Goal: Transaction & Acquisition: Purchase product/service

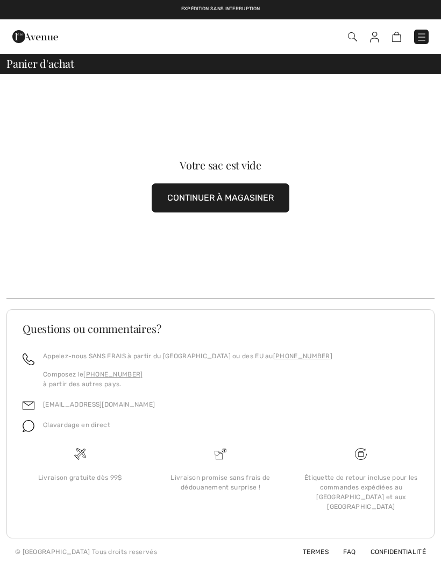
click at [424, 33] on img at bounding box center [422, 37] width 11 height 11
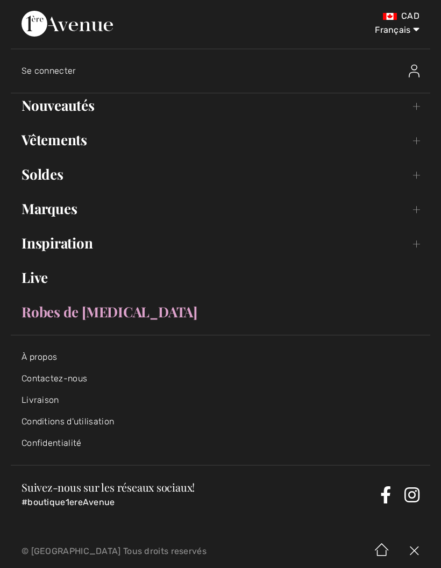
click at [50, 171] on link "Soldes Toggle submenu" at bounding box center [221, 175] width 420 height 24
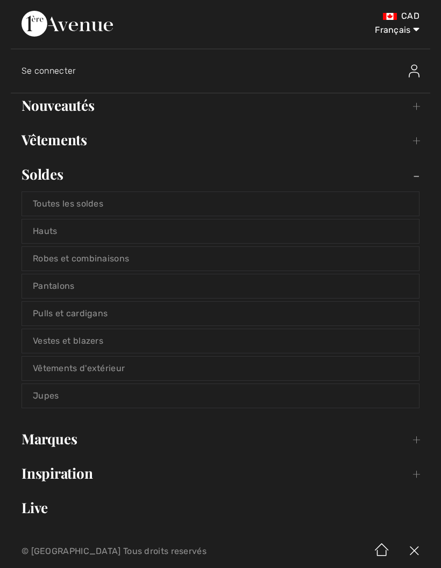
click at [90, 341] on link "Vestes et blazers" at bounding box center [220, 341] width 397 height 24
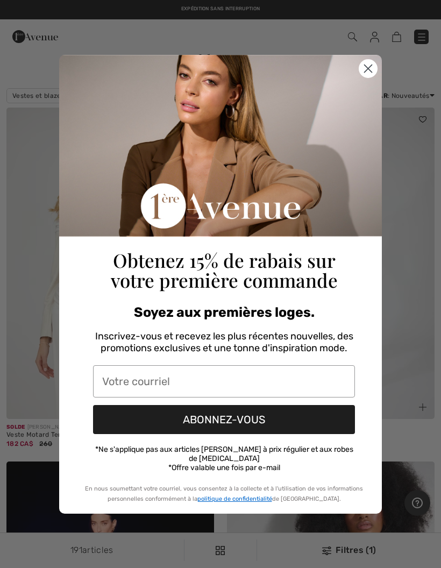
click at [365, 72] on icon "Close dialog" at bounding box center [369, 69] width 8 height 8
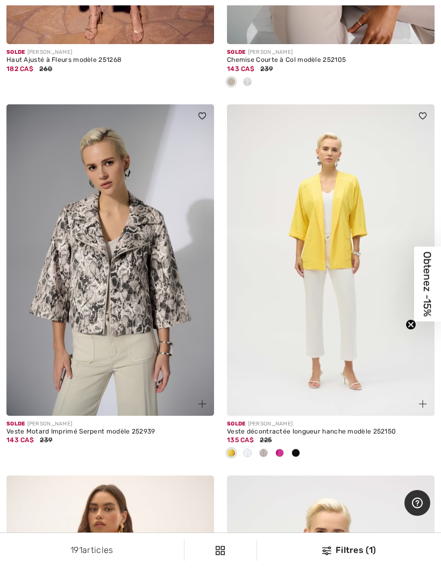
scroll to position [731, 0]
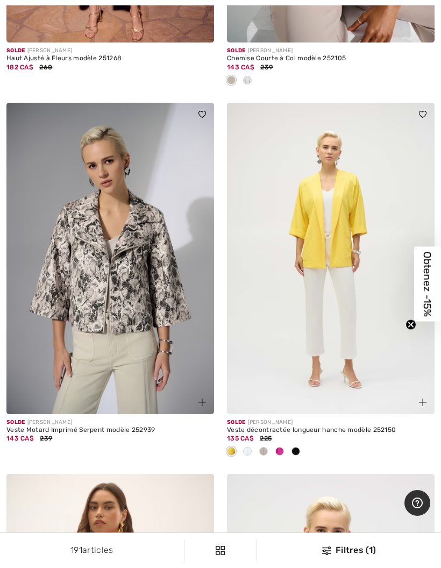
click at [282, 453] on span at bounding box center [280, 451] width 9 height 9
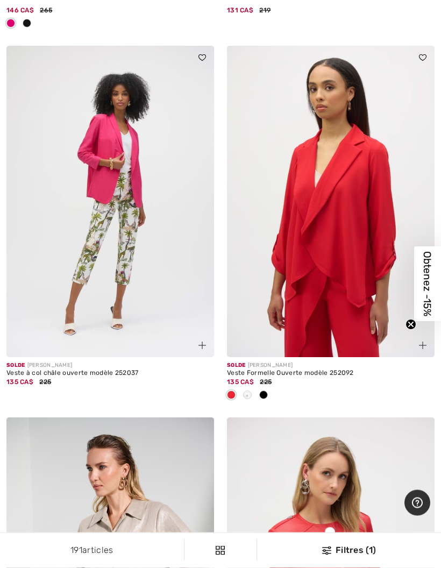
scroll to position [1531, 0]
click at [254, 395] on div at bounding box center [248, 396] width 16 height 18
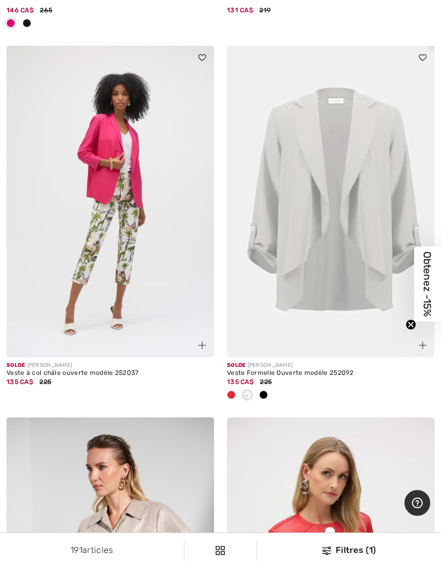
click at [271, 401] on div at bounding box center [264, 396] width 16 height 18
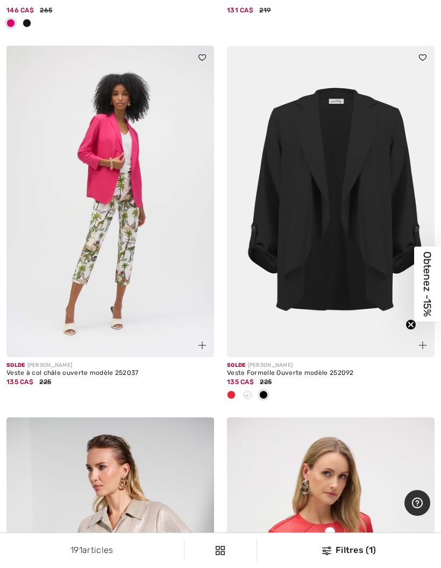
click at [236, 390] on div at bounding box center [231, 396] width 16 height 18
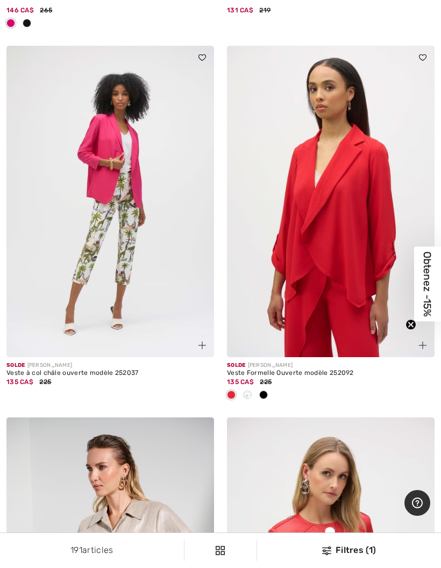
click at [265, 397] on div at bounding box center [264, 396] width 16 height 18
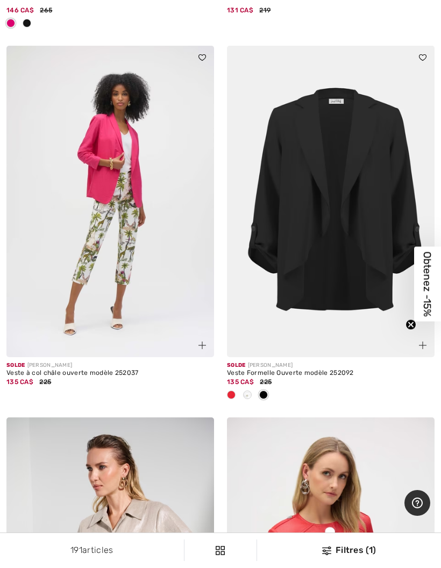
click at [336, 280] on img at bounding box center [331, 202] width 208 height 312
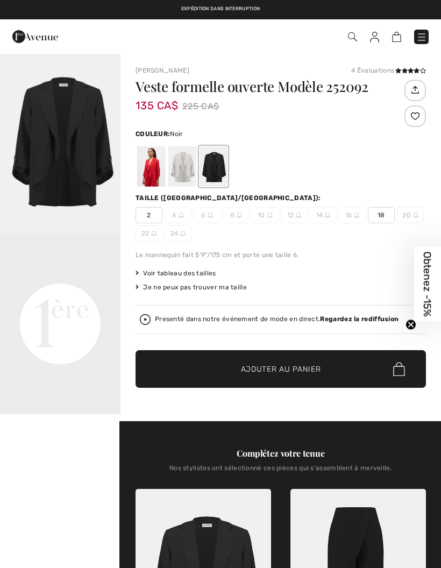
checkbox input "true"
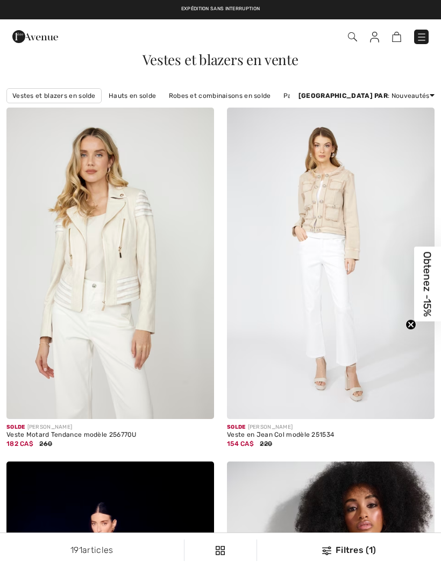
checkbox input "true"
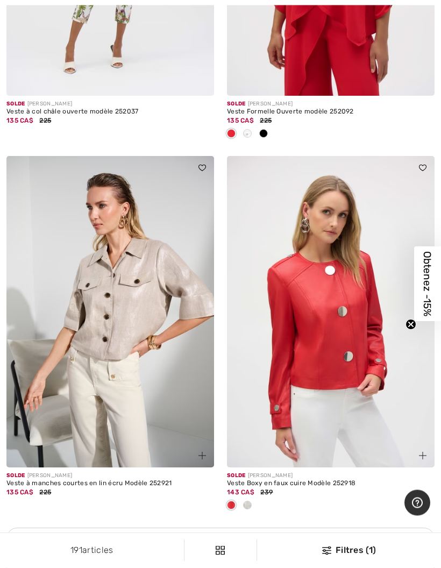
scroll to position [1793, 0]
click at [355, 353] on img at bounding box center [331, 312] width 208 height 312
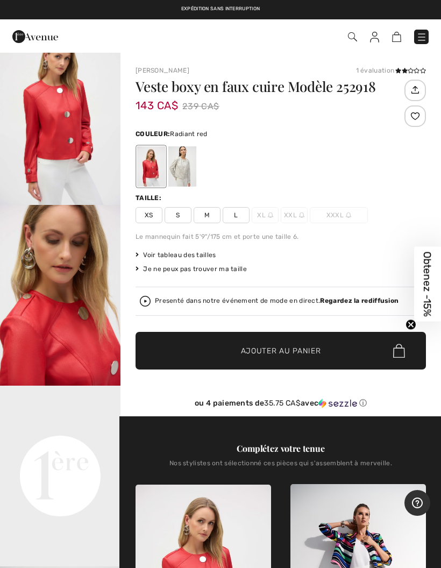
scroll to position [66, 0]
click at [71, 446] on video "Your browser does not support the video tag." at bounding box center [60, 416] width 121 height 60
click at [189, 169] on div at bounding box center [182, 166] width 28 height 40
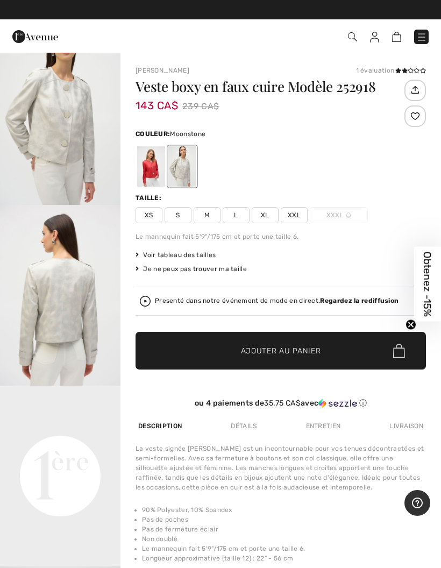
scroll to position [0, 0]
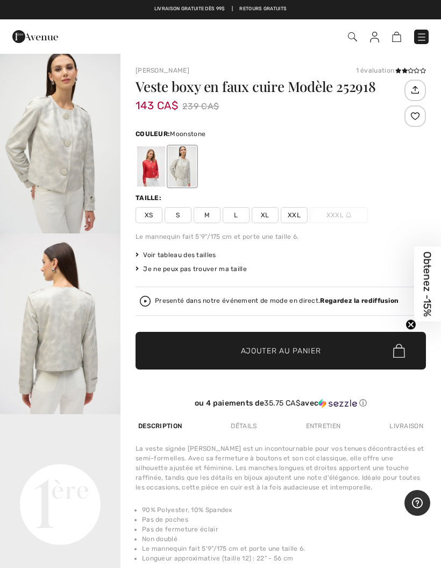
click at [74, 341] on img "2 / 4" at bounding box center [60, 324] width 121 height 181
click at [151, 164] on div at bounding box center [151, 166] width 28 height 40
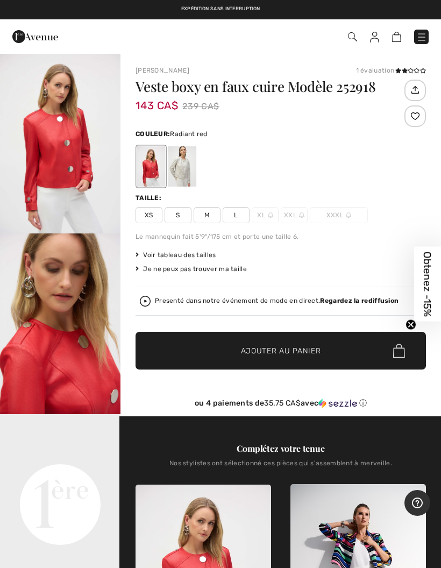
click at [204, 252] on span "Voir tableau des tailles" at bounding box center [176, 255] width 81 height 10
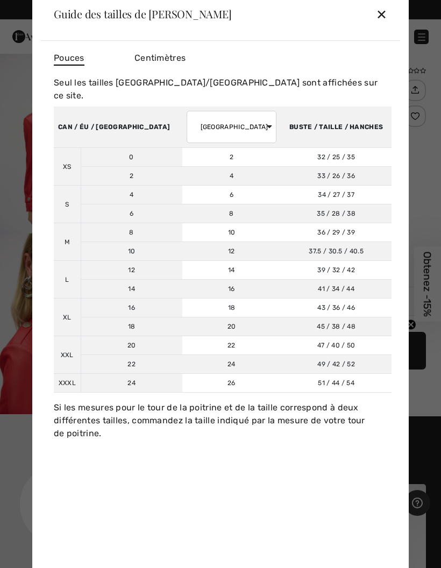
click at [384, 20] on div "✕" at bounding box center [381, 14] width 11 height 23
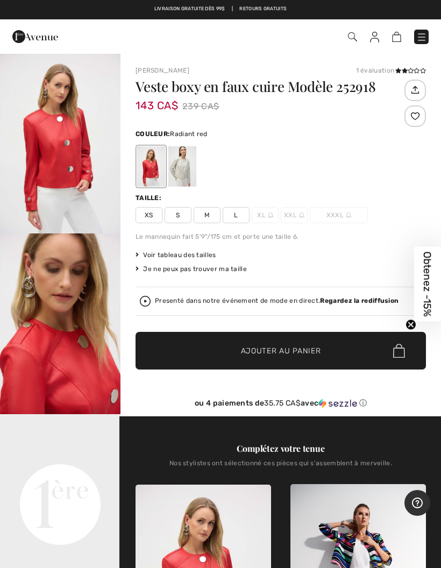
click at [266, 358] on span "✔ Ajouté au panier Ajouter au panier" at bounding box center [281, 351] width 291 height 38
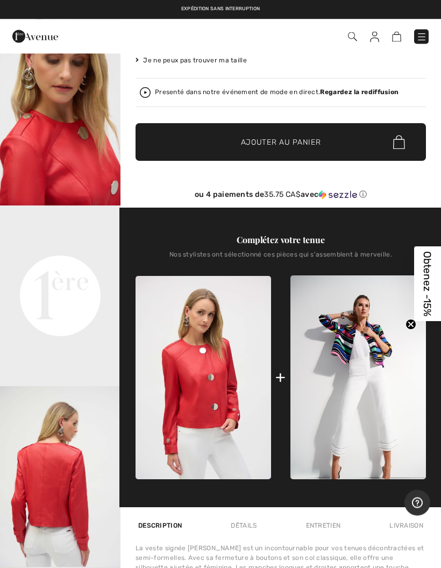
scroll to position [209, 0]
click at [366, 380] on img at bounding box center [359, 378] width 136 height 204
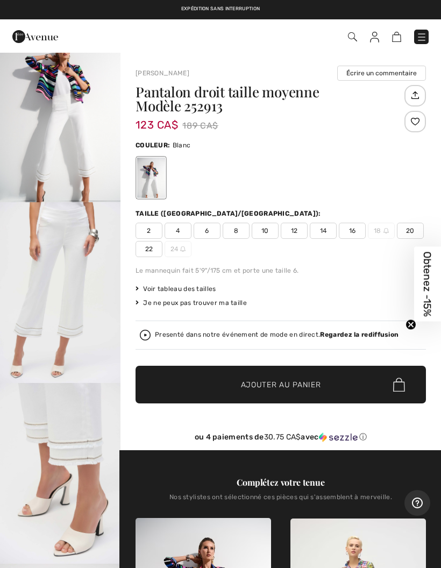
scroll to position [25, 0]
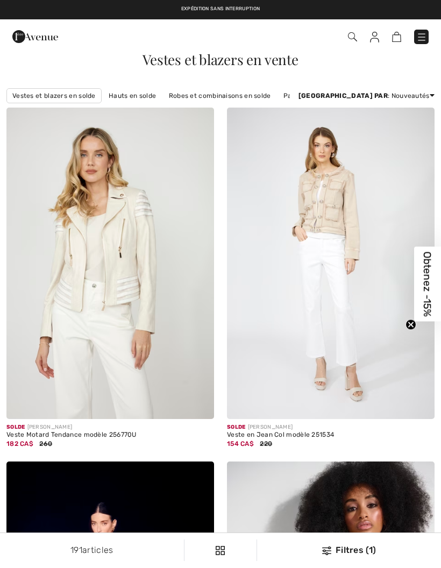
scroll to position [1836, 0]
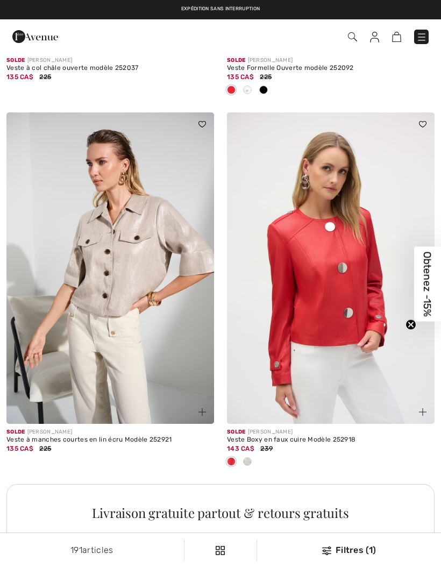
checkbox input "true"
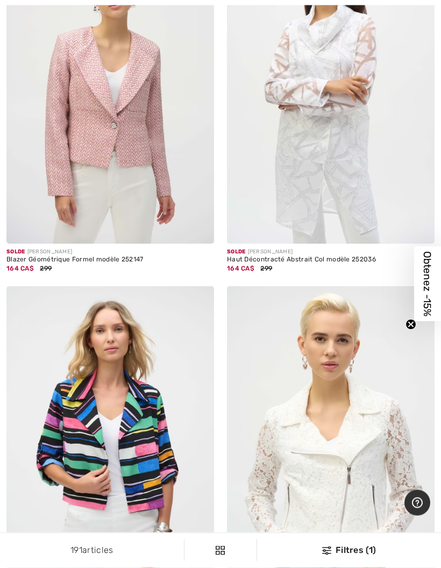
scroll to position [2462, 0]
click at [95, 88] on img at bounding box center [110, 88] width 208 height 312
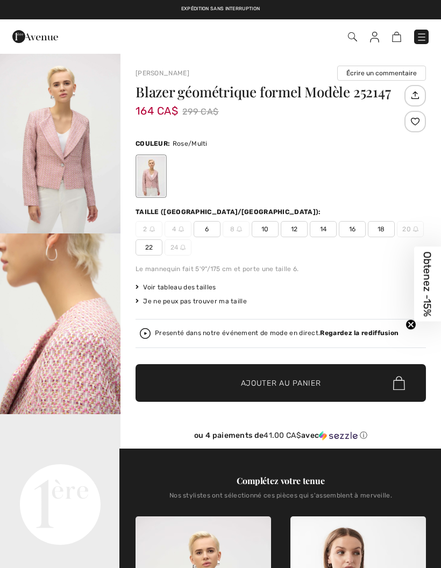
checkbox input "true"
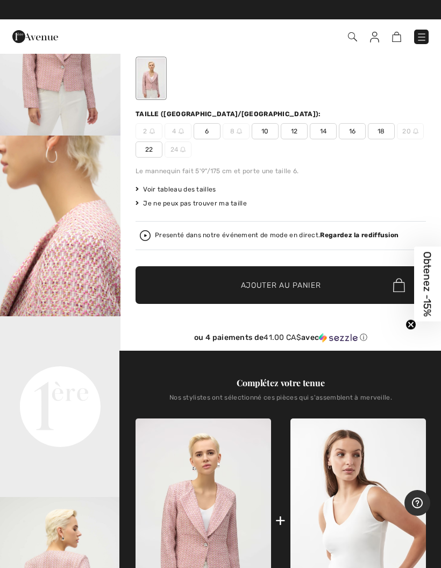
scroll to position [96, 0]
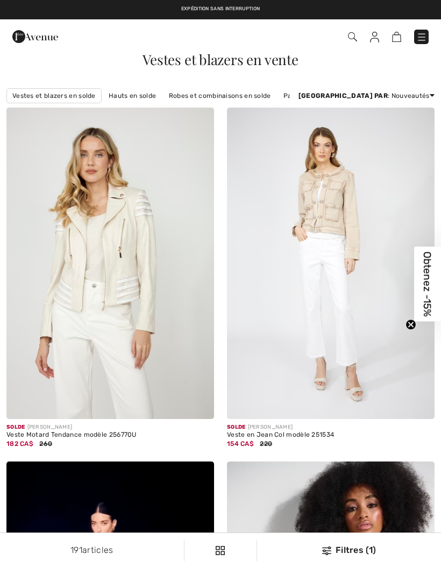
checkbox input "true"
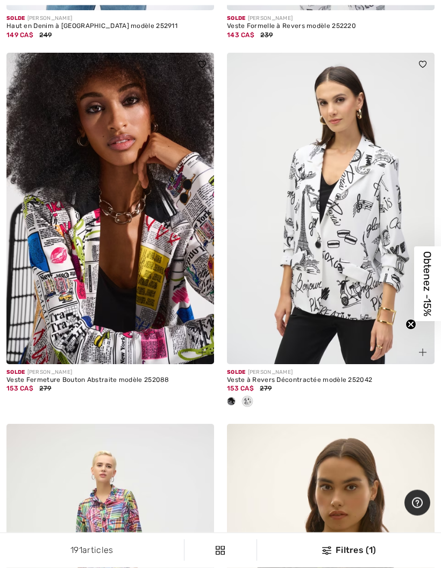
scroll to position [3404, 0]
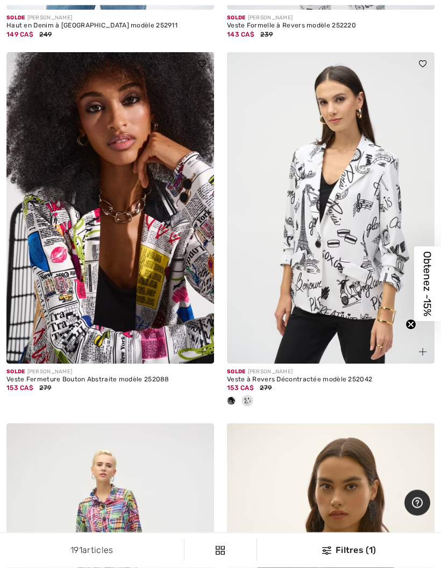
click at [148, 300] on img at bounding box center [110, 209] width 208 height 312
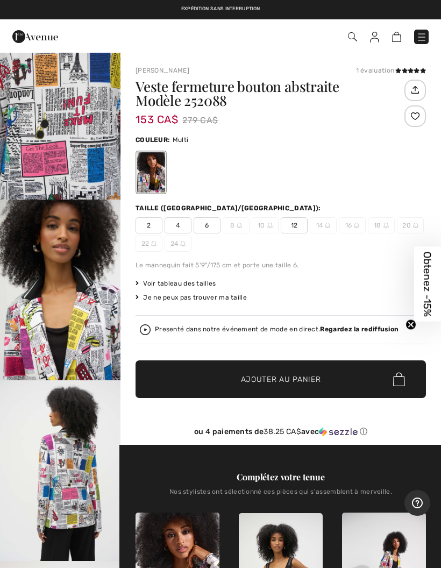
scroll to position [402, 0]
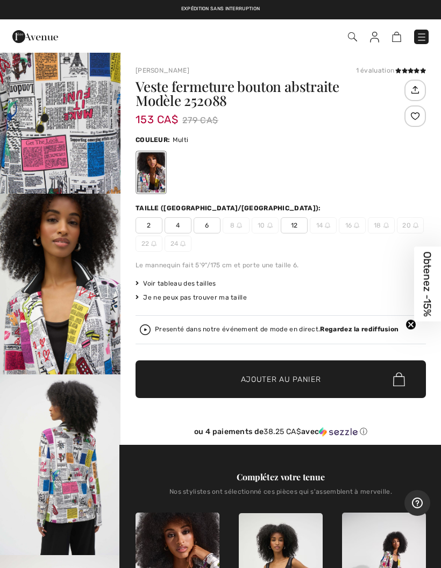
click at [86, 499] on img "5 / 10" at bounding box center [60, 465] width 121 height 181
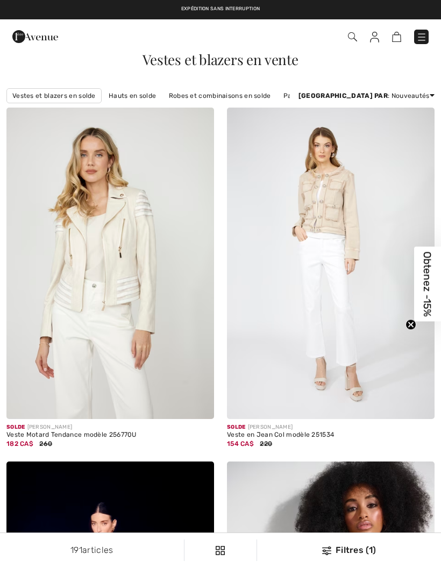
scroll to position [3448, 0]
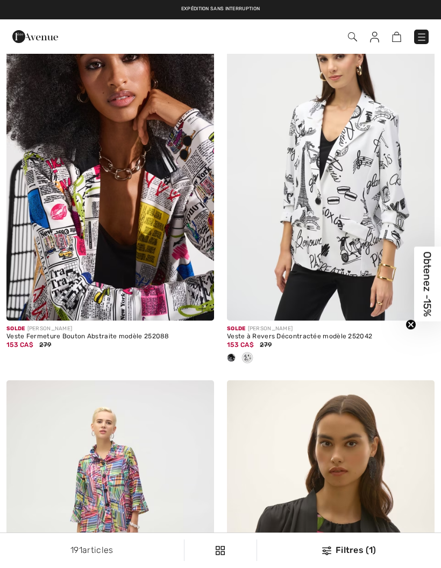
checkbox input "true"
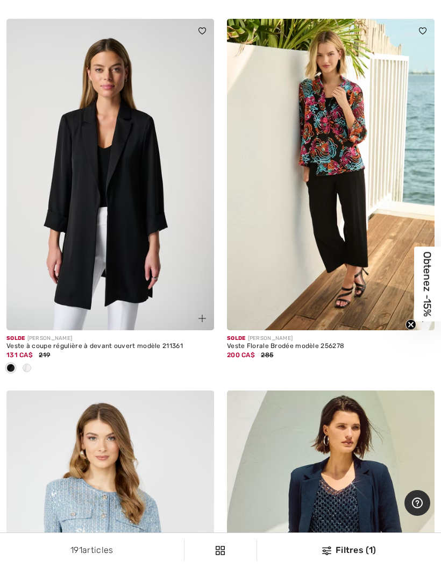
scroll to position [5088, 0]
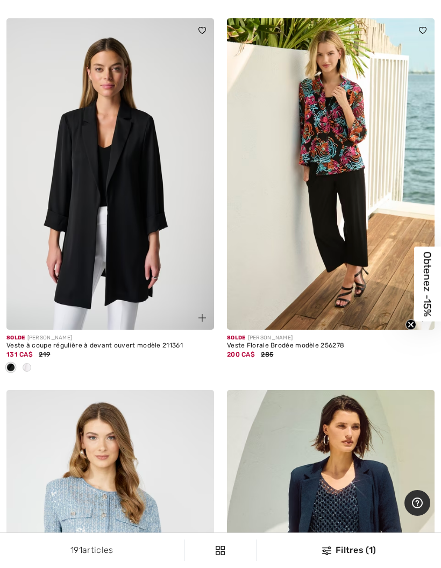
click at [149, 248] on img at bounding box center [110, 174] width 208 height 312
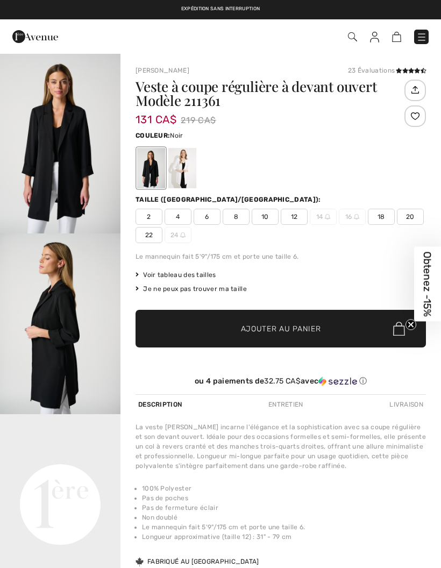
checkbox input "true"
click at [73, 357] on img "2 / 8" at bounding box center [60, 324] width 121 height 181
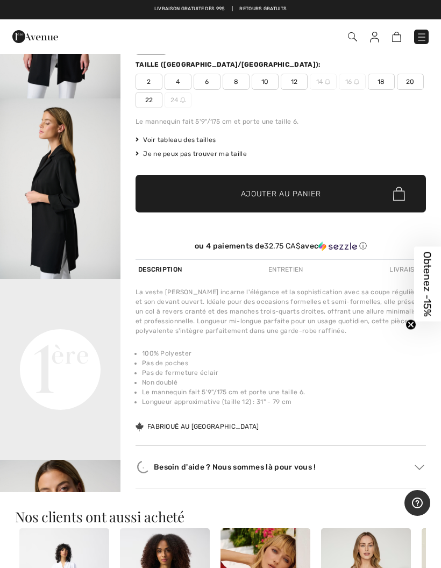
scroll to position [138, 0]
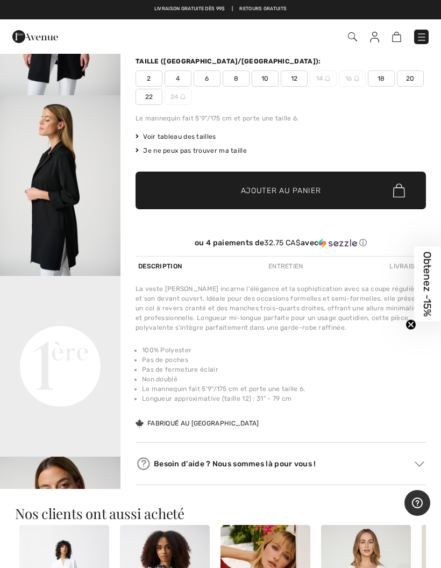
click at [64, 336] on video "Your browser does not support the video tag." at bounding box center [60, 306] width 121 height 60
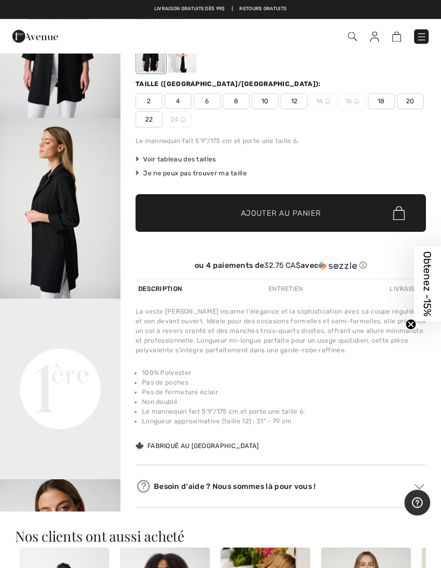
scroll to position [112, 0]
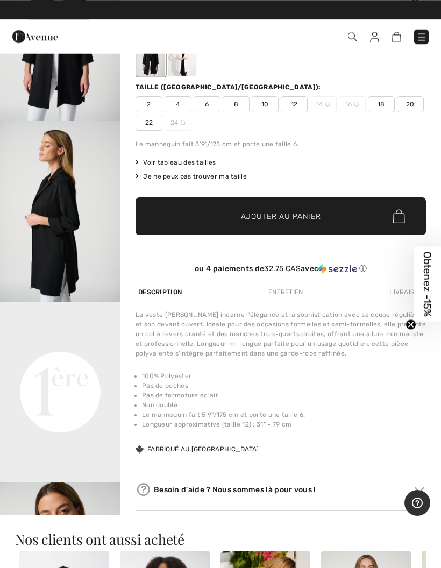
click at [73, 362] on video "Your browser does not support the video tag." at bounding box center [60, 332] width 121 height 60
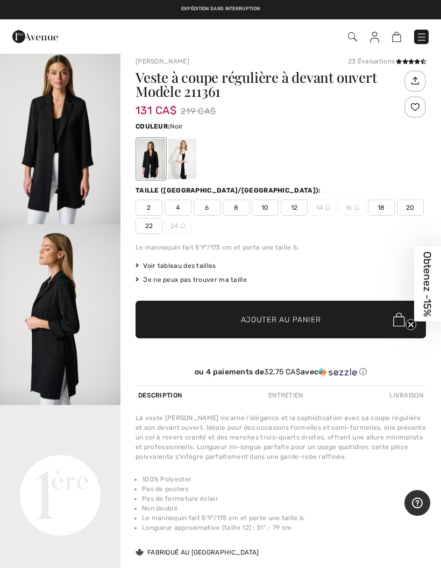
scroll to position [0, 0]
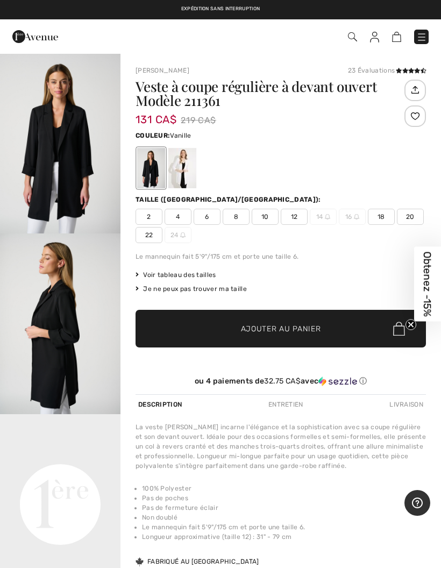
click at [178, 164] on div at bounding box center [182, 168] width 28 height 40
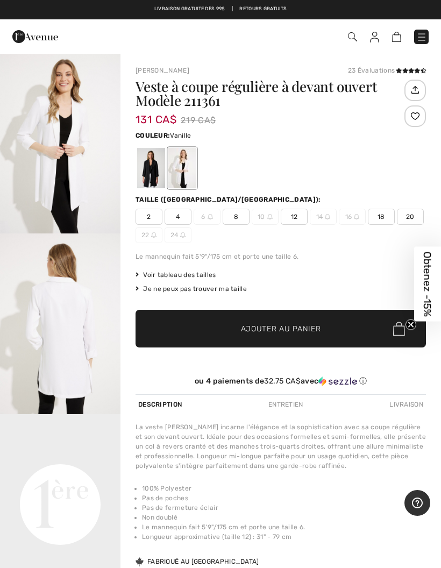
click at [150, 169] on div at bounding box center [151, 168] width 28 height 40
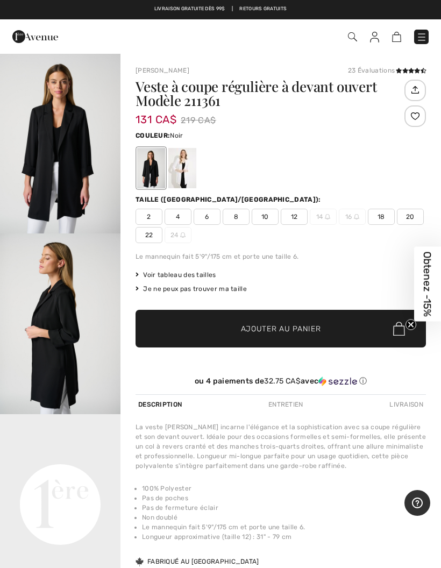
click at [184, 171] on div at bounding box center [182, 168] width 28 height 40
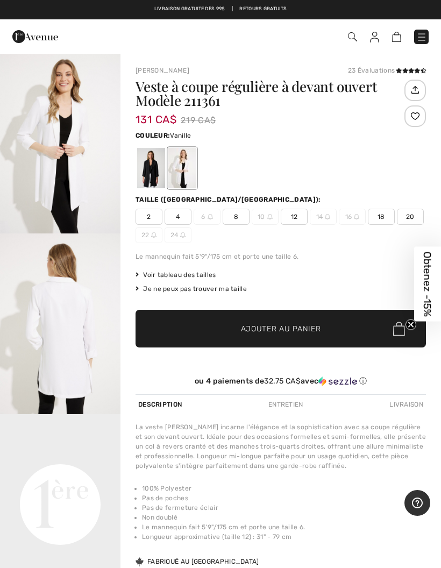
click at [145, 168] on div at bounding box center [151, 168] width 28 height 40
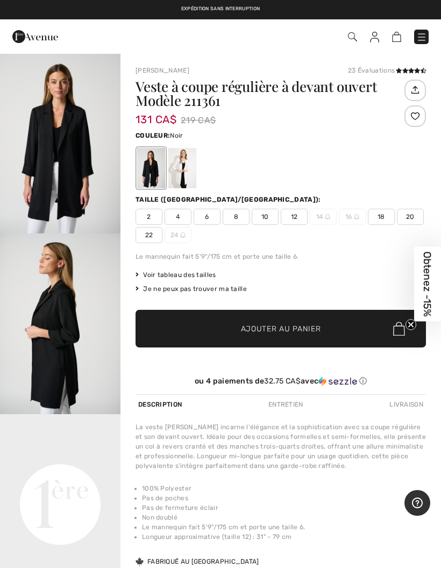
click at [297, 213] on span "12" at bounding box center [294, 217] width 27 height 16
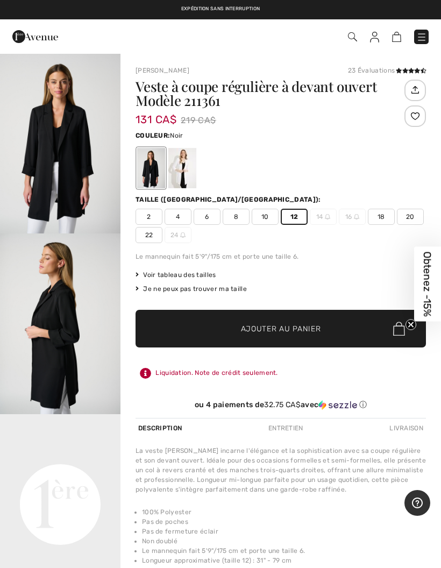
click at [285, 327] on span "Ajouter au panier" at bounding box center [281, 328] width 80 height 11
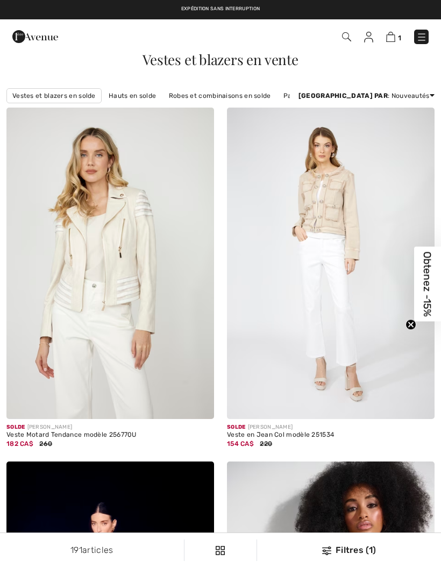
checkbox input "true"
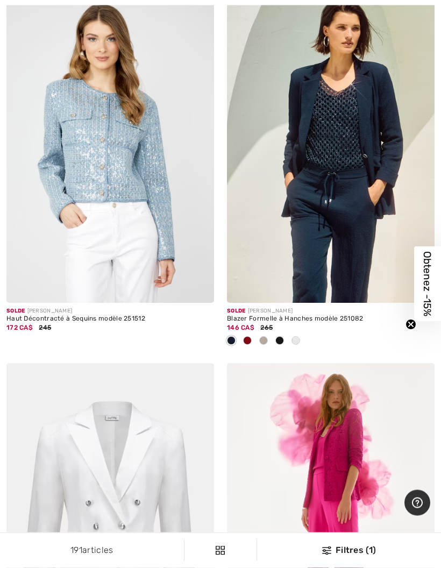
scroll to position [5487, 0]
click at [252, 332] on div at bounding box center [248, 341] width 16 height 18
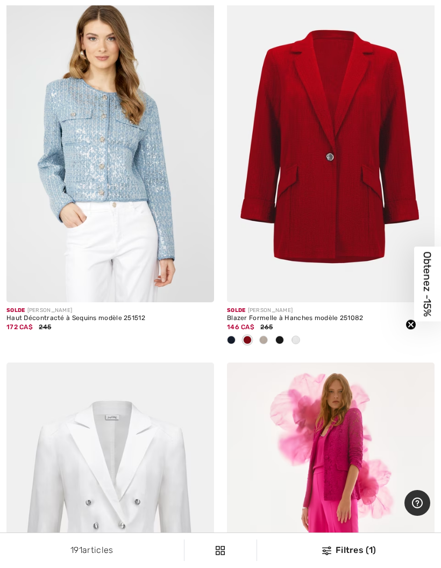
click at [267, 338] on div at bounding box center [264, 341] width 16 height 18
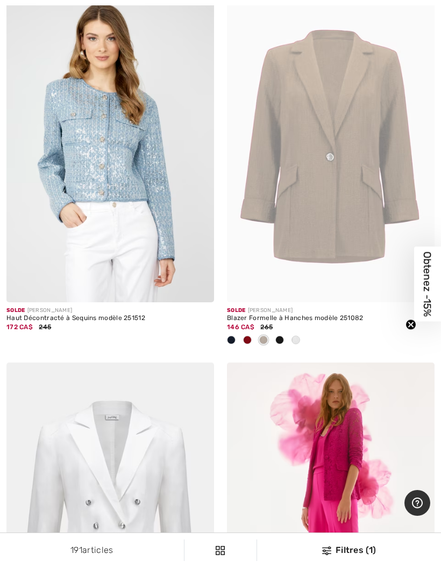
click at [303, 333] on div at bounding box center [296, 341] width 16 height 18
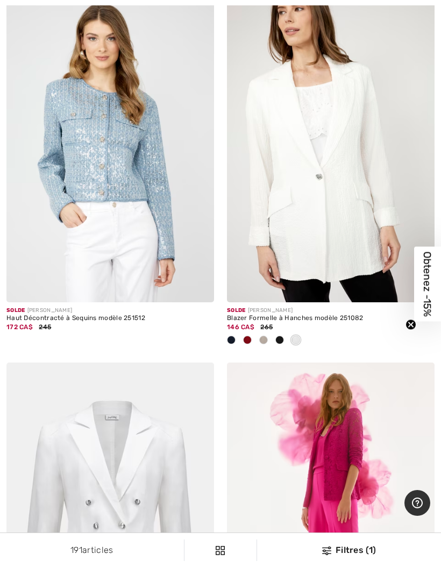
click at [237, 332] on div at bounding box center [231, 341] width 16 height 18
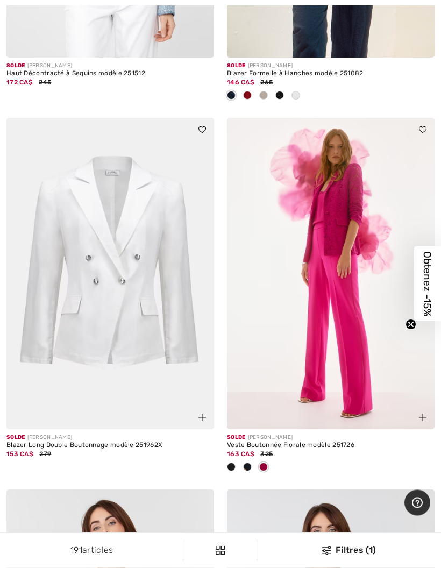
scroll to position [5745, 0]
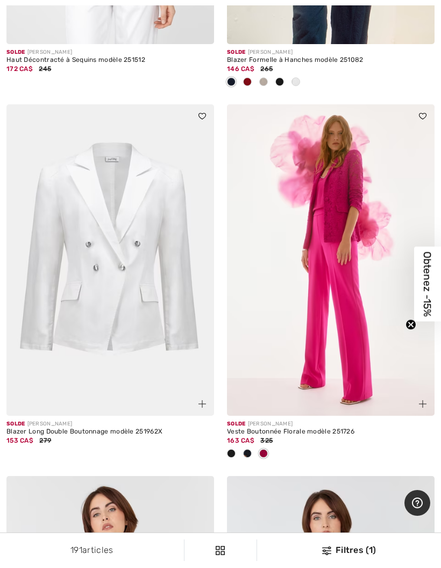
click at [153, 343] on img at bounding box center [110, 260] width 208 height 312
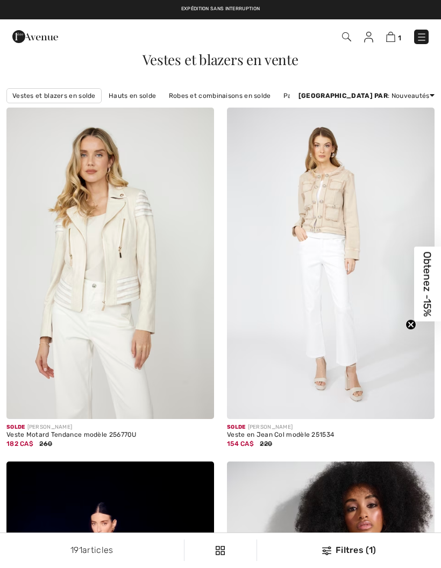
checkbox input "true"
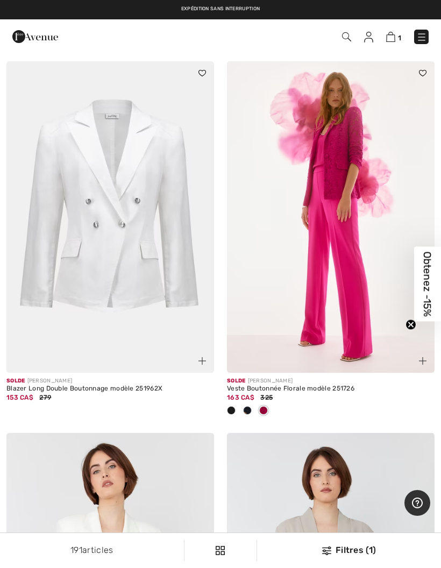
click at [368, 236] on img at bounding box center [331, 217] width 208 height 312
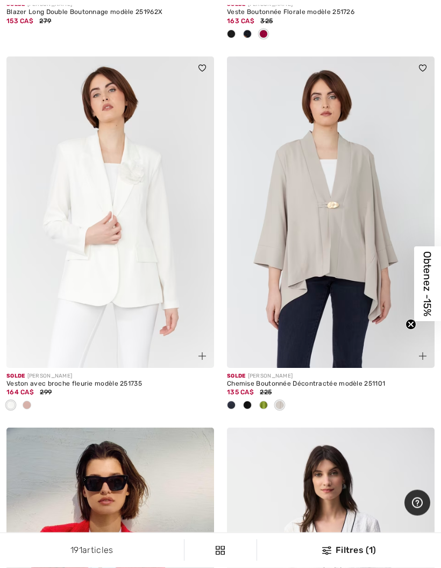
scroll to position [6166, 0]
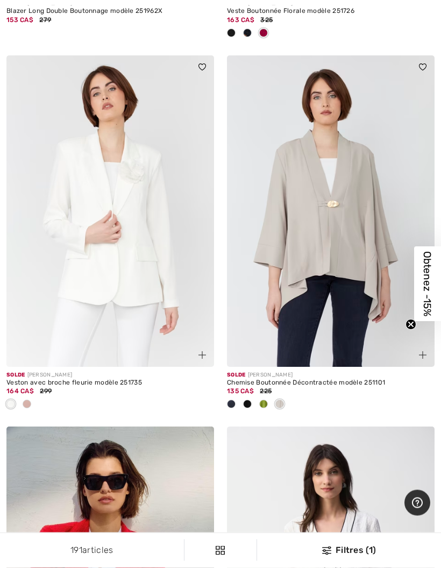
click at [267, 400] on span at bounding box center [263, 404] width 9 height 9
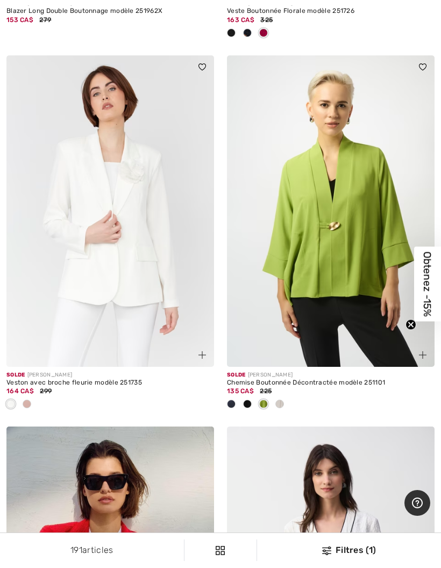
click at [236, 397] on div at bounding box center [231, 405] width 16 height 18
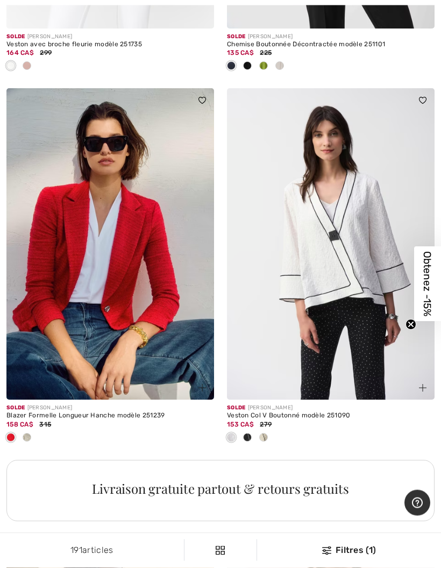
scroll to position [6505, 0]
click at [153, 326] on img at bounding box center [110, 244] width 208 height 312
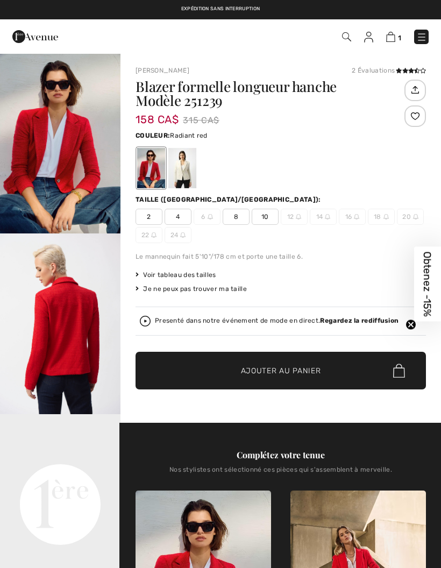
checkbox input "true"
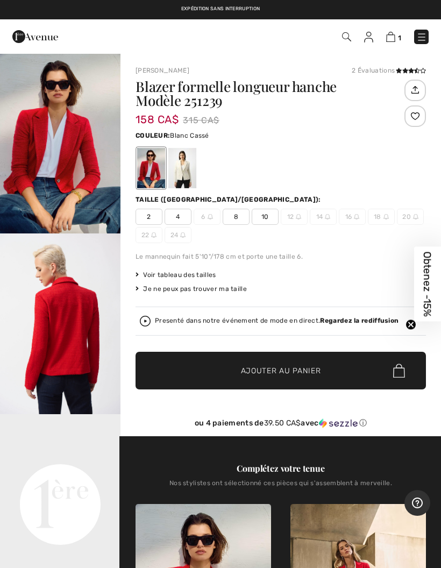
click at [180, 173] on div at bounding box center [182, 168] width 28 height 40
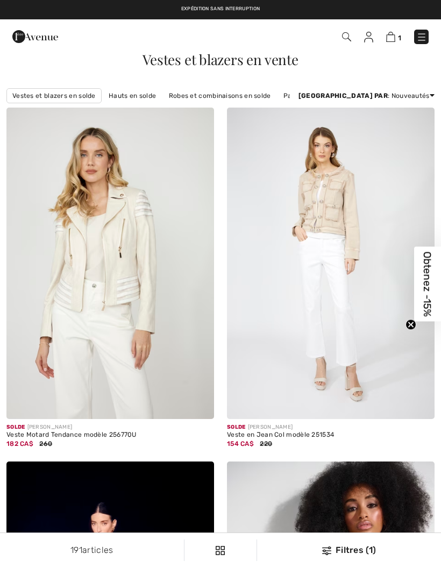
scroll to position [6548, 0]
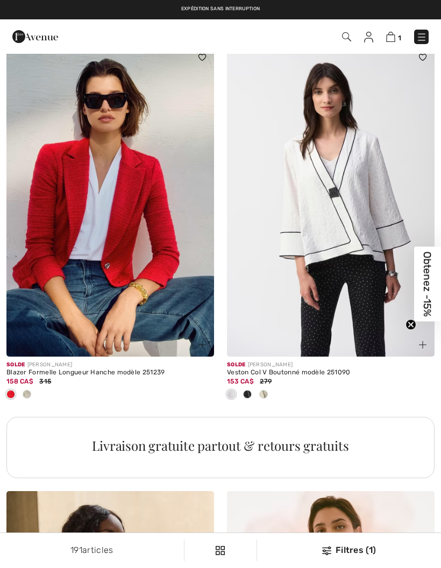
checkbox input "true"
click at [251, 386] on div at bounding box center [248, 395] width 16 height 18
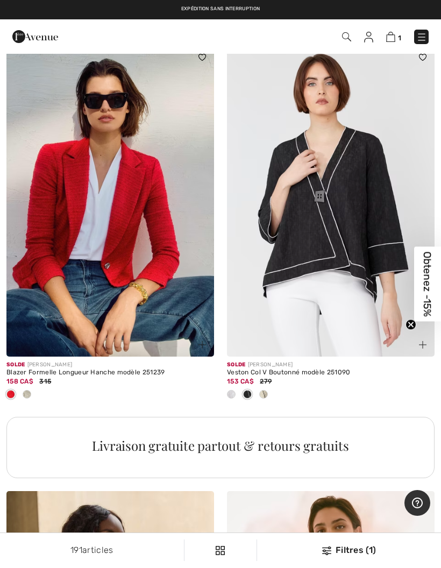
click at [258, 378] on div "153 CA$ 279" at bounding box center [331, 382] width 208 height 10
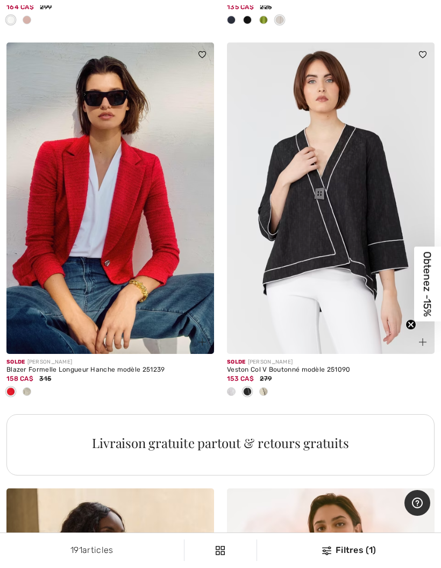
click at [353, 240] on img at bounding box center [331, 199] width 208 height 312
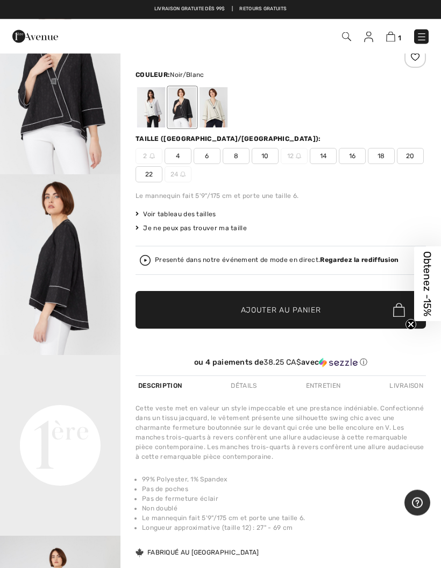
scroll to position [59, 0]
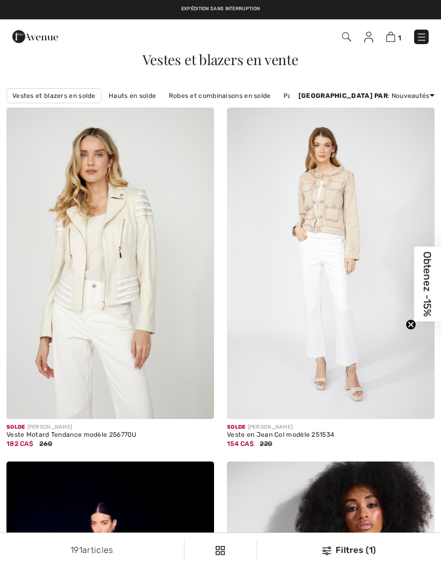
checkbox input "true"
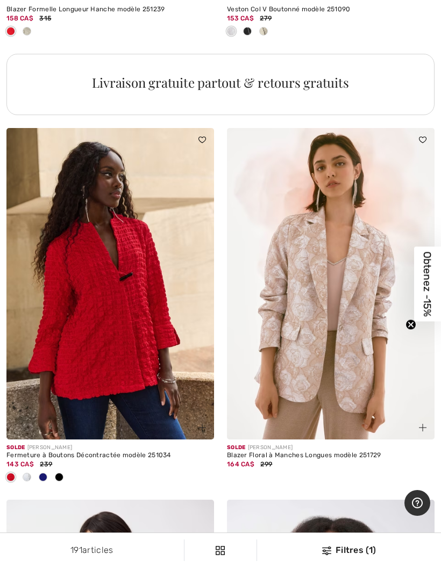
scroll to position [6929, 0]
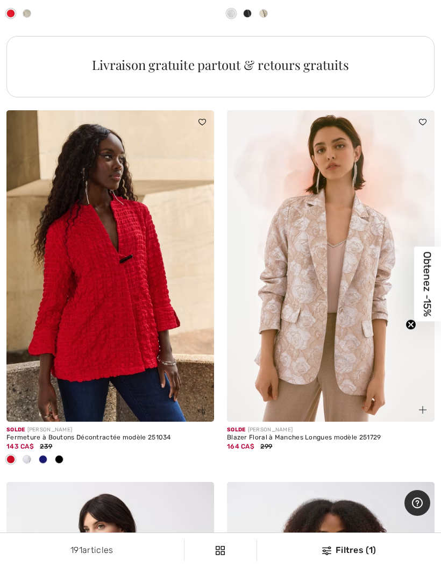
click at [123, 320] on img at bounding box center [110, 266] width 208 height 312
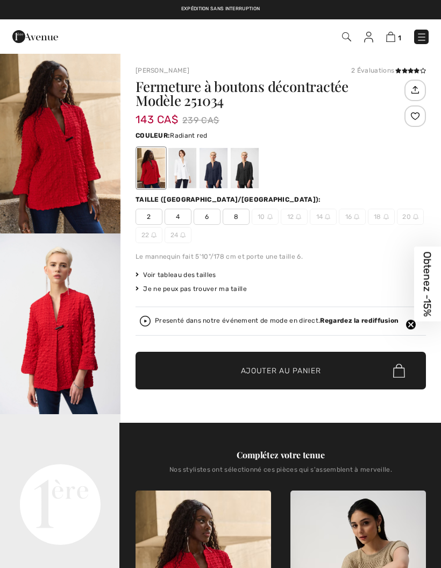
checkbox input "true"
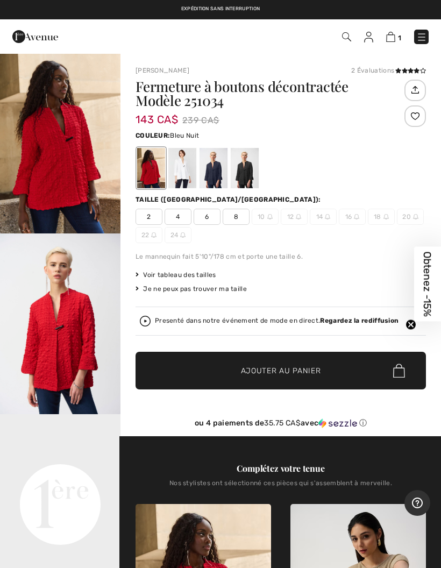
click at [215, 169] on div at bounding box center [214, 168] width 28 height 40
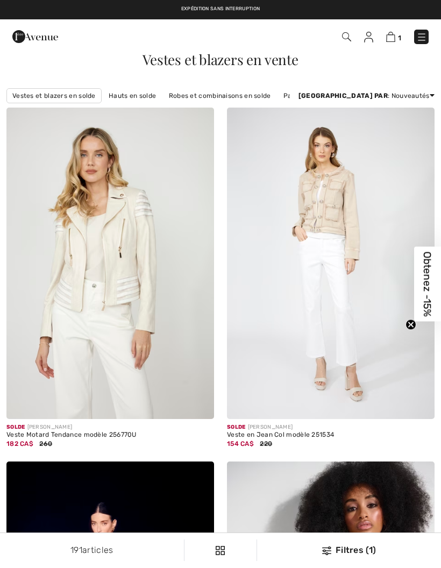
scroll to position [6972, 0]
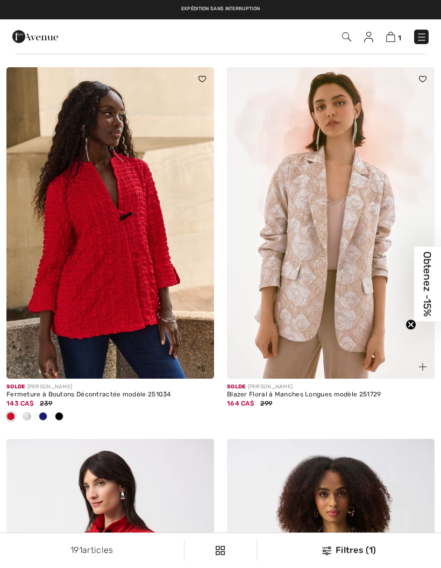
checkbox input "true"
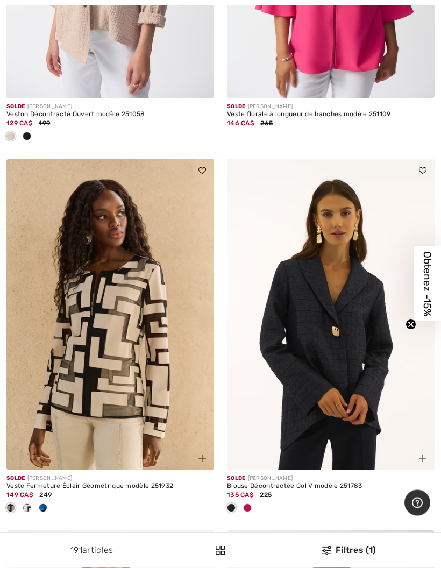
scroll to position [8350, 0]
click at [251, 501] on div at bounding box center [248, 509] width 16 height 18
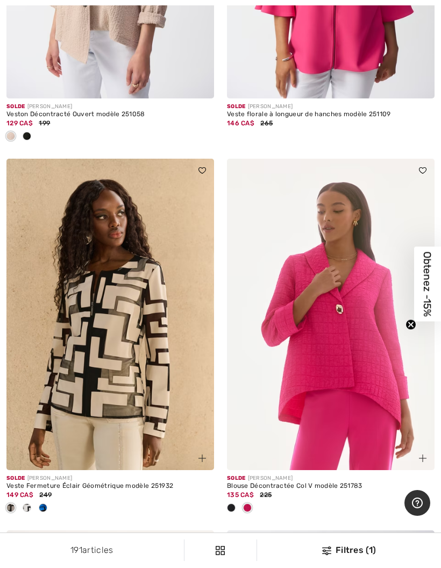
click at [321, 361] on img at bounding box center [331, 315] width 208 height 312
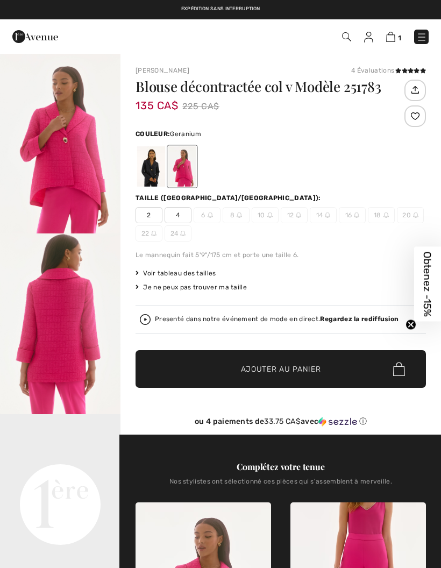
checkbox input "true"
click at [151, 165] on div at bounding box center [151, 166] width 28 height 40
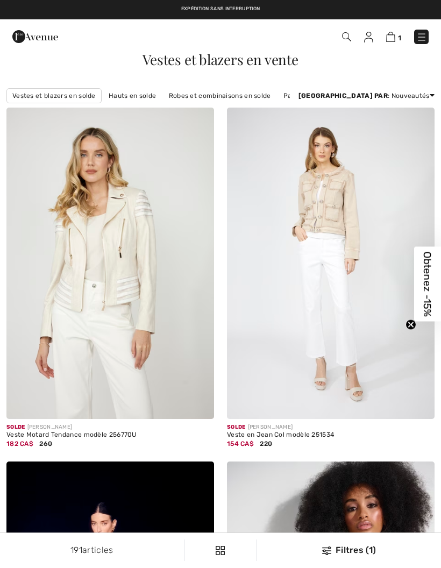
checkbox input "true"
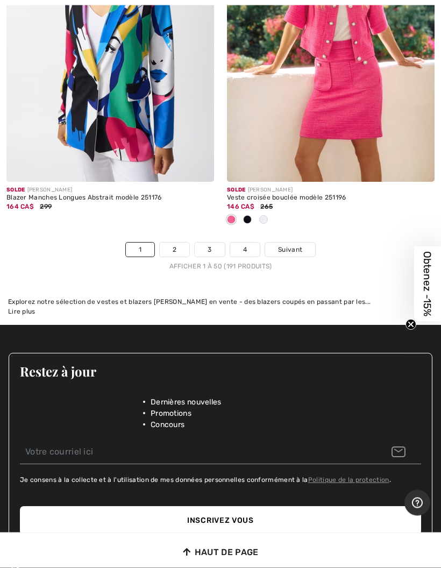
scroll to position [9544, 0]
click at [178, 243] on link "2" at bounding box center [175, 250] width 30 height 14
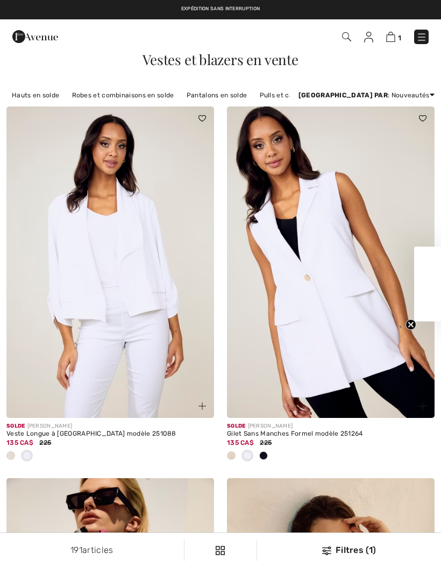
checkbox input "true"
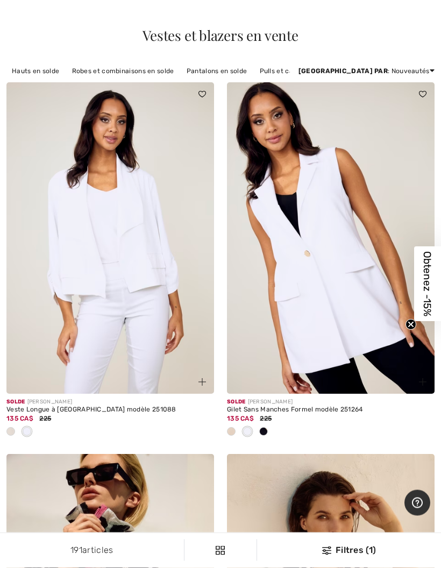
scroll to position [25, 0]
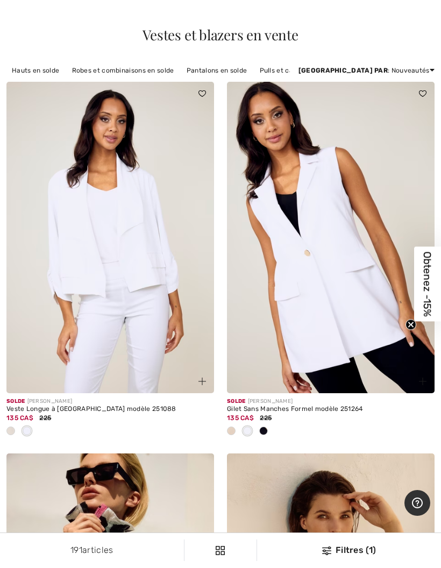
click at [231, 428] on span at bounding box center [231, 431] width 9 height 9
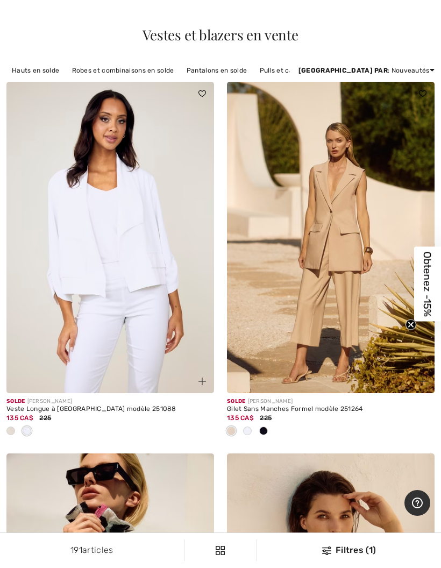
click at [269, 430] on div at bounding box center [264, 432] width 16 height 18
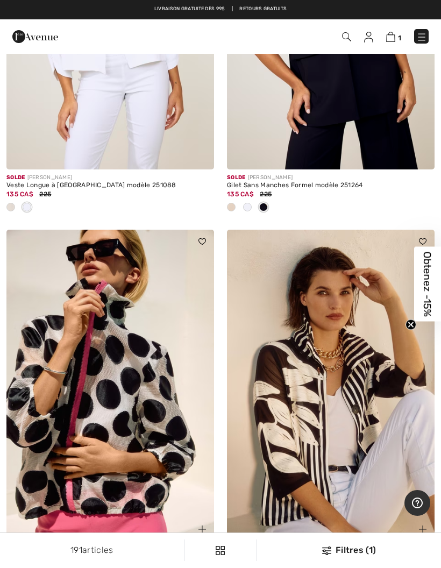
scroll to position [254, 0]
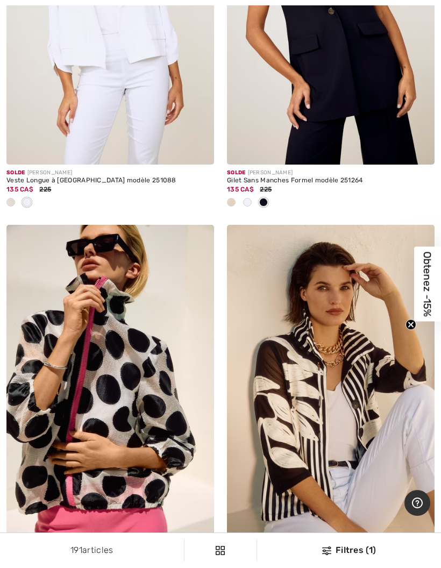
click at [251, 199] on span at bounding box center [247, 202] width 9 height 9
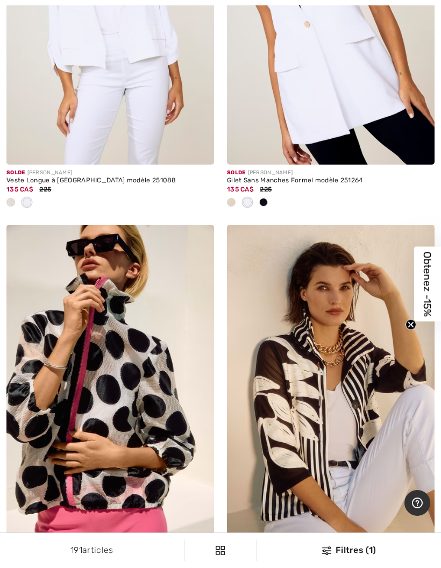
click at [367, 113] on img at bounding box center [331, 9] width 208 height 312
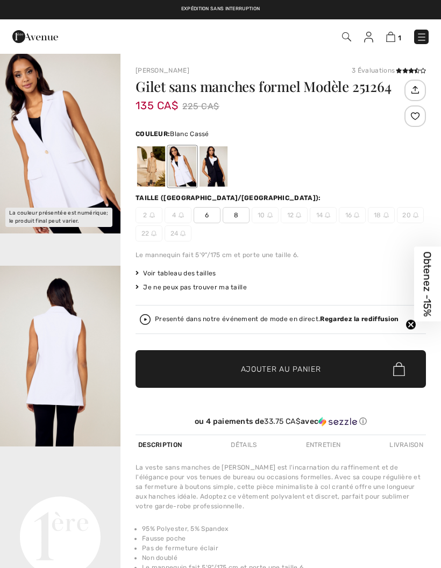
checkbox input "true"
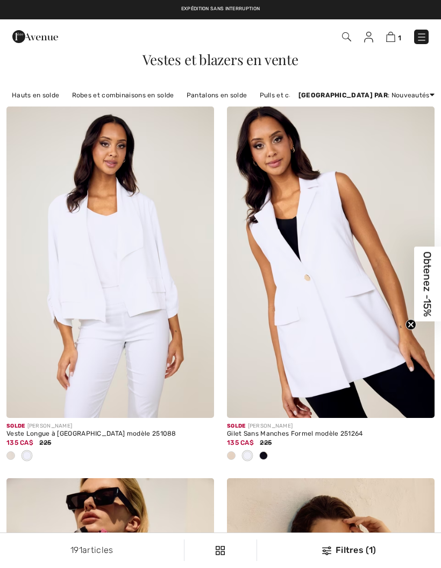
scroll to position [254, 0]
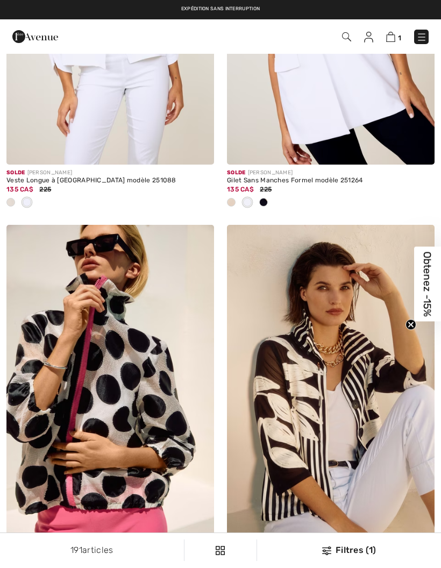
checkbox input "true"
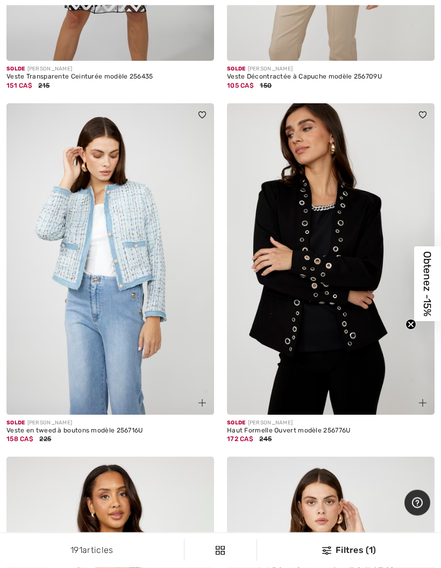
scroll to position [5647, 0]
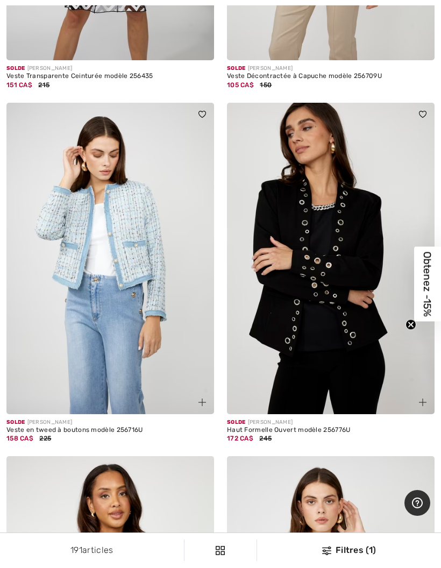
click at [325, 223] on img at bounding box center [331, 259] width 208 height 312
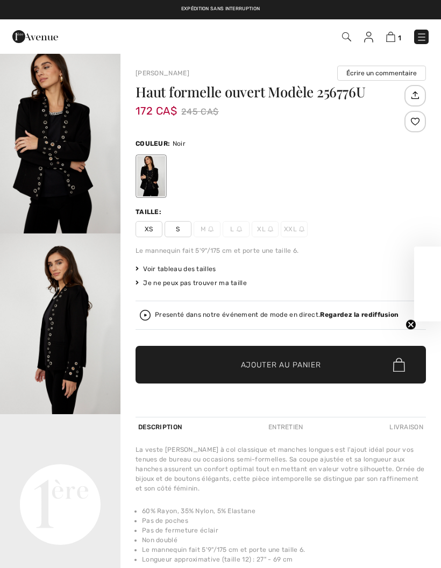
checkbox input "true"
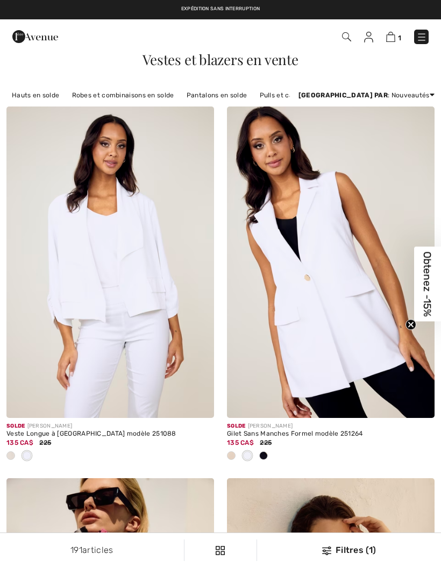
scroll to position [5690, 0]
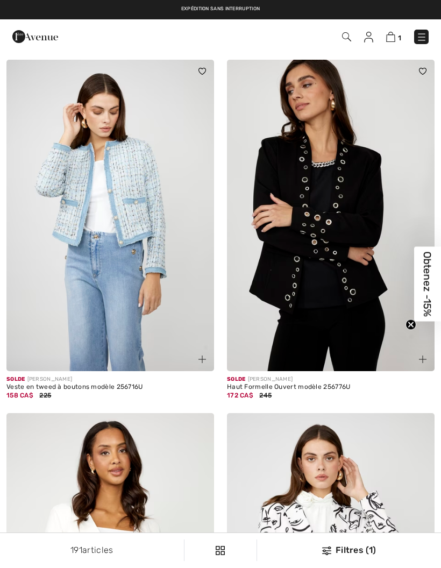
checkbox input "true"
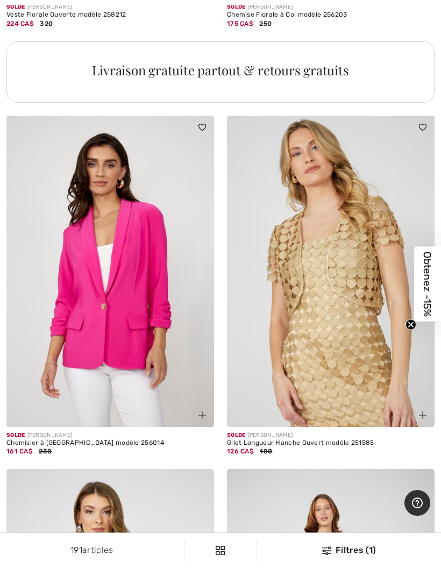
scroll to position [6773, 0]
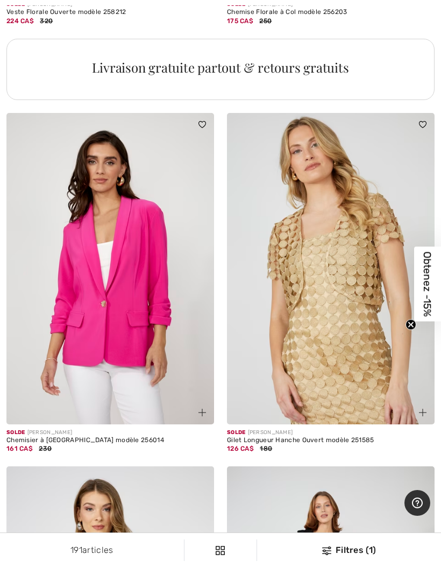
click at [135, 313] on img at bounding box center [110, 269] width 208 height 312
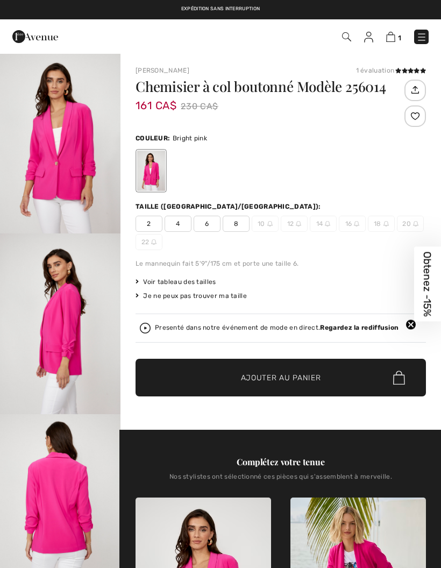
checkbox input "true"
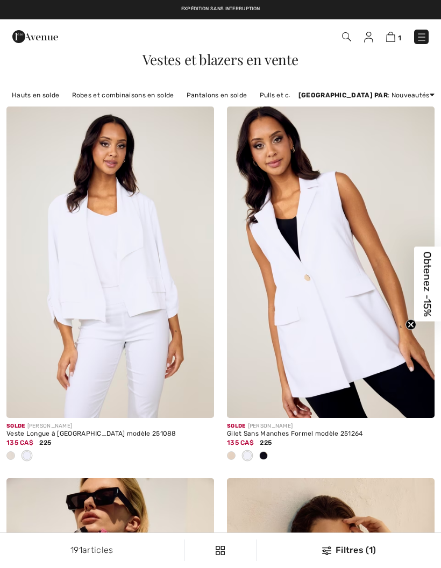
scroll to position [6816, 0]
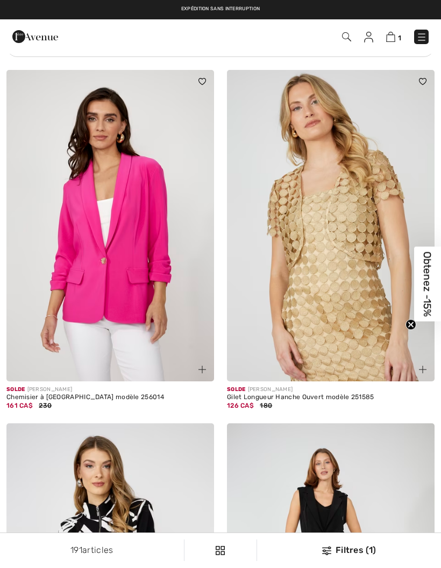
checkbox input "true"
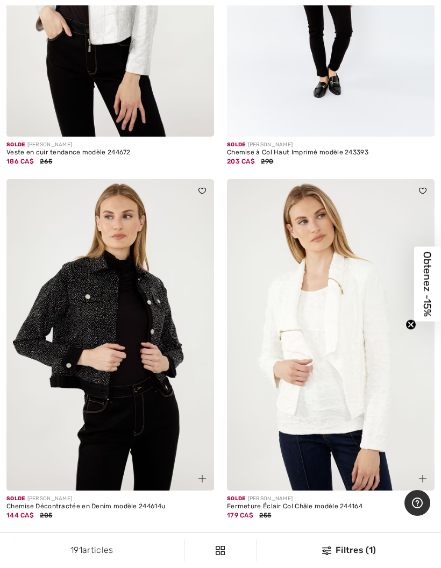
scroll to position [8141, 0]
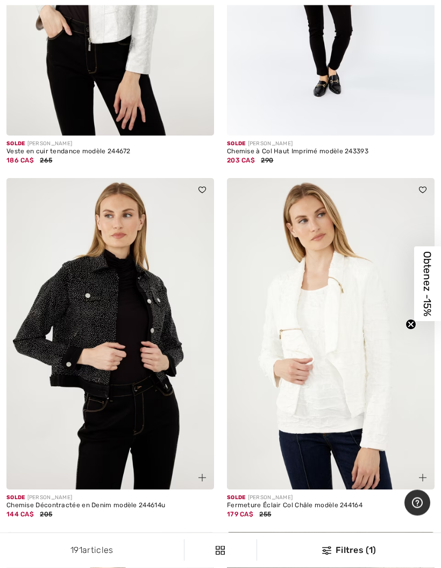
click at [162, 348] on img at bounding box center [110, 335] width 208 height 312
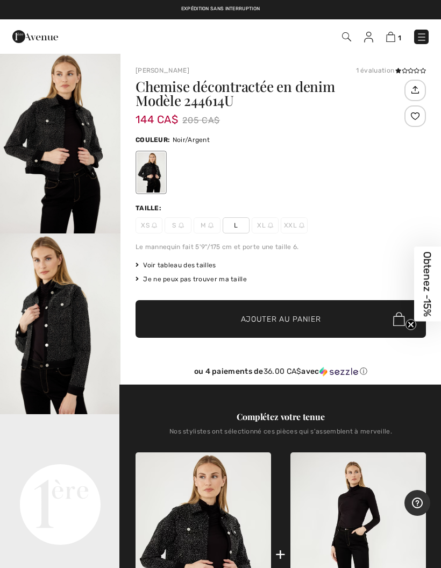
click at [64, 475] on video "Your browser does not support the video tag." at bounding box center [60, 444] width 121 height 60
click at [73, 174] on img "1 / 4" at bounding box center [60, 143] width 121 height 181
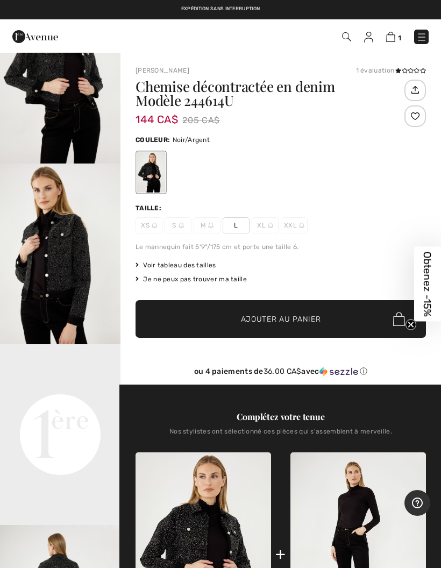
scroll to position [107, 0]
click at [81, 405] on video "Your browser does not support the video tag." at bounding box center [60, 374] width 121 height 60
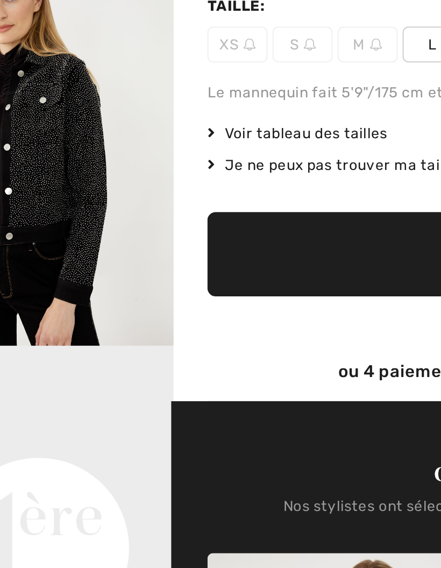
scroll to position [92, 0]
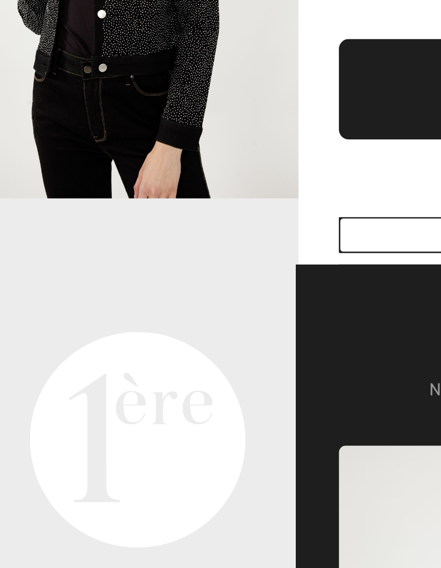
click at [150, 367] on div "ou 4 paiements de 36.00 CA$ avec ⓘ" at bounding box center [281, 372] width 291 height 10
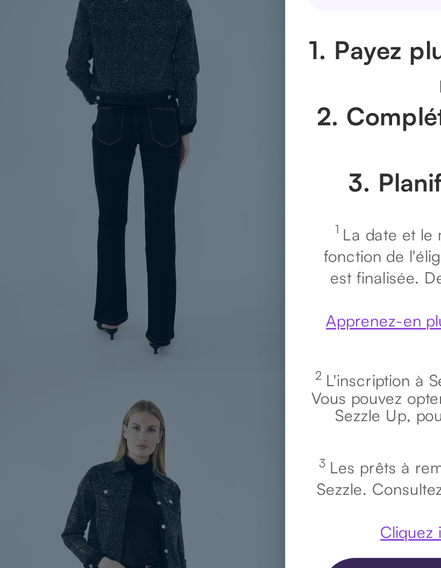
scroll to position [10, 0]
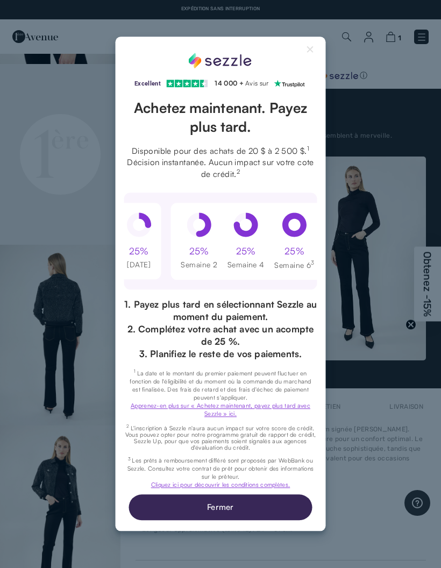
click at [316, 37] on div "Excellent Note de 4,3 sur 5 étoiles sur Trustpilot" at bounding box center [221, 284] width 210 height 495
click at [311, 45] on button "Close Sezzle Modal" at bounding box center [311, 51] width 13 height 13
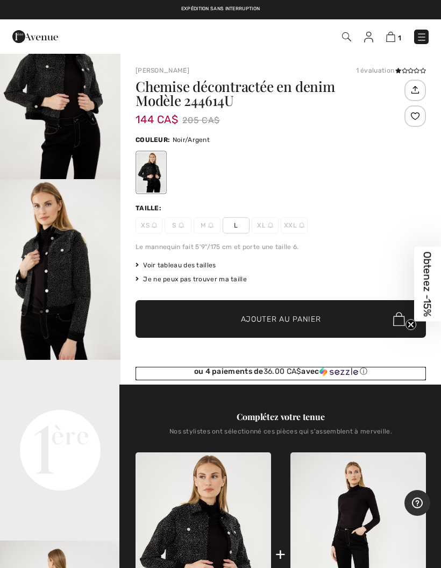
scroll to position [0, 0]
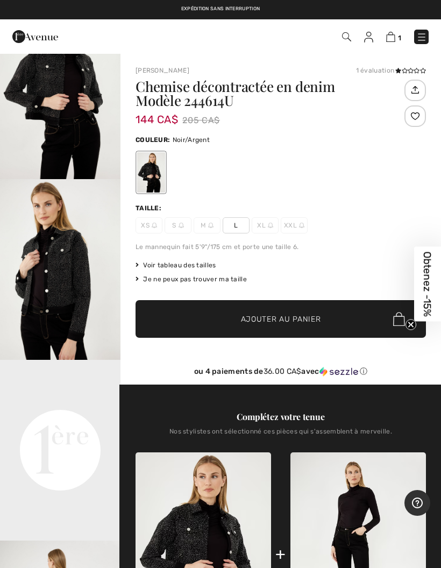
click at [240, 224] on span "L" at bounding box center [236, 225] width 27 height 16
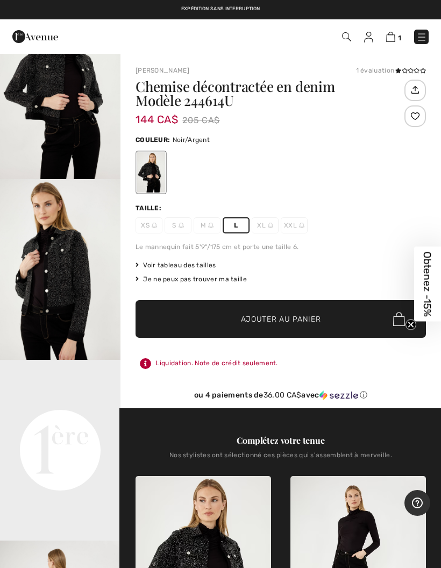
click at [270, 318] on span "Ajouter au panier" at bounding box center [281, 319] width 80 height 11
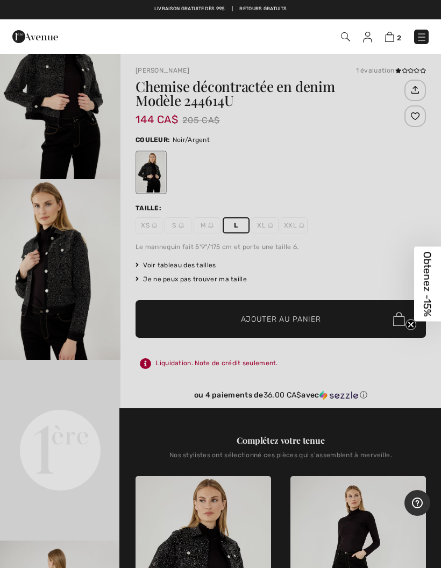
click at [391, 367] on div at bounding box center [220, 284] width 441 height 568
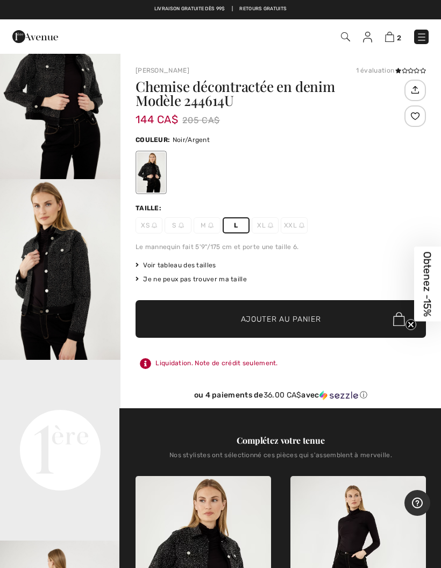
click at [427, 276] on span "Obtenez -15%" at bounding box center [428, 284] width 12 height 65
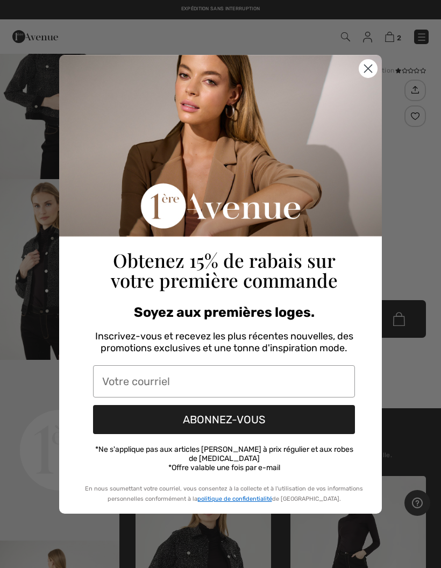
click at [367, 76] on circle "Close dialog" at bounding box center [369, 68] width 18 height 18
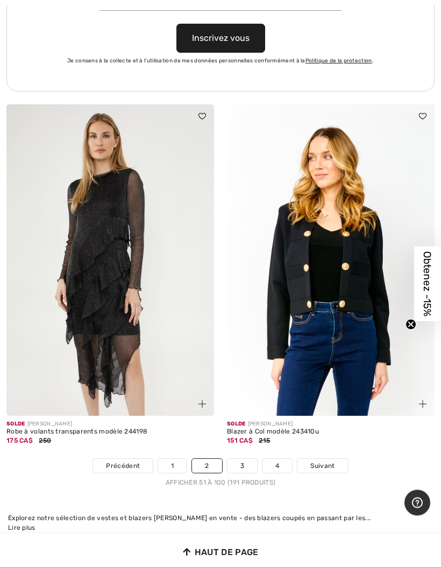
scroll to position [9103, 0]
click at [243, 459] on link "3" at bounding box center [243, 466] width 30 height 14
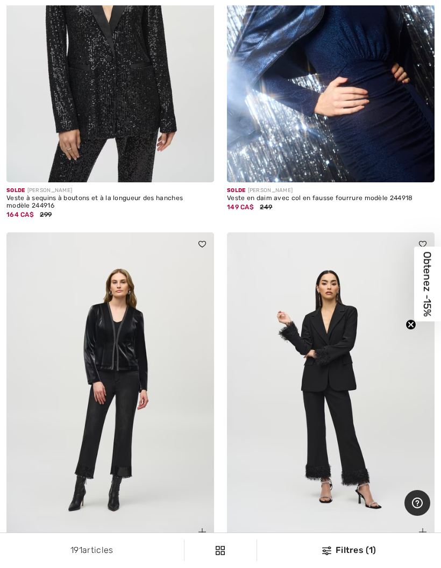
scroll to position [3541, 0]
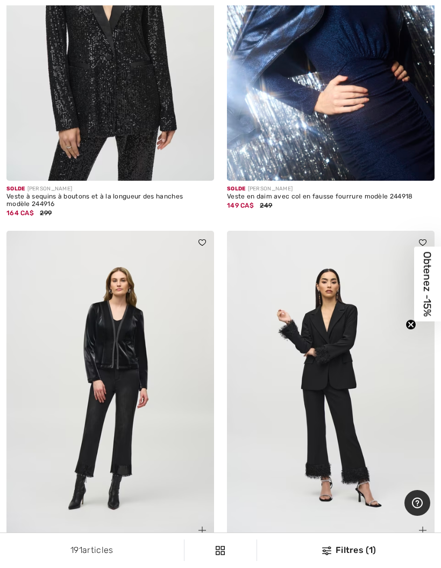
click at [340, 353] on img at bounding box center [331, 387] width 208 height 312
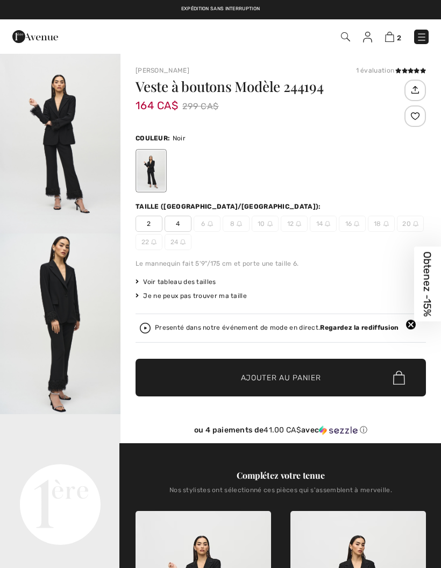
checkbox input "true"
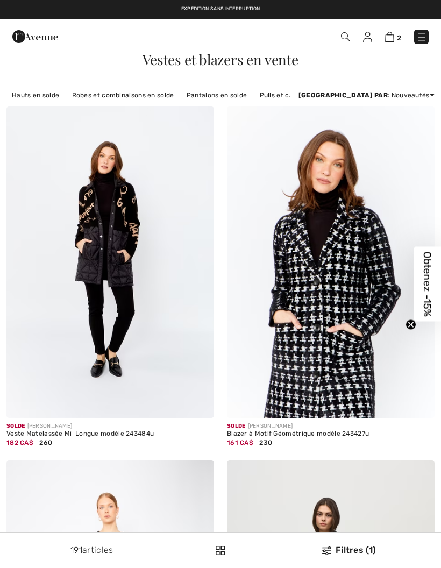
scroll to position [3584, 0]
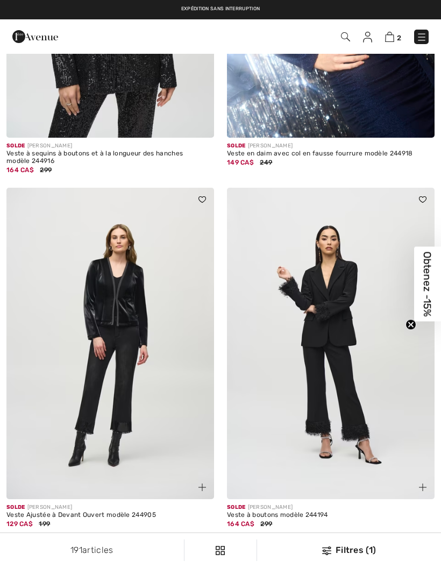
checkbox input "true"
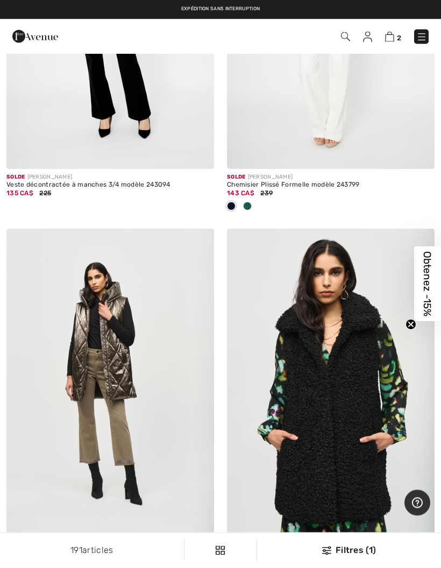
scroll to position [5480, 0]
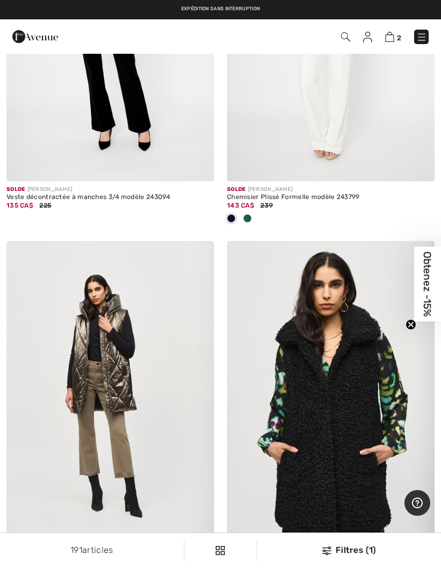
click at [417, 43] on img at bounding box center [422, 37] width 11 height 11
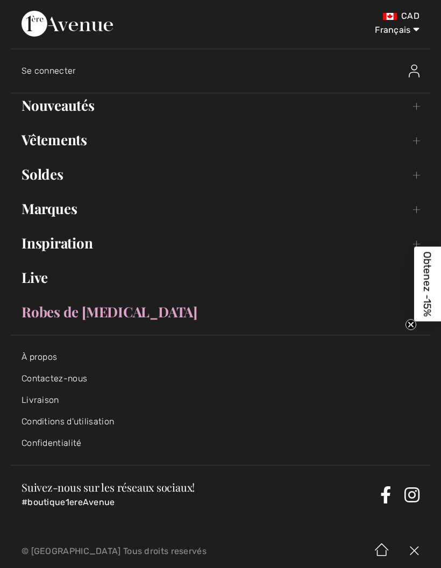
click at [66, 141] on link "Vêtements Toggle submenu" at bounding box center [221, 140] width 420 height 24
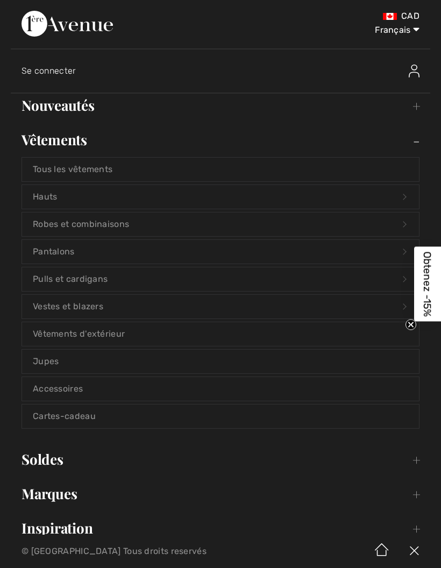
click at [45, 452] on link "Soldes Toggle submenu" at bounding box center [221, 460] width 420 height 24
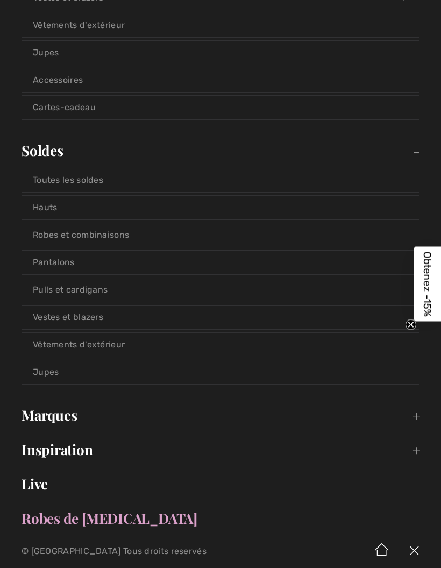
scroll to position [316, 0]
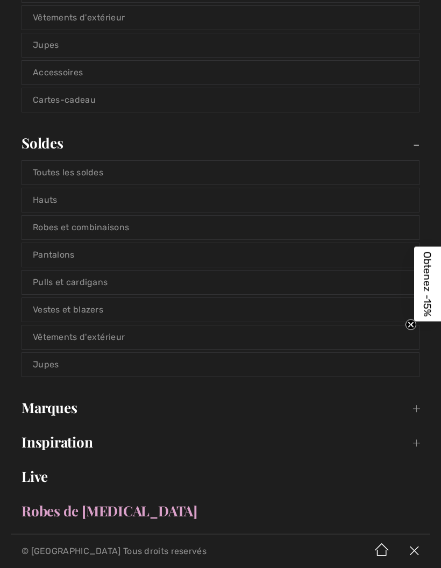
click at [69, 233] on link "Robes et combinaisons" at bounding box center [220, 228] width 397 height 24
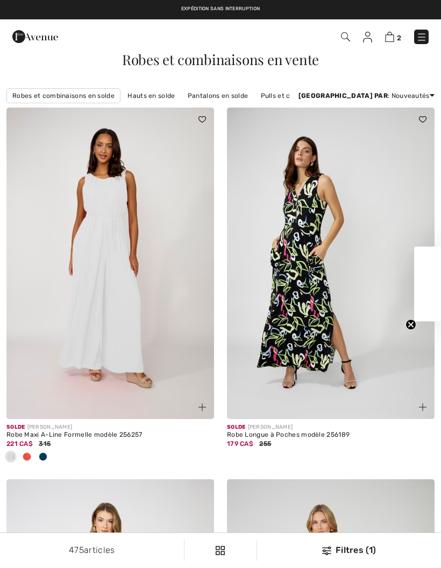
checkbox input "true"
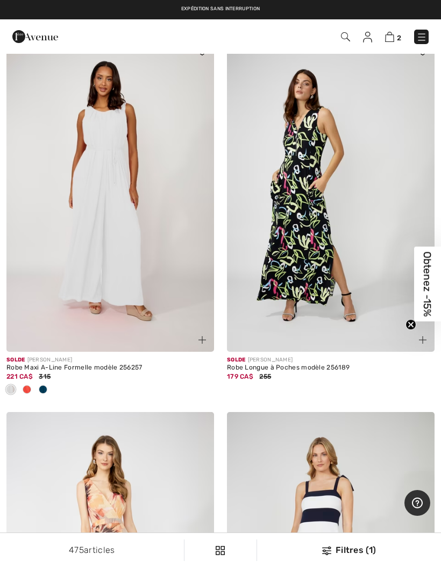
scroll to position [69, 0]
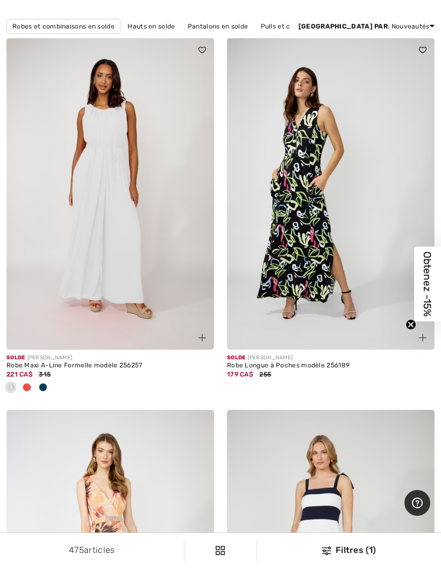
click at [316, 223] on img at bounding box center [331, 194] width 208 height 312
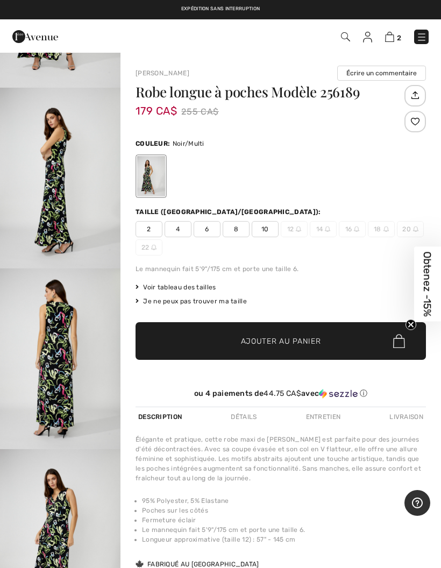
scroll to position [146, 0]
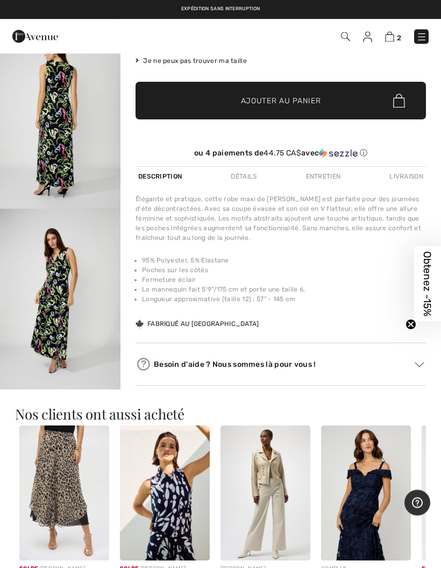
click at [68, 309] on img "4 / 4" at bounding box center [60, 299] width 121 height 181
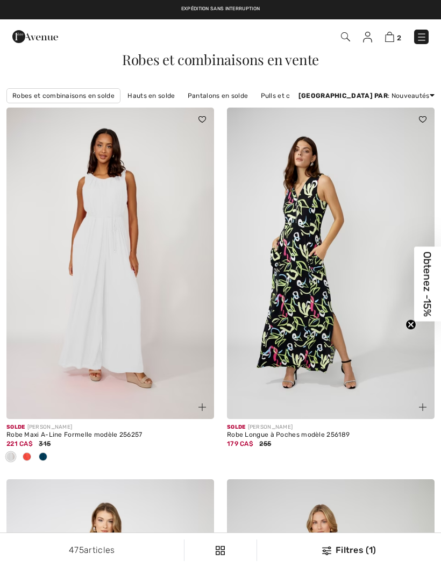
scroll to position [69, 0]
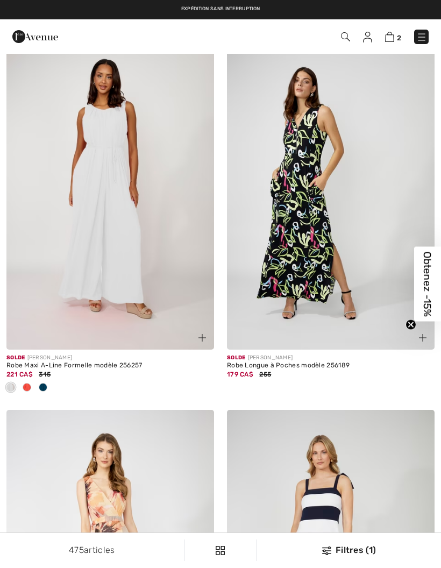
checkbox input "true"
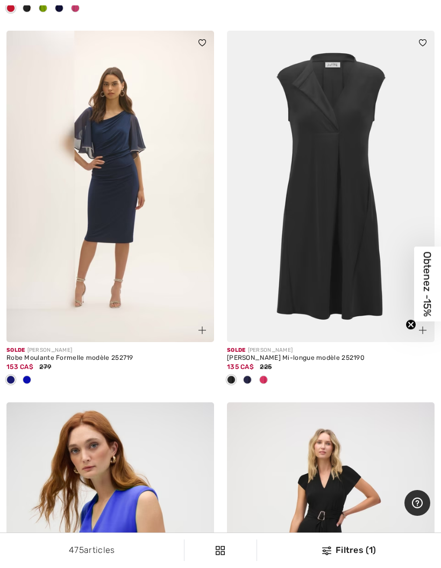
scroll to position [1187, 0]
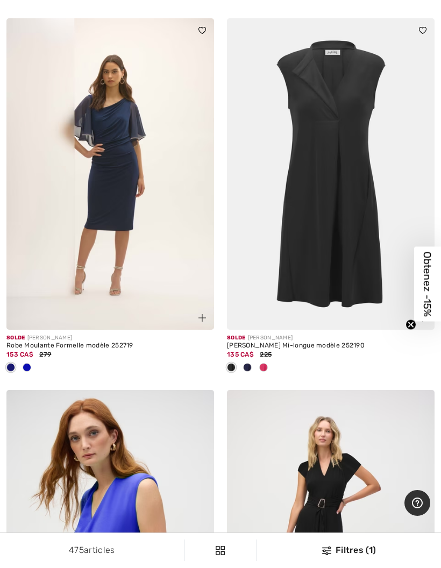
click at [269, 366] on div at bounding box center [264, 369] width 16 height 18
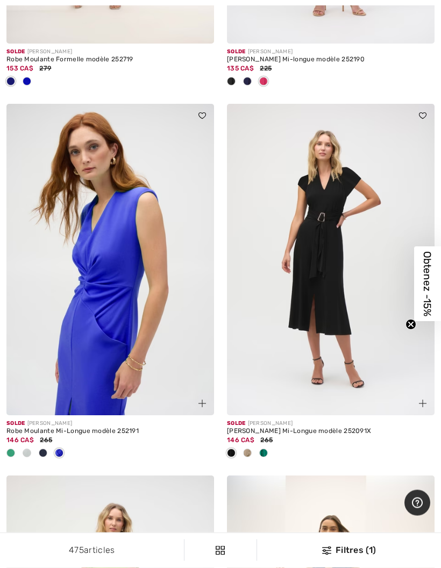
scroll to position [1477, 0]
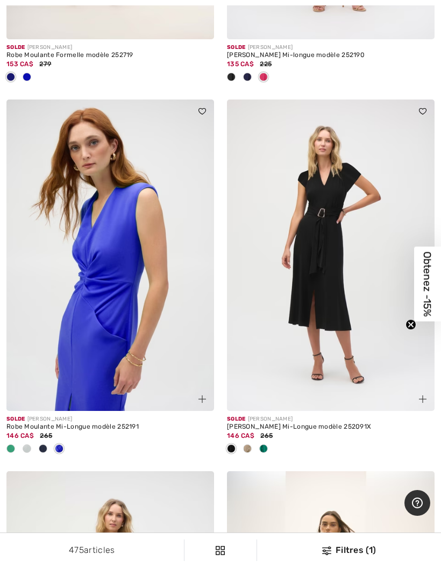
click at [267, 448] on span at bounding box center [263, 449] width 9 height 9
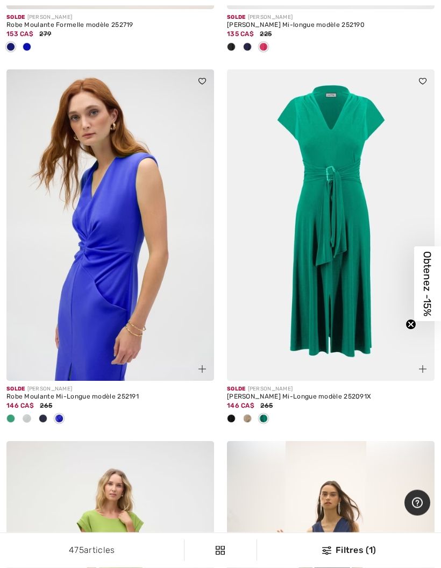
scroll to position [1508, 0]
click at [60, 419] on span at bounding box center [59, 418] width 9 height 9
click at [12, 411] on div at bounding box center [11, 420] width 16 height 18
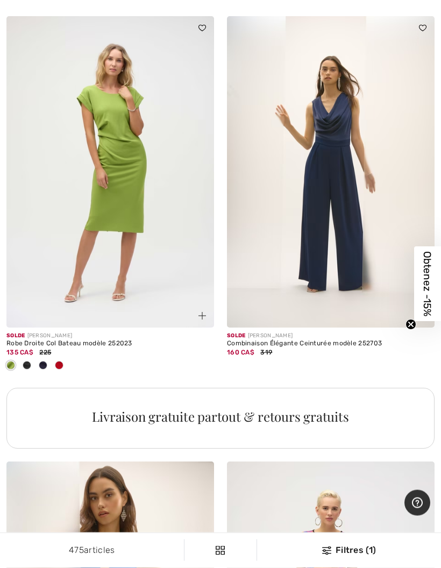
scroll to position [1933, 0]
click at [60, 365] on span at bounding box center [59, 365] width 9 height 9
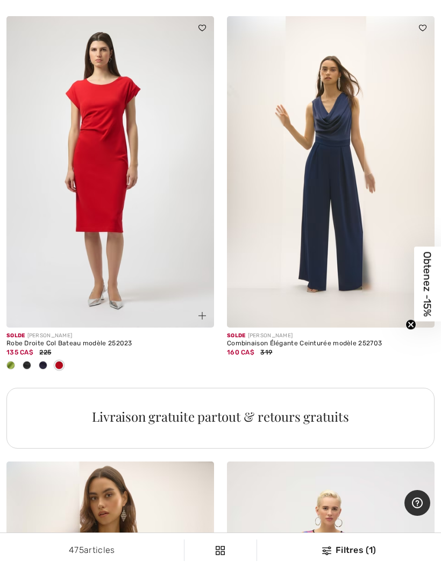
click at [43, 367] on span at bounding box center [43, 365] width 9 height 9
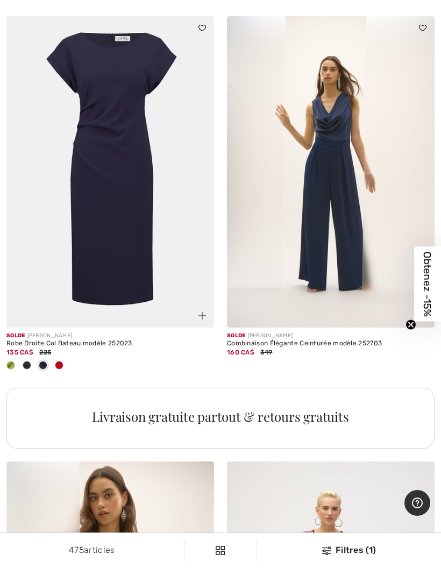
click at [27, 351] on span "135 CA$" at bounding box center [19, 353] width 27 height 8
click at [30, 366] on span at bounding box center [27, 365] width 9 height 9
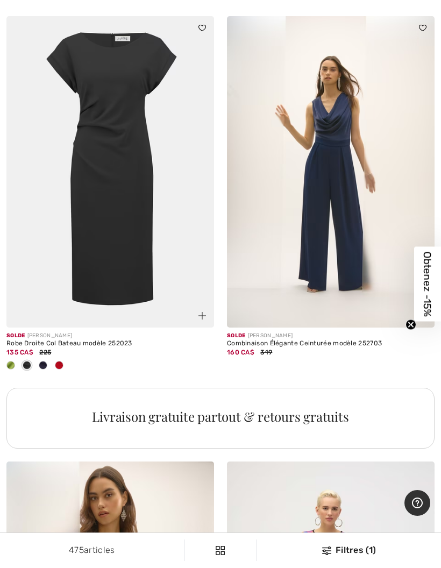
click at [12, 357] on div at bounding box center [11, 366] width 16 height 18
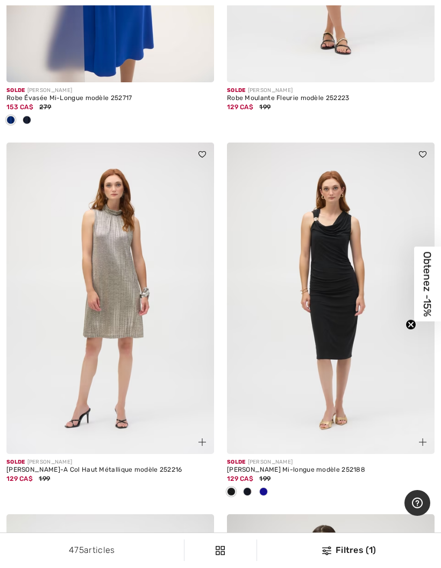
scroll to position [2627, 0]
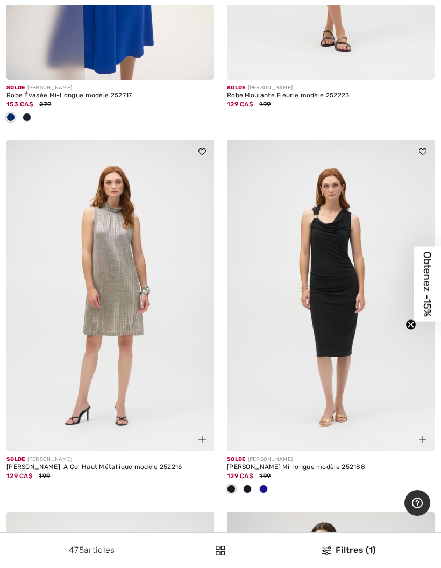
click at [264, 485] on span at bounding box center [263, 489] width 9 height 9
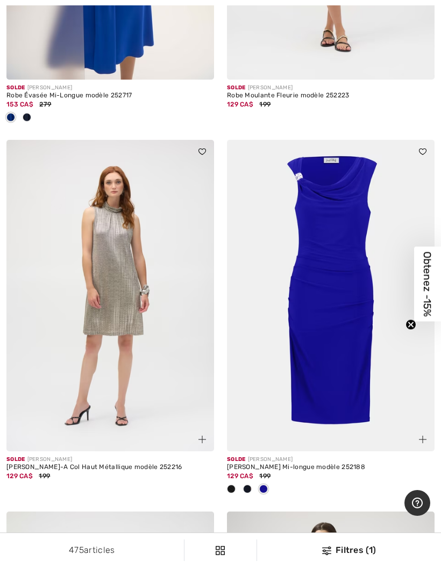
click at [343, 337] on img at bounding box center [331, 296] width 208 height 312
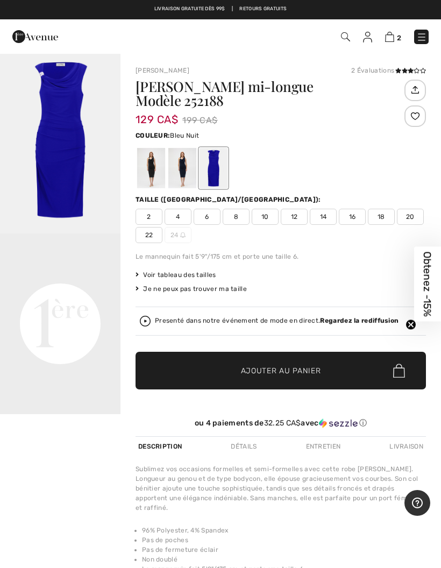
click at [182, 162] on div at bounding box center [182, 168] width 28 height 40
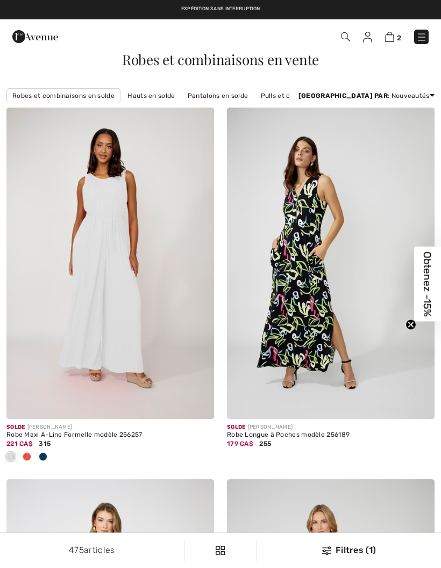
checkbox input "true"
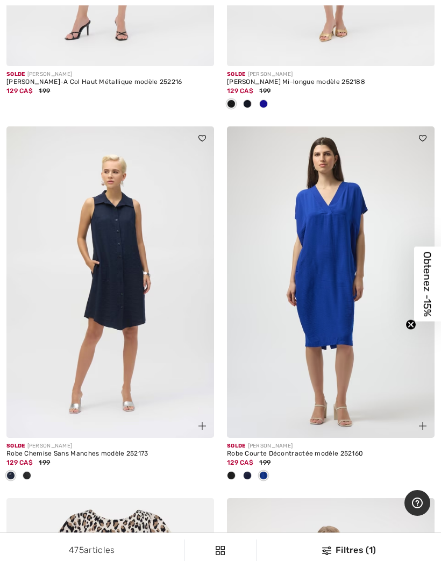
scroll to position [3013, 0]
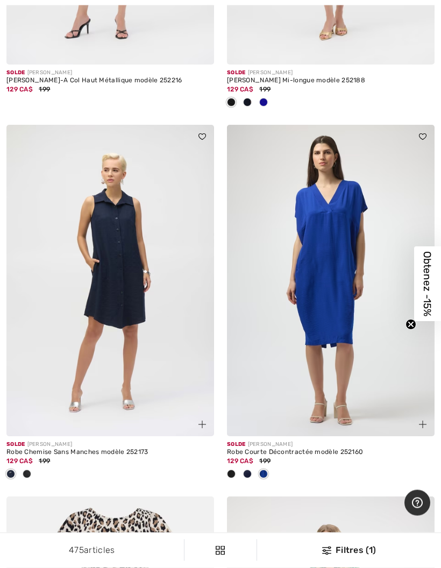
click at [254, 471] on div at bounding box center [248, 476] width 16 height 18
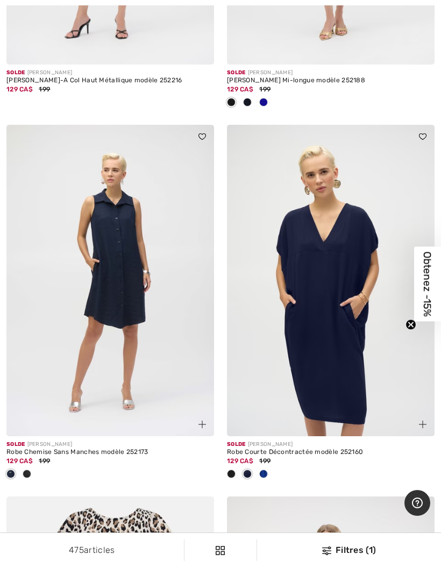
click at [237, 459] on span "129 CA$" at bounding box center [240, 462] width 26 height 8
click at [340, 336] on img at bounding box center [331, 281] width 208 height 312
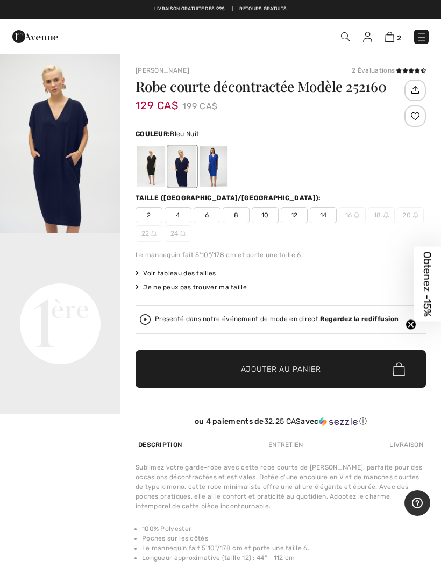
click at [148, 167] on div at bounding box center [151, 166] width 28 height 40
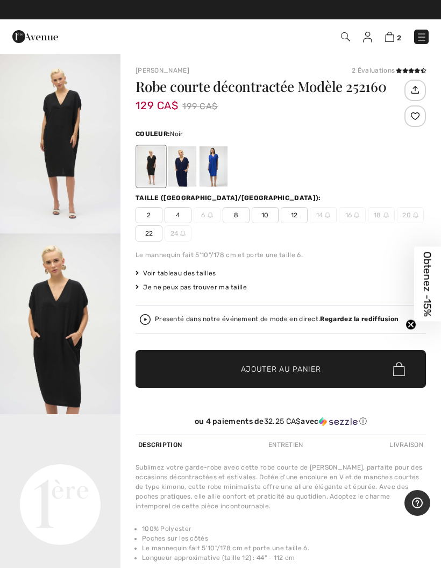
click at [218, 160] on div at bounding box center [214, 166] width 28 height 40
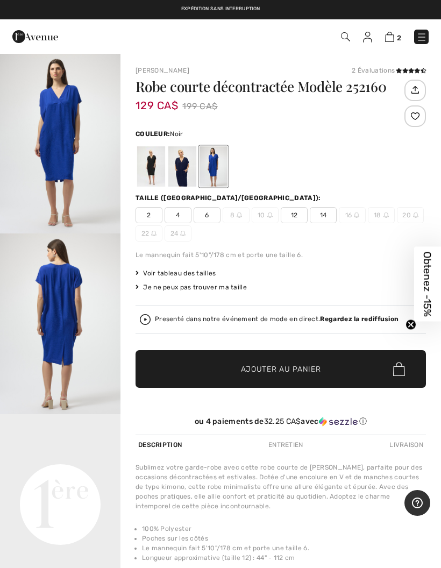
click at [150, 170] on div at bounding box center [151, 166] width 28 height 40
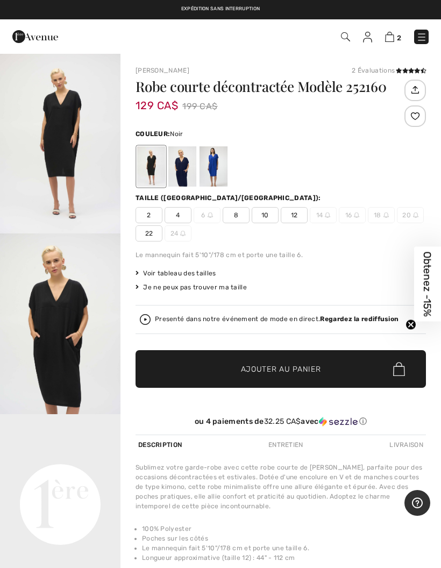
click at [295, 213] on span "12" at bounding box center [294, 215] width 27 height 16
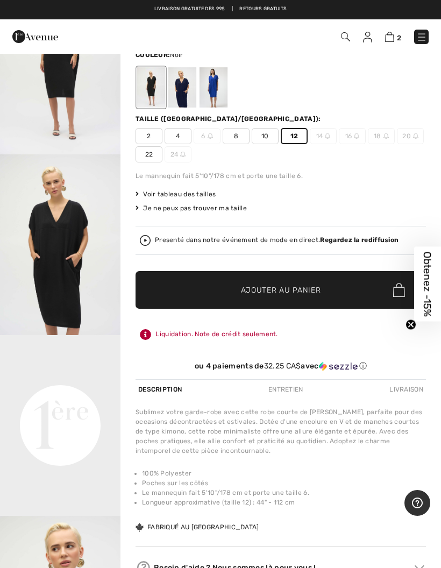
scroll to position [88, 0]
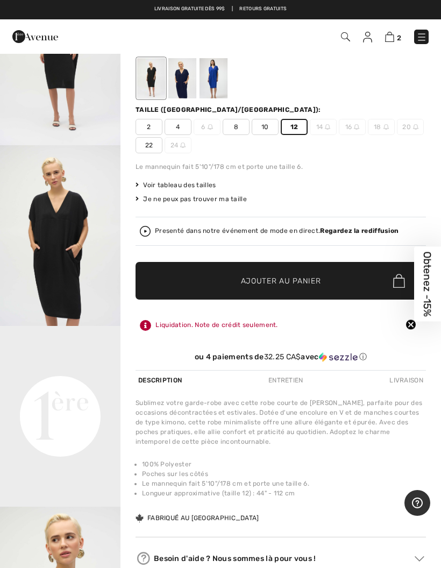
click at [299, 275] on span "✔ Ajouté au panier Ajouter au panier" at bounding box center [281, 281] width 291 height 38
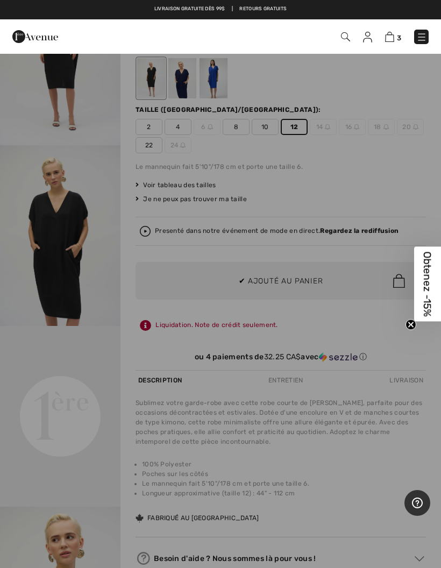
click at [161, 351] on div at bounding box center [220, 284] width 441 height 568
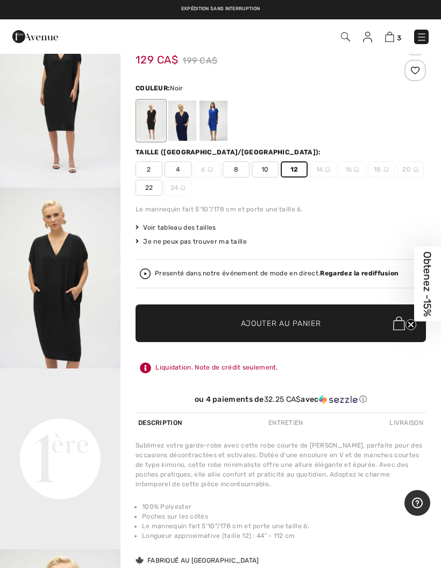
scroll to position [48, 0]
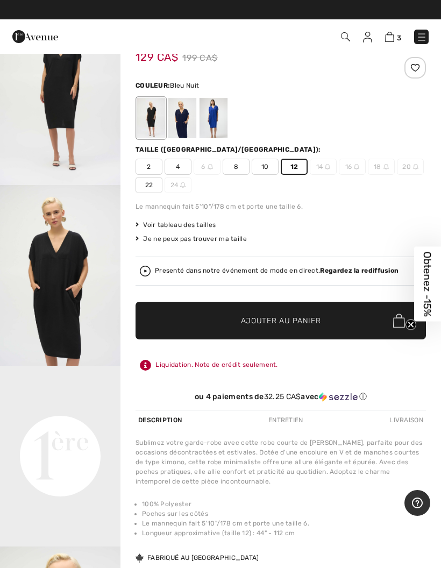
click at [181, 119] on div at bounding box center [182, 118] width 28 height 40
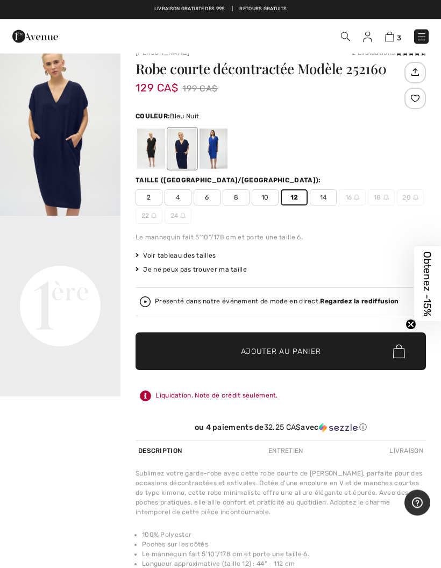
scroll to position [0, 0]
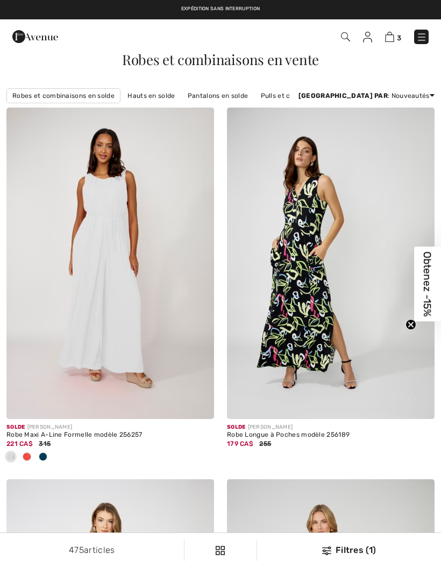
checkbox input "true"
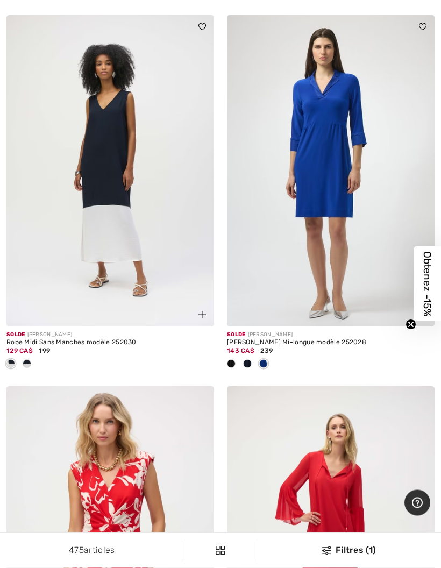
scroll to position [4737, 0]
click at [136, 215] on img at bounding box center [110, 171] width 208 height 312
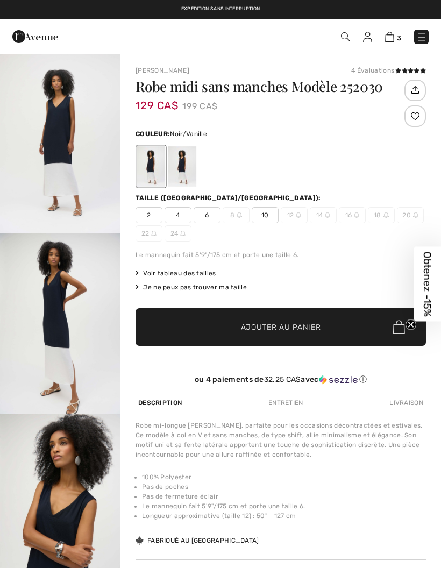
checkbox input "true"
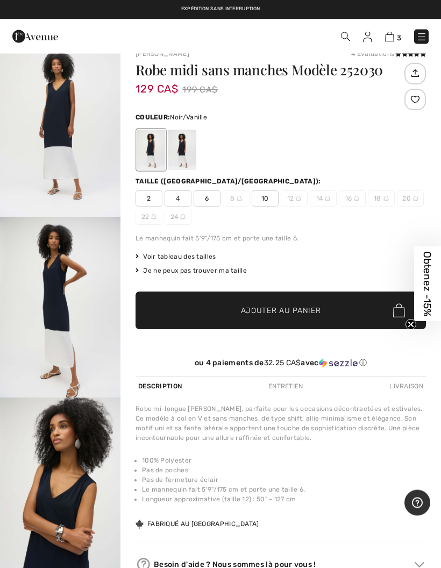
scroll to position [11, 0]
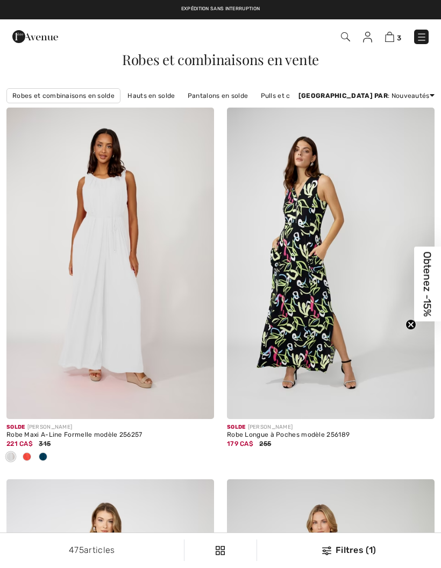
scroll to position [4780, 0]
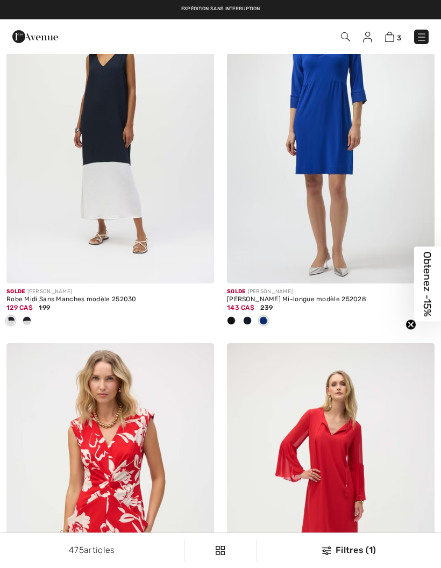
checkbox input "true"
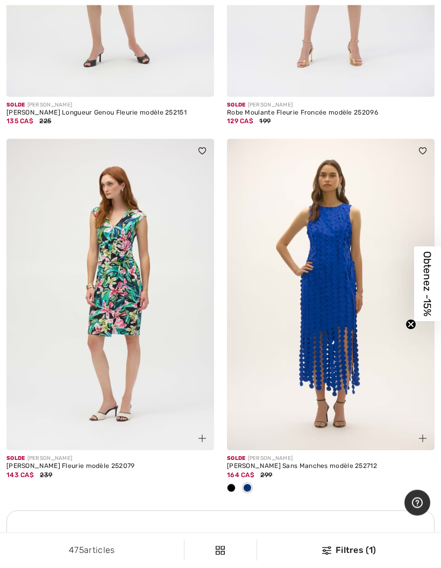
scroll to position [6441, 0]
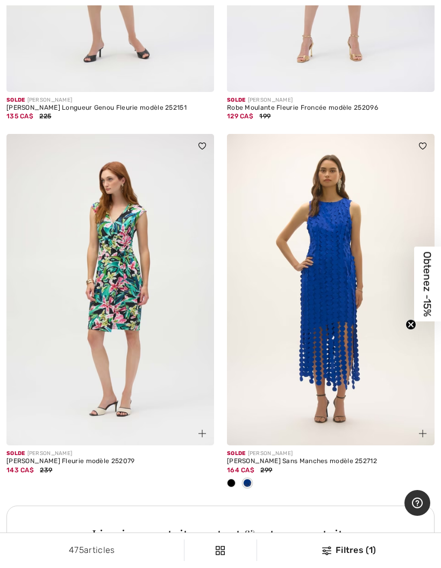
click at [343, 315] on img at bounding box center [331, 290] width 208 height 312
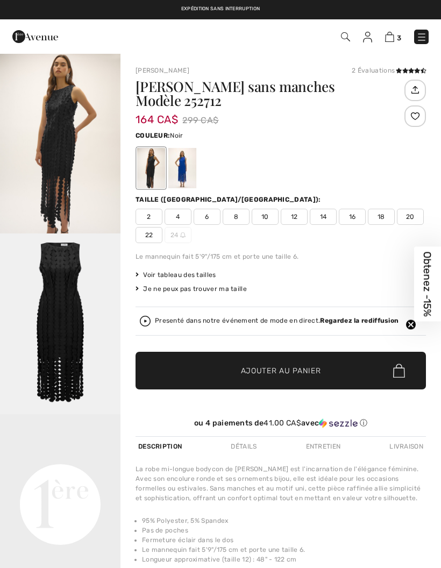
checkbox input "true"
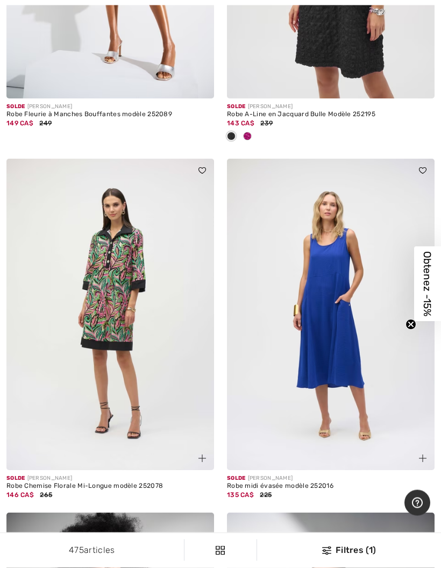
scroll to position [7960, 0]
click img
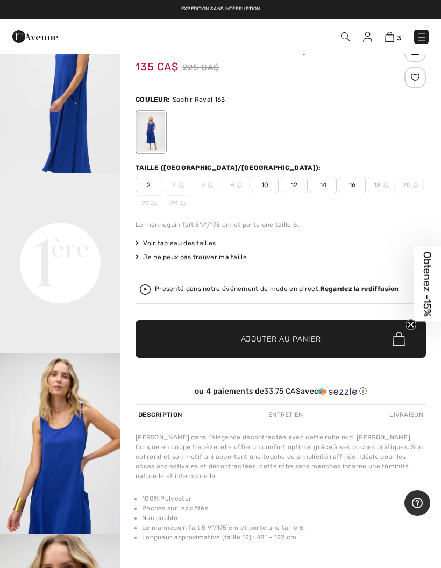
scroll to position [35, 0]
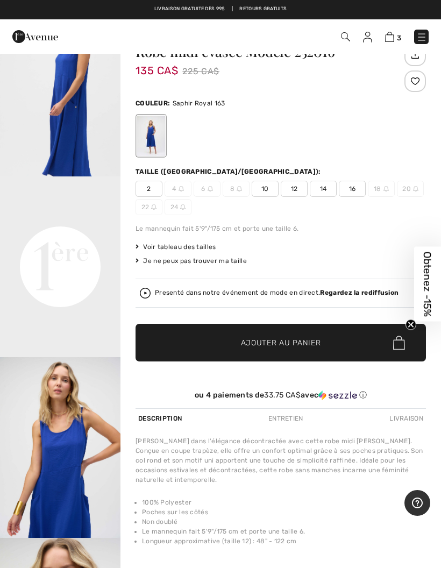
click at [72, 237] on video "Your browser does not support the video tag." at bounding box center [60, 207] width 121 height 60
click at [69, 517] on img "3 / 6" at bounding box center [60, 447] width 121 height 181
click at [71, 237] on video "Your browser does not support the video tag." at bounding box center [60, 207] width 121 height 60
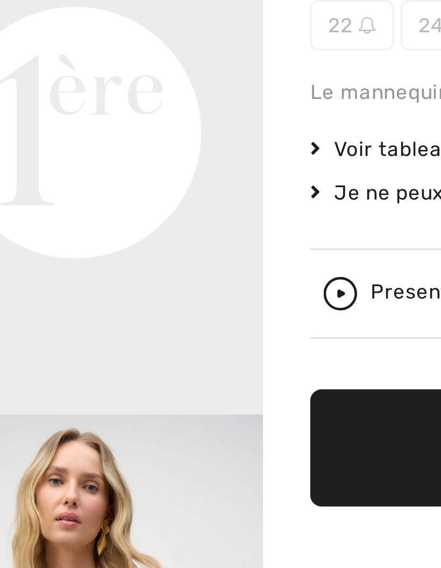
scroll to position [229, 0]
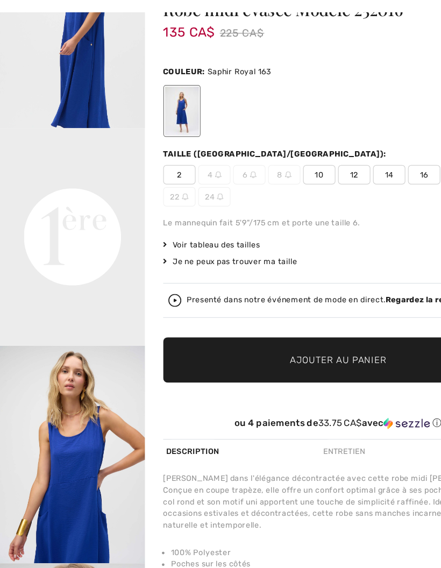
click at [292, 181] on span "12" at bounding box center [294, 189] width 27 height 16
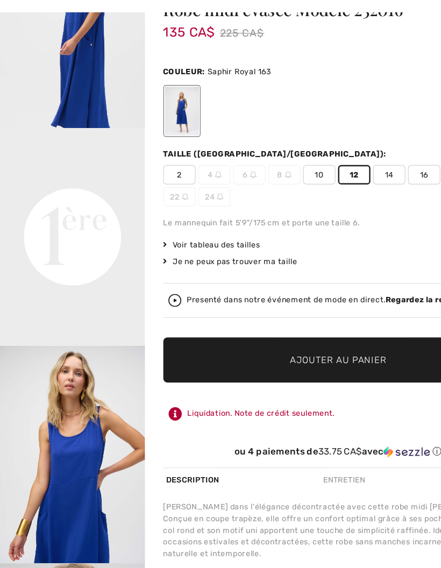
click at [260, 337] on span "Ajouter au panier" at bounding box center [281, 342] width 80 height 11
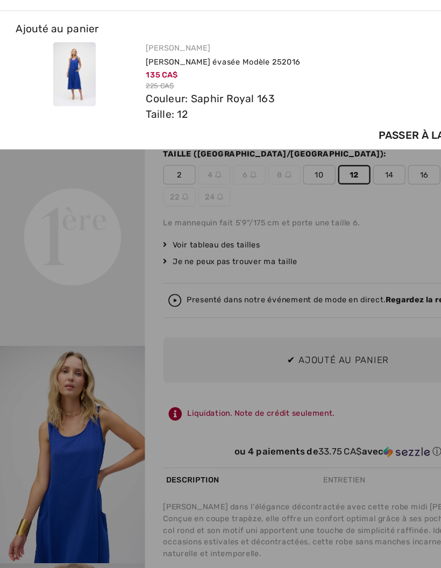
scroll to position [0, 0]
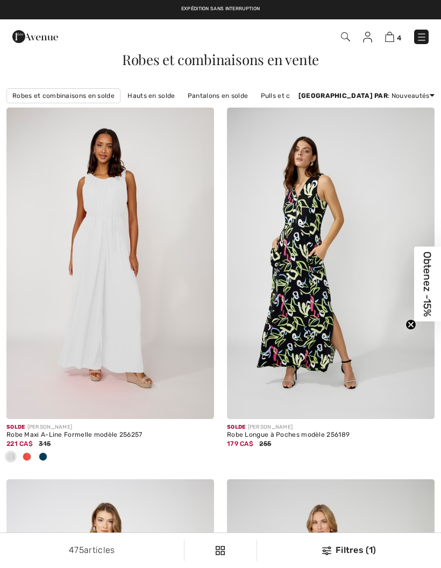
checkbox input "true"
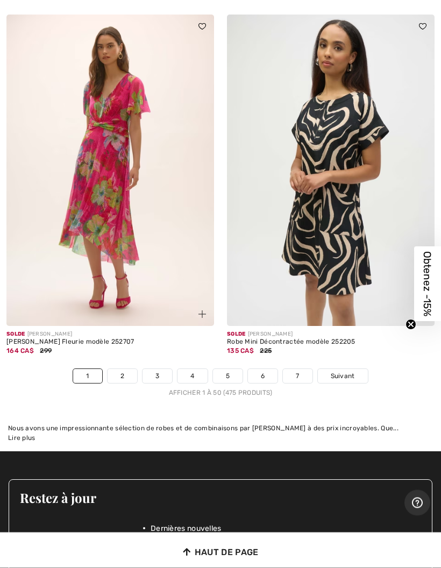
scroll to position [9328, 0]
click at [121, 369] on link "2" at bounding box center [123, 376] width 30 height 14
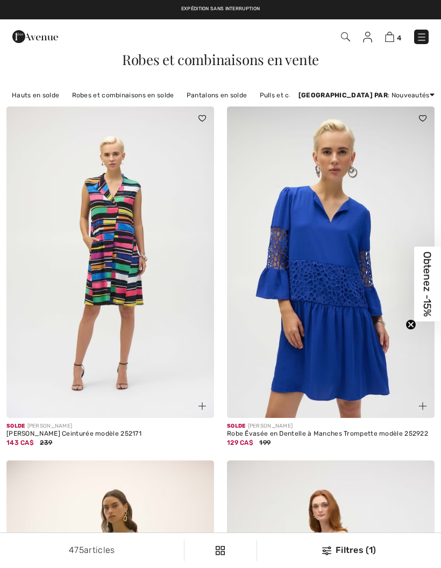
checkbox input "true"
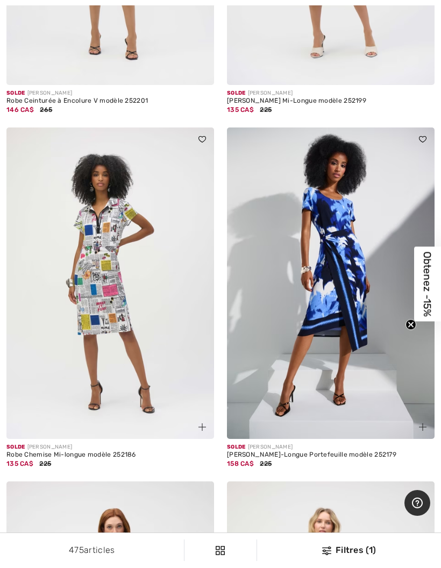
scroll to position [1396, 0]
click at [129, 347] on img at bounding box center [110, 283] width 208 height 312
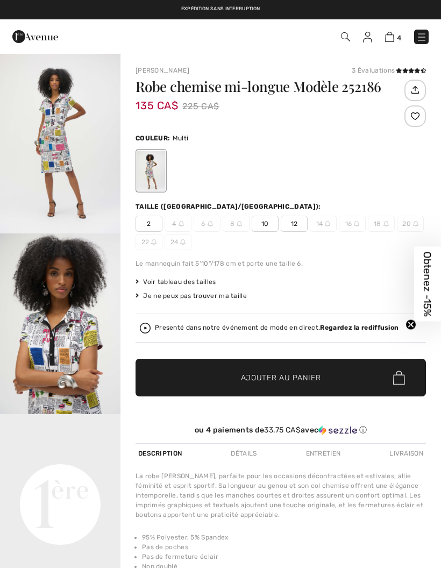
checkbox input "true"
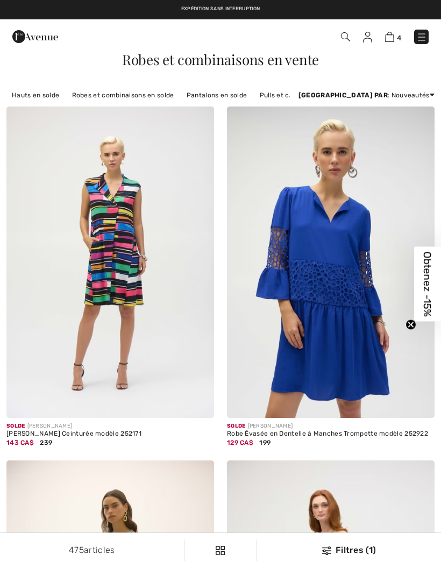
scroll to position [1439, 0]
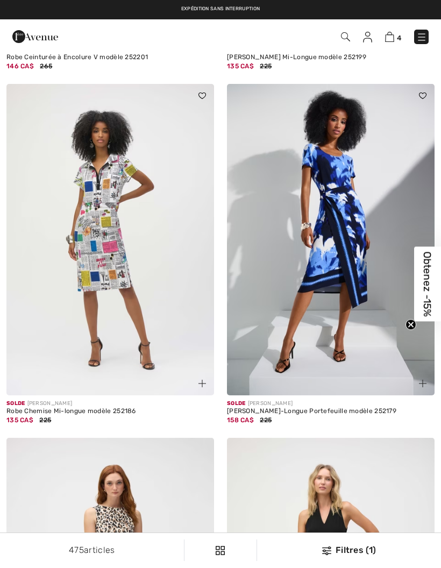
checkbox input "true"
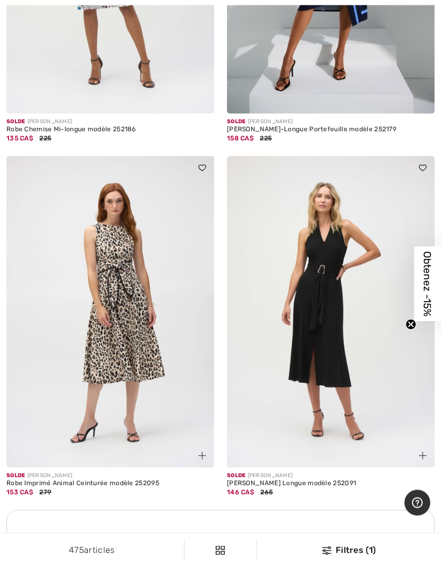
scroll to position [1725, 0]
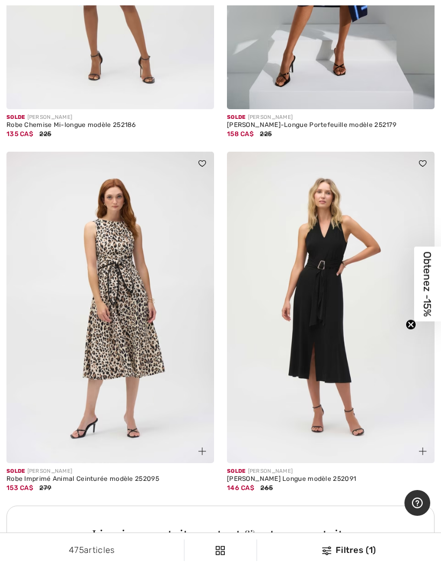
click at [338, 333] on img at bounding box center [331, 308] width 208 height 312
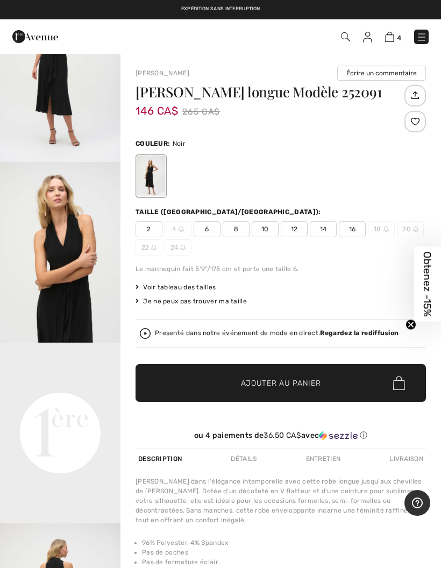
click at [196, 290] on span "Voir tableau des tailles" at bounding box center [176, 288] width 81 height 10
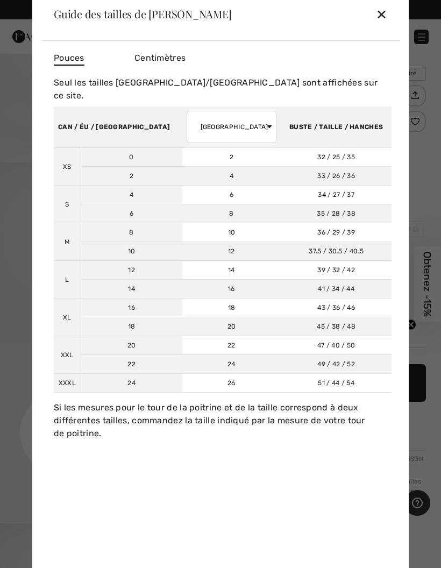
click at [379, 11] on div "✕" at bounding box center [381, 14] width 11 height 23
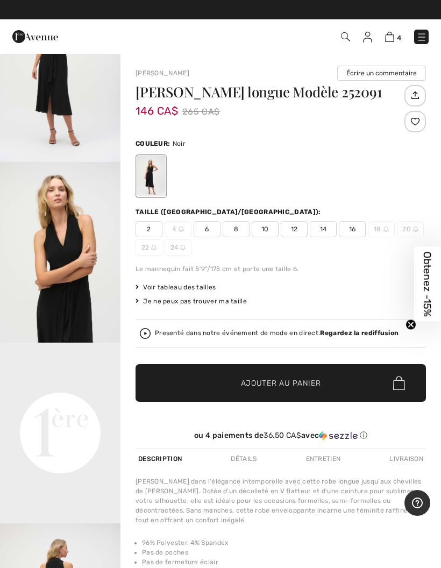
click at [326, 230] on span "14" at bounding box center [323, 229] width 27 height 16
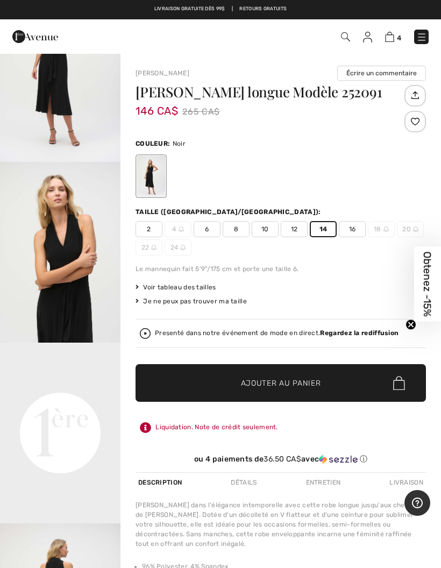
click at [280, 382] on span "Ajouter au panier" at bounding box center [281, 383] width 80 height 11
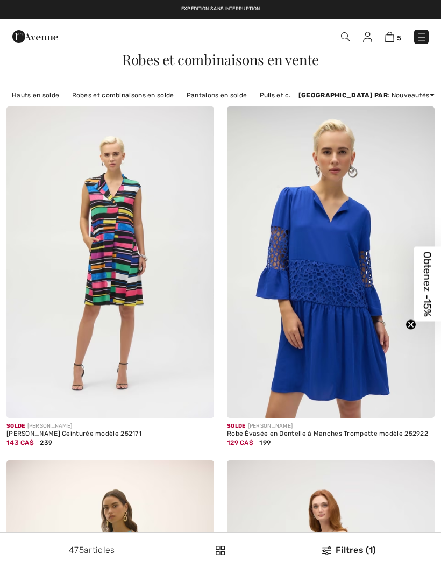
scroll to position [1768, 0]
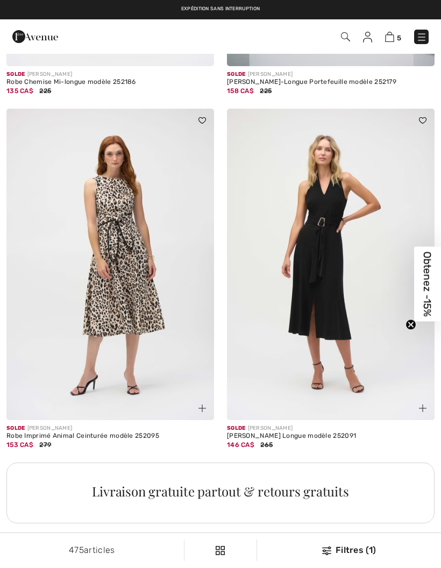
checkbox input "true"
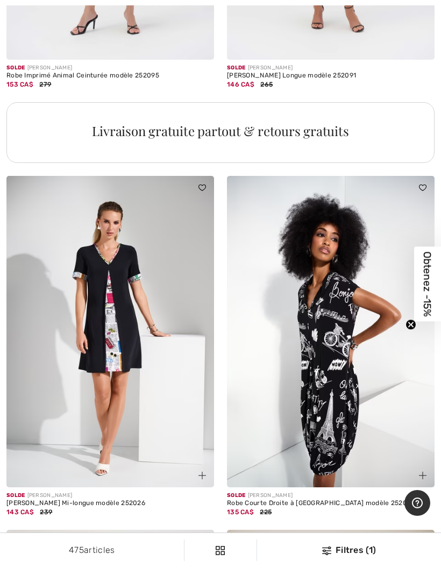
scroll to position [2141, 0]
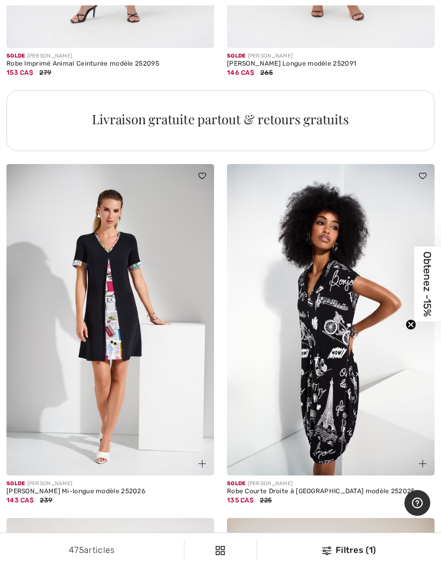
click at [335, 382] on img at bounding box center [331, 320] width 208 height 312
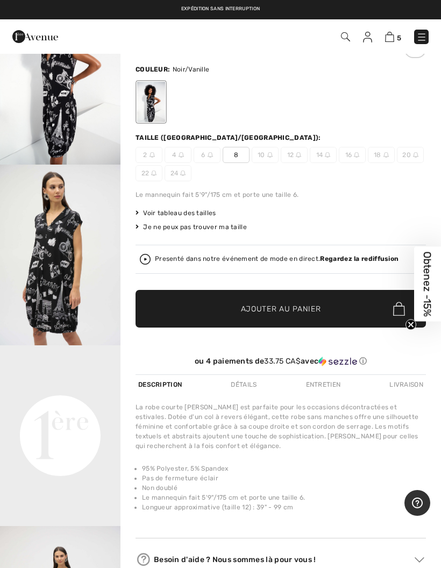
scroll to position [81, 0]
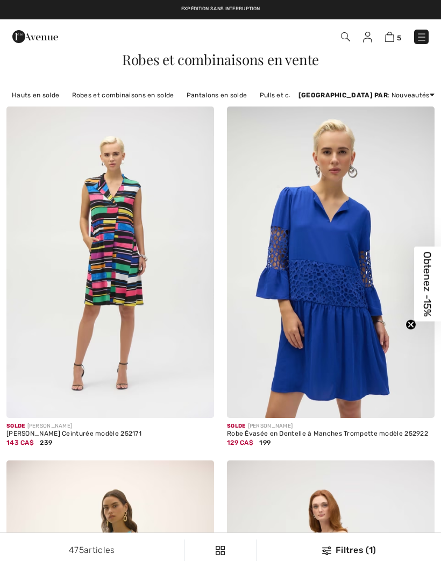
scroll to position [2184, 0]
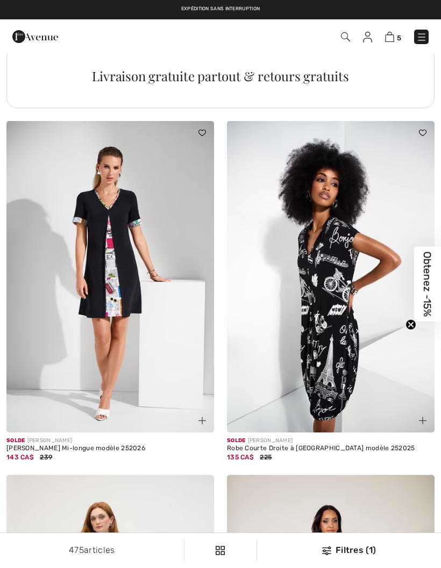
checkbox input "true"
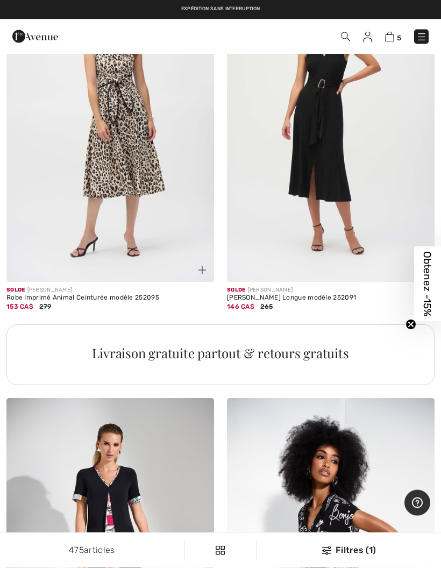
scroll to position [1832, 0]
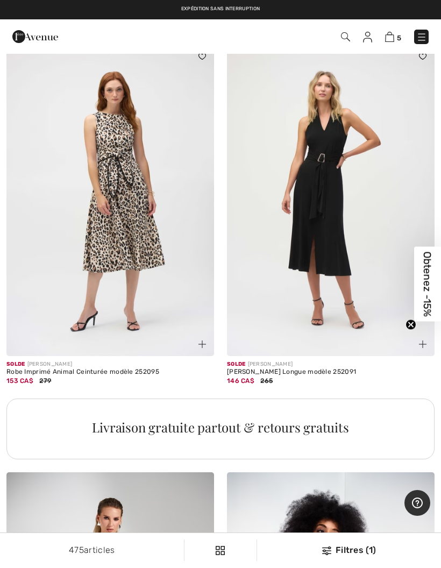
click at [332, 224] on img at bounding box center [331, 201] width 208 height 312
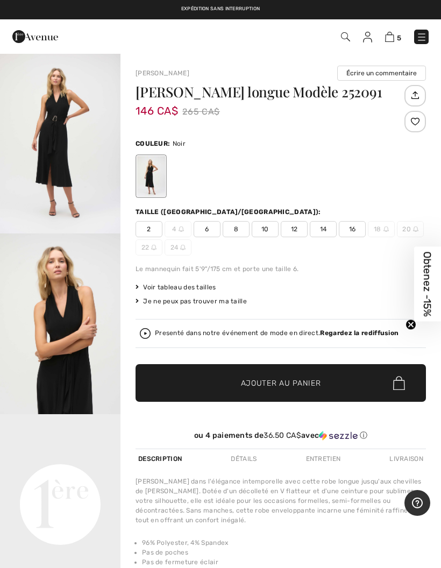
click at [195, 284] on span "Voir tableau des tailles" at bounding box center [176, 288] width 81 height 10
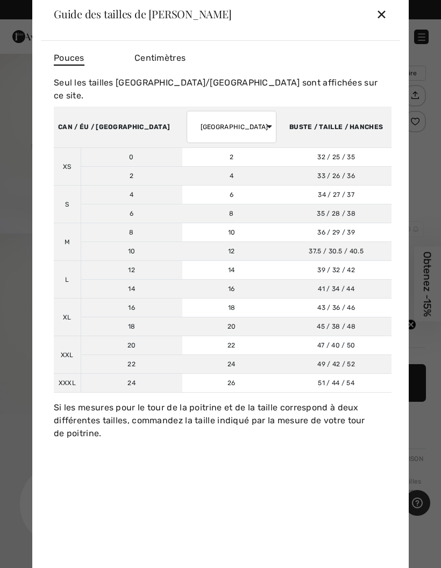
click at [383, 12] on div "✕" at bounding box center [381, 14] width 11 height 23
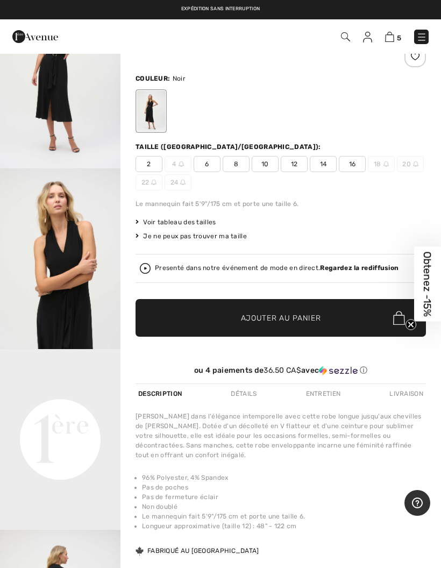
scroll to position [52, 0]
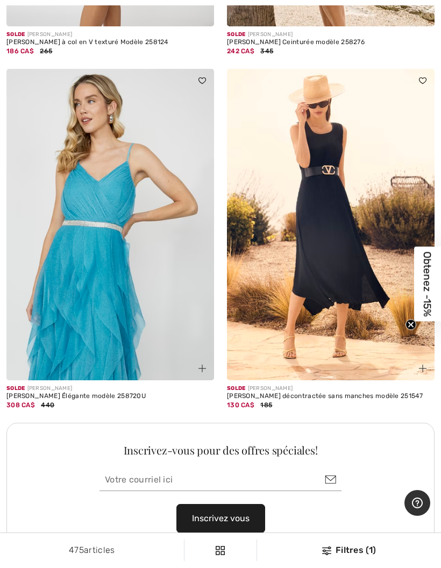
scroll to position [4052, 0]
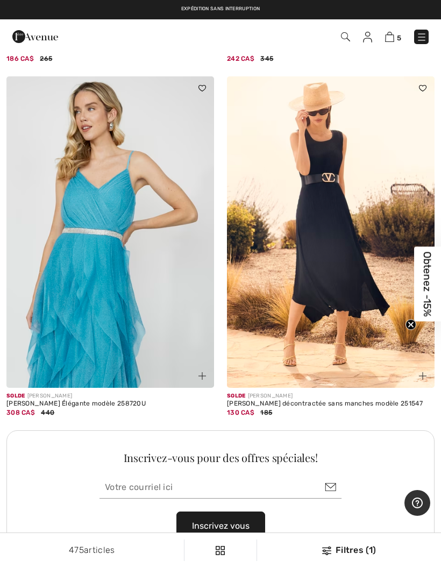
click at [339, 287] on img at bounding box center [331, 232] width 208 height 312
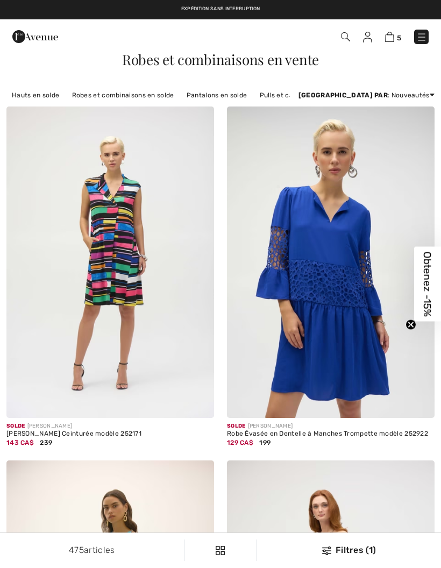
checkbox input "true"
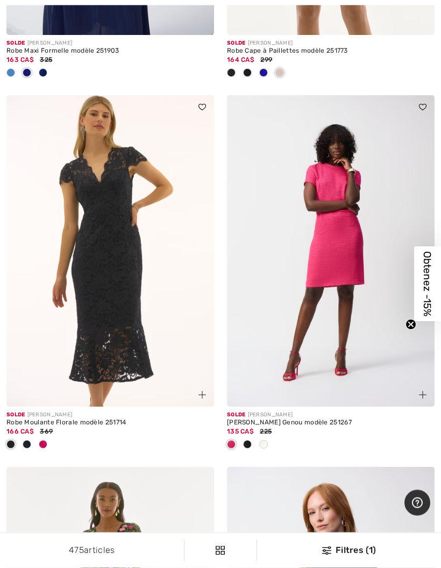
scroll to position [5665, 0]
click at [344, 276] on img at bounding box center [331, 251] width 208 height 312
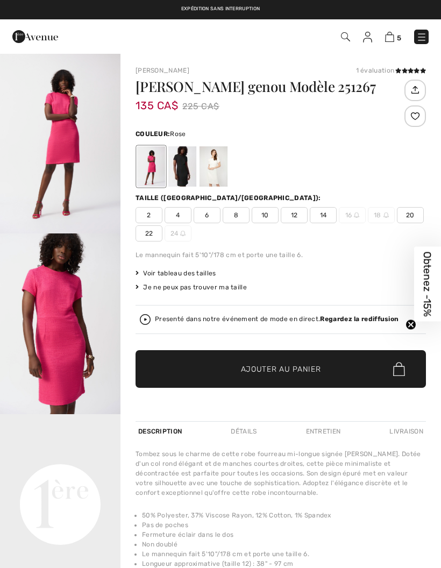
checkbox input "true"
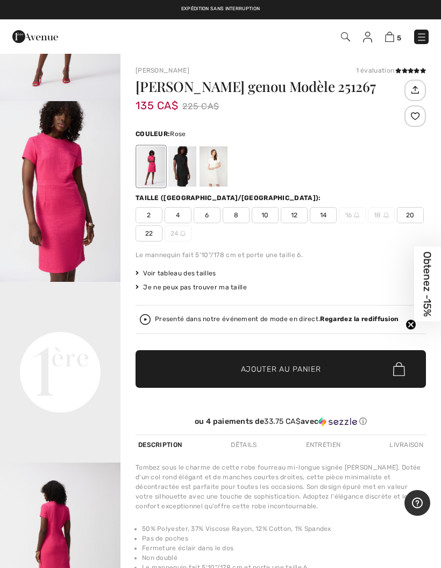
scroll to position [136, 0]
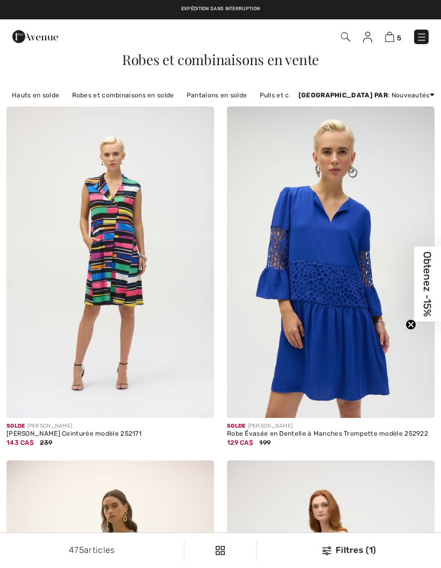
scroll to position [5708, 0]
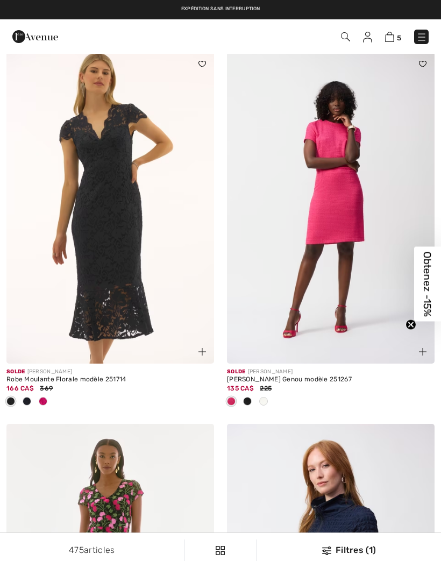
checkbox input "true"
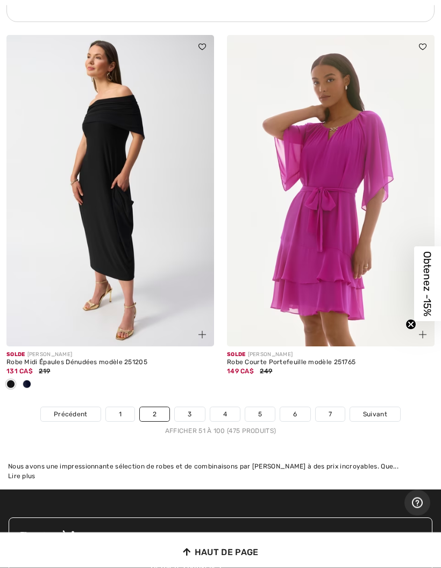
scroll to position [9307, 0]
click at [128, 220] on img at bounding box center [110, 191] width 208 height 312
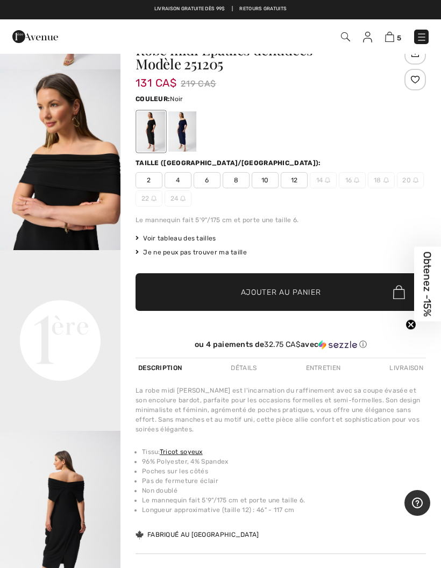
scroll to position [38, 0]
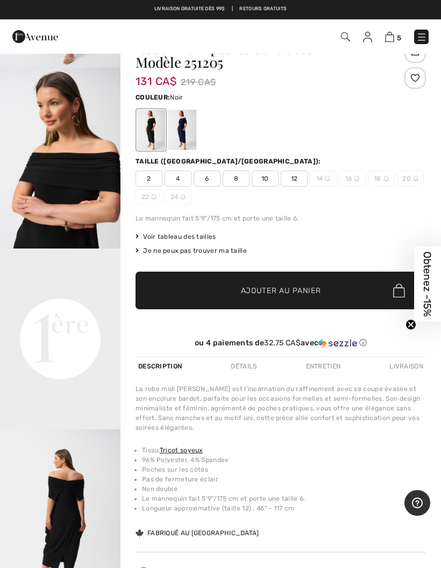
click at [291, 174] on span "12" at bounding box center [294, 179] width 27 height 16
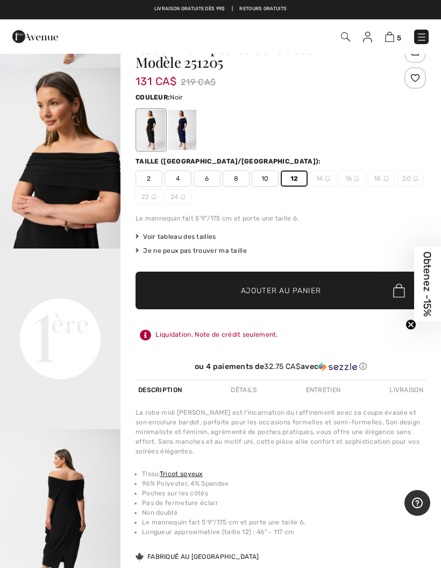
click at [193, 236] on span "Voir tableau des tailles" at bounding box center [176, 237] width 81 height 10
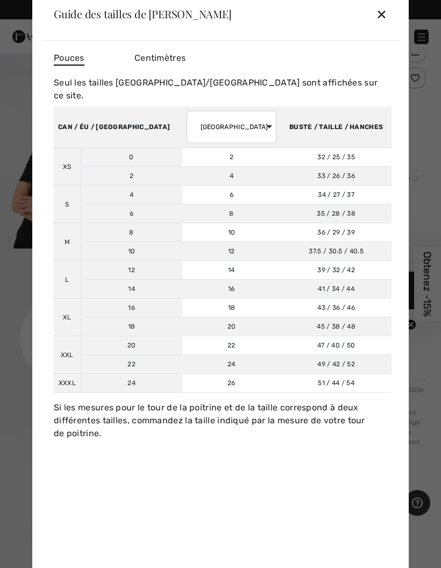
click at [383, 25] on div "✕" at bounding box center [381, 14] width 11 height 23
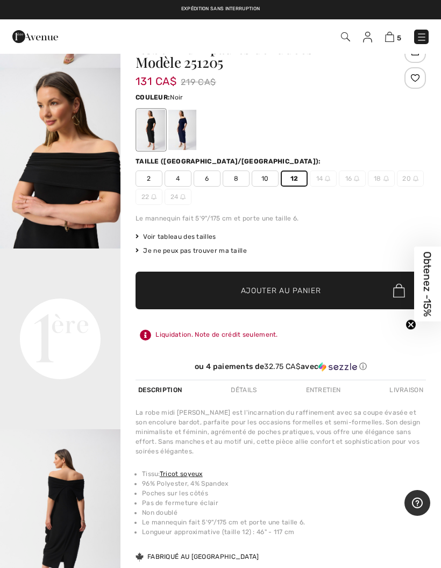
click at [276, 292] on span "Ajouter au panier" at bounding box center [281, 290] width 80 height 11
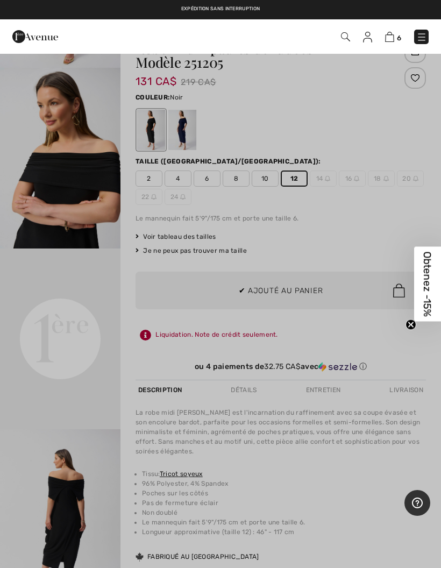
scroll to position [0, 0]
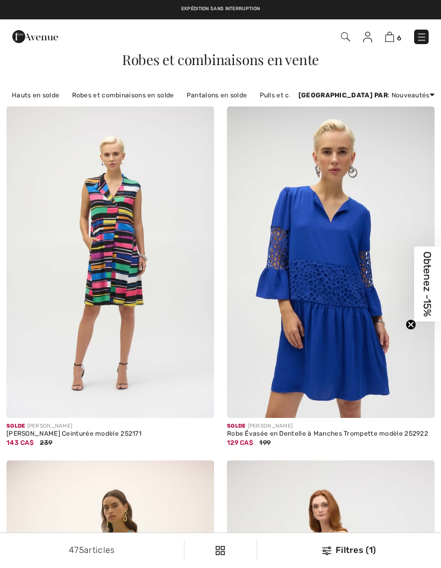
checkbox input "true"
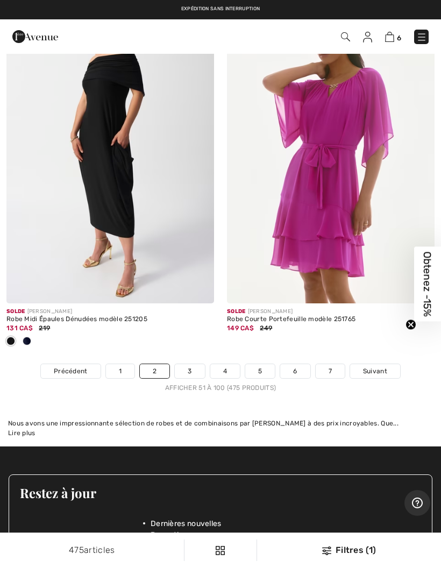
click at [422, 35] on img at bounding box center [422, 37] width 11 height 11
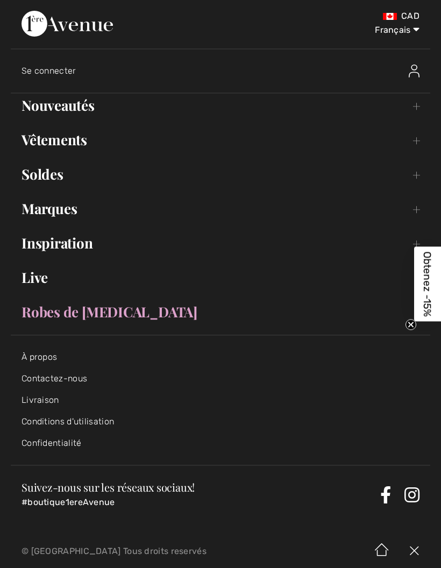
click at [51, 175] on link "Soldes Toggle submenu" at bounding box center [221, 175] width 420 height 24
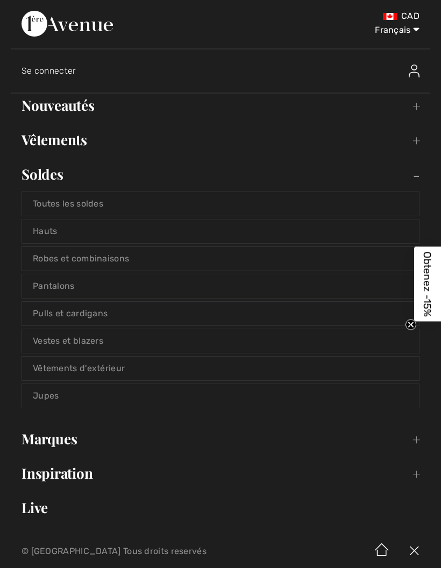
click at [79, 105] on link "Nouveautés Toggle submenu" at bounding box center [221, 106] width 420 height 24
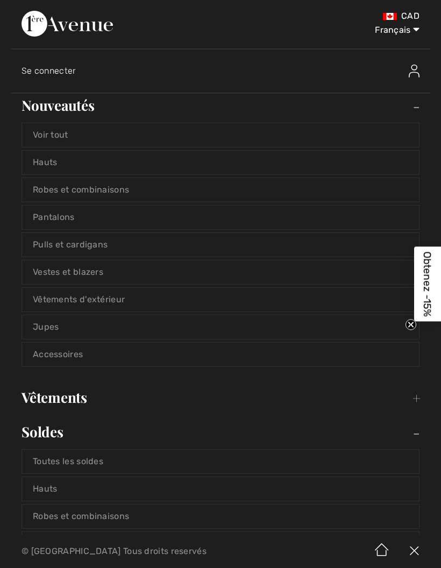
click at [89, 276] on link "Vestes et blazers" at bounding box center [220, 273] width 397 height 24
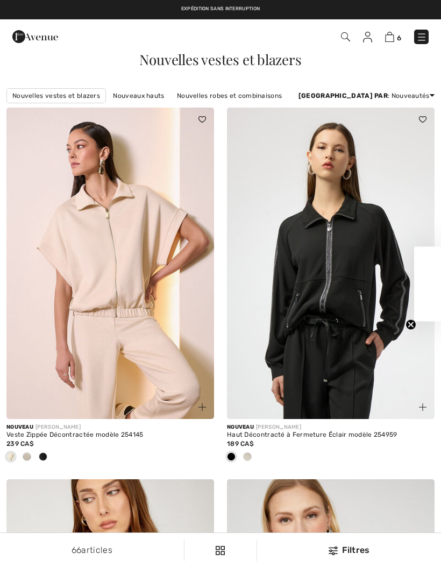
checkbox input "true"
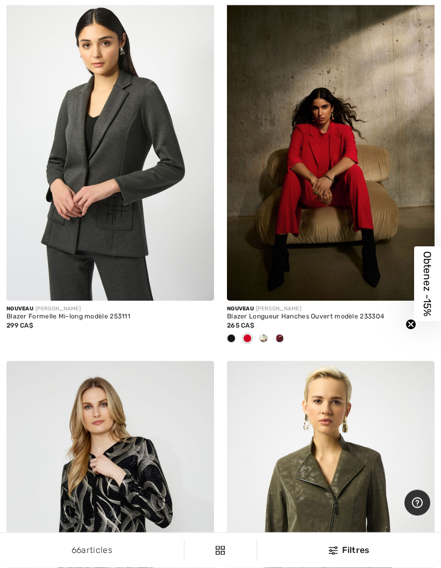
scroll to position [7986, 0]
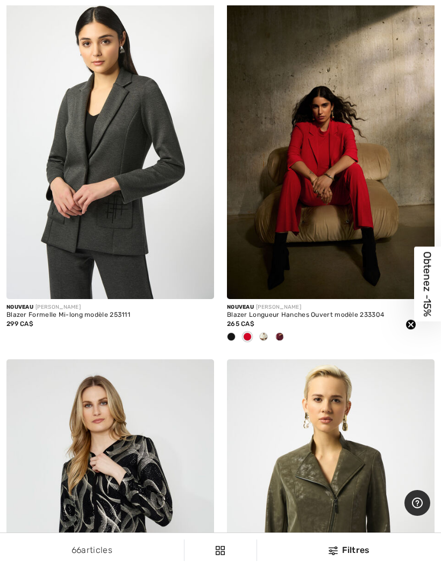
click at [284, 333] on span at bounding box center [280, 337] width 9 height 9
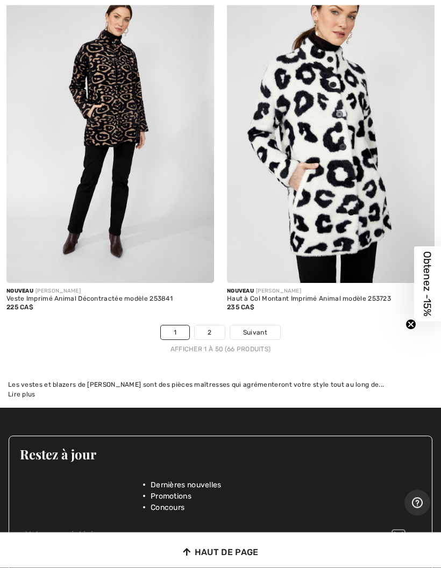
scroll to position [9262, 0]
click at [216, 326] on link "2" at bounding box center [210, 333] width 30 height 14
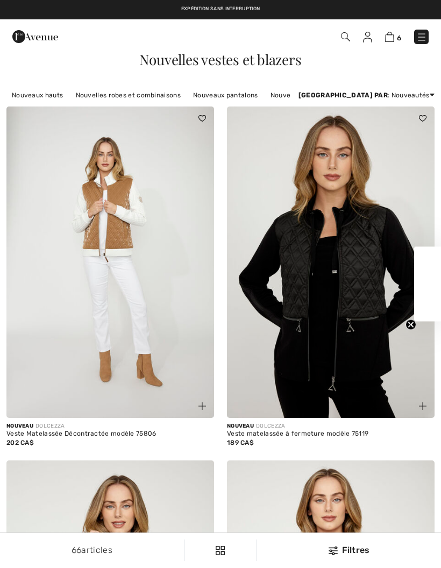
checkbox input "true"
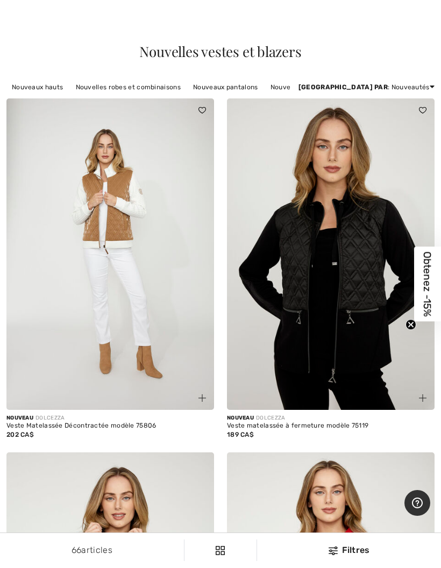
scroll to position [17, 0]
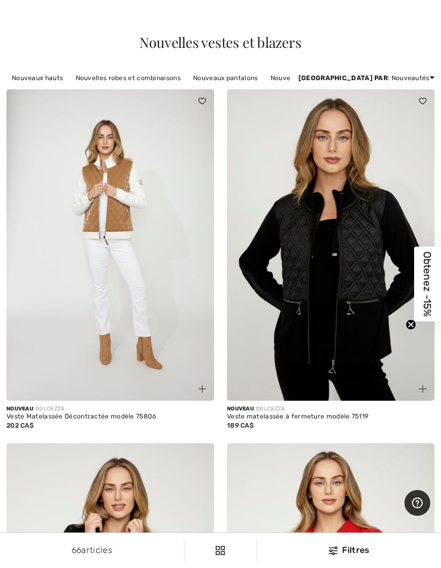
click at [356, 284] on img at bounding box center [331, 245] width 208 height 312
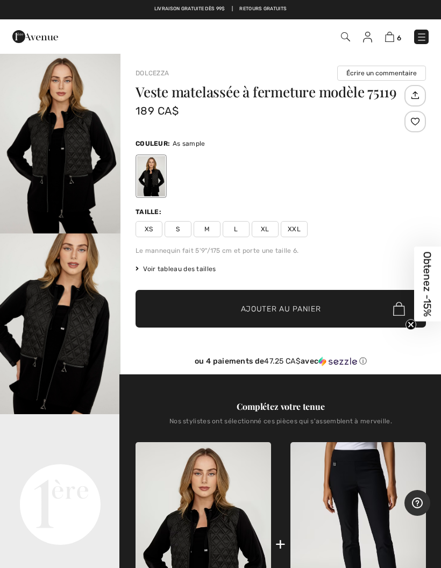
click at [390, 37] on img at bounding box center [389, 37] width 9 height 10
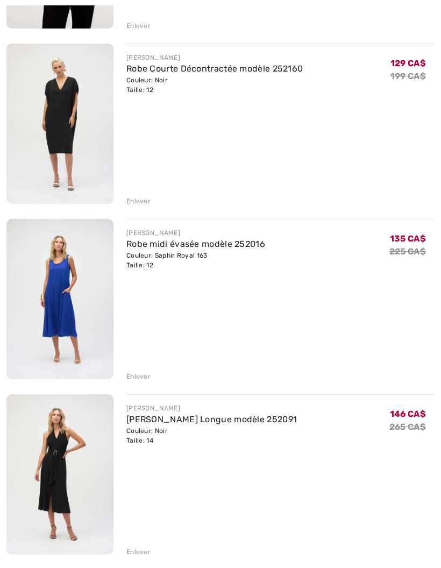
scroll to position [468, 0]
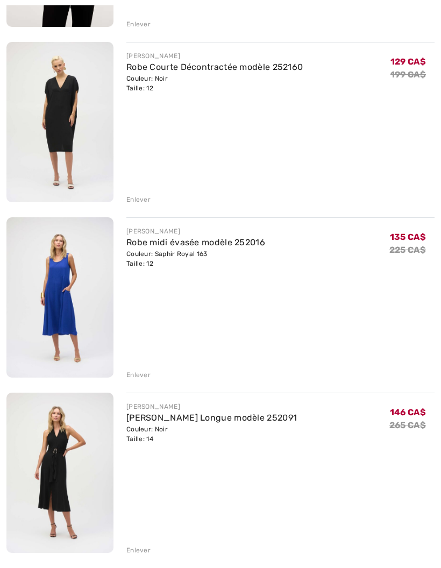
click at [169, 243] on link "Robe midi évasée modèle 252016" at bounding box center [195, 243] width 139 height 10
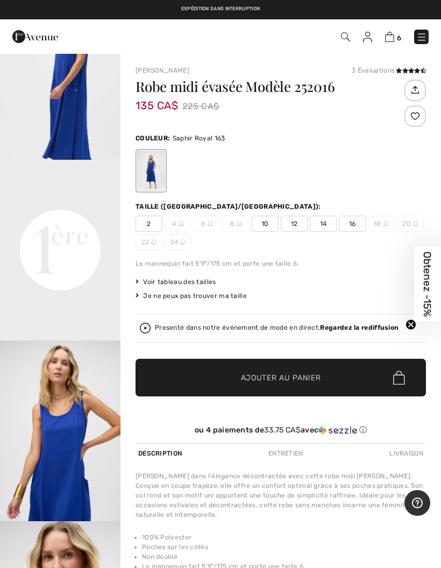
click at [393, 36] on img at bounding box center [389, 37] width 9 height 10
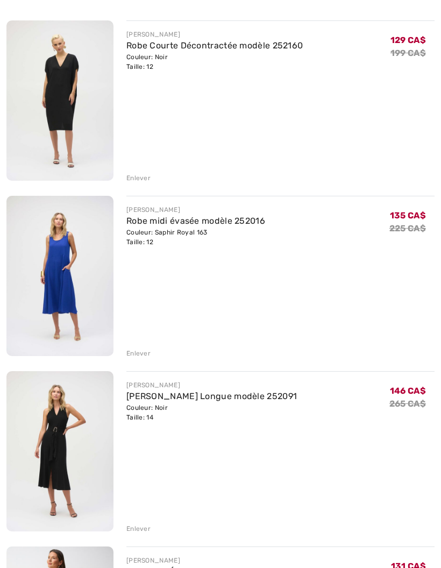
scroll to position [503, 0]
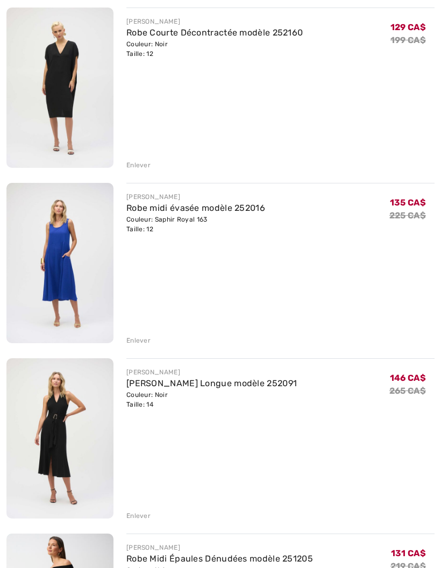
click at [65, 444] on img at bounding box center [59, 439] width 107 height 160
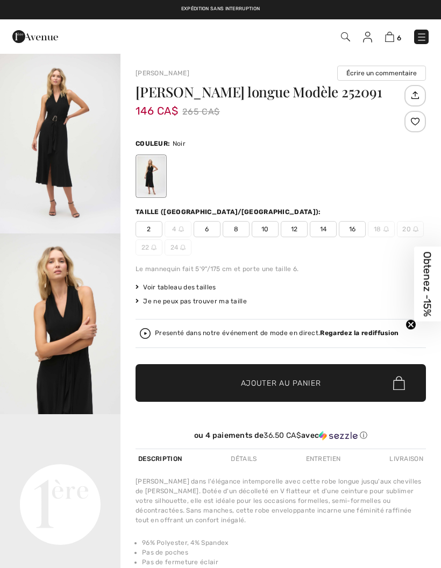
checkbox input "true"
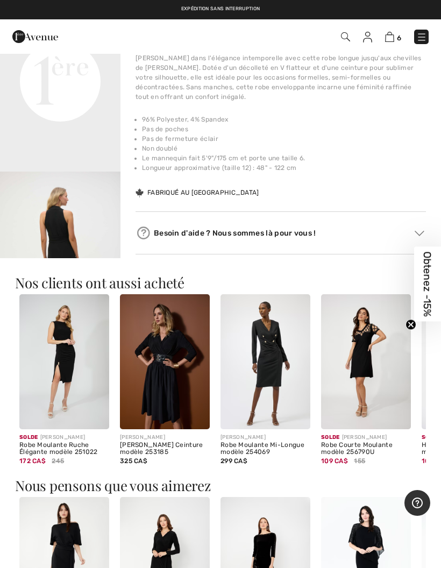
scroll to position [434, 0]
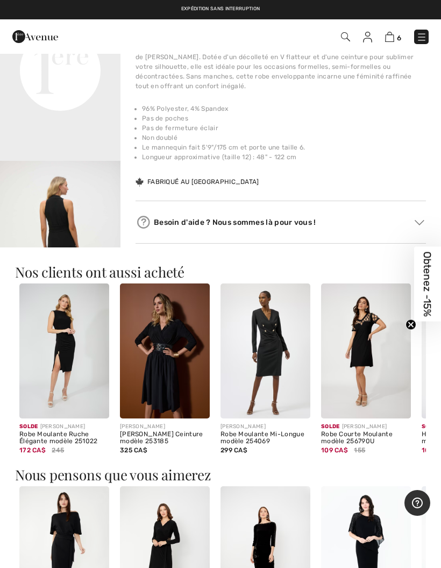
click at [170, 385] on img at bounding box center [165, 351] width 90 height 135
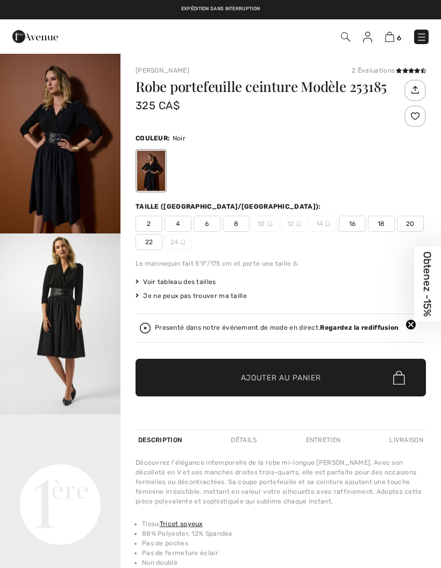
checkbox input "true"
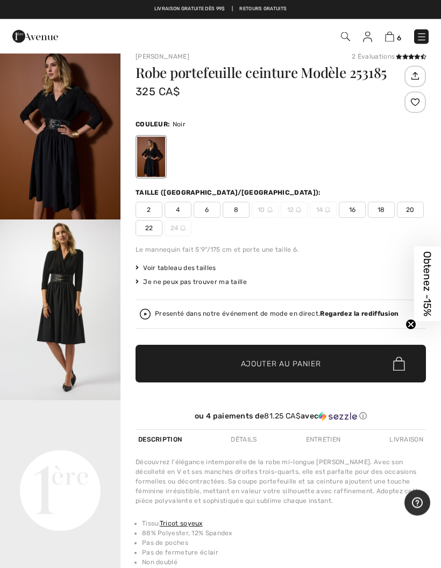
scroll to position [13, 0]
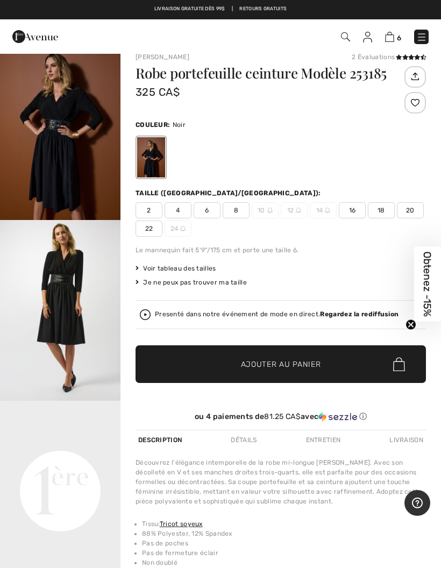
click at [391, 40] on img at bounding box center [389, 37] width 9 height 10
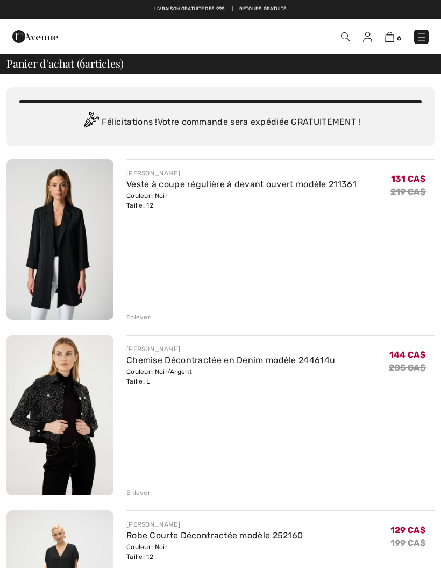
click at [420, 37] on img at bounding box center [422, 37] width 11 height 11
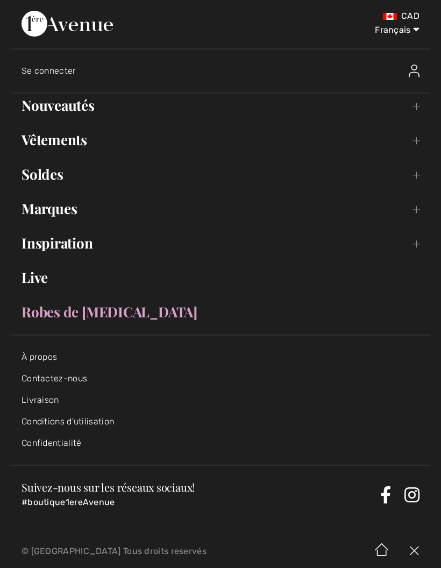
click at [48, 179] on link "Soldes Toggle submenu" at bounding box center [221, 175] width 420 height 24
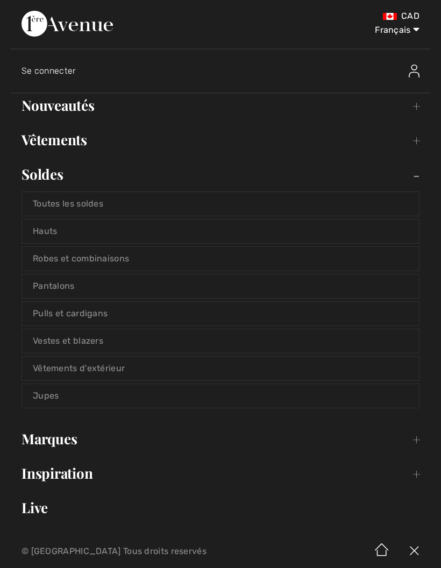
click at [85, 338] on link "Vestes et blazers" at bounding box center [220, 341] width 397 height 24
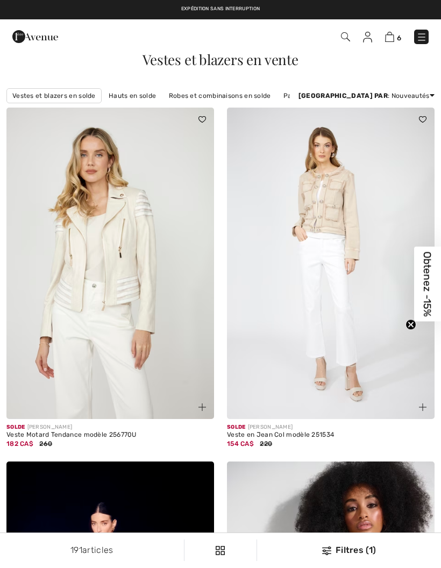
checkbox input "true"
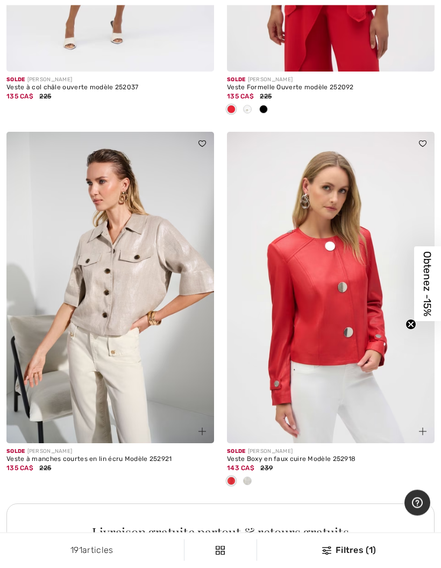
scroll to position [1817, 0]
click at [339, 305] on img at bounding box center [331, 288] width 208 height 312
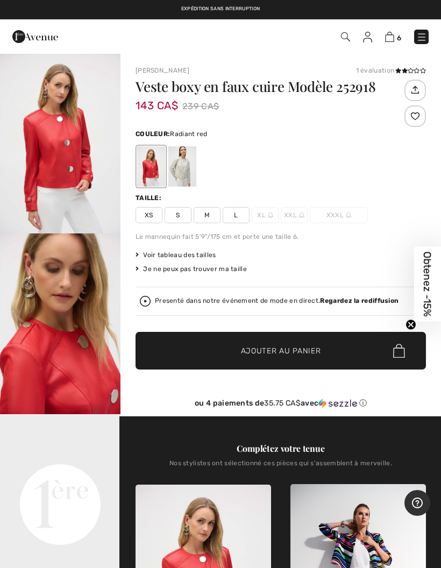
click at [237, 216] on span "L" at bounding box center [236, 215] width 27 height 16
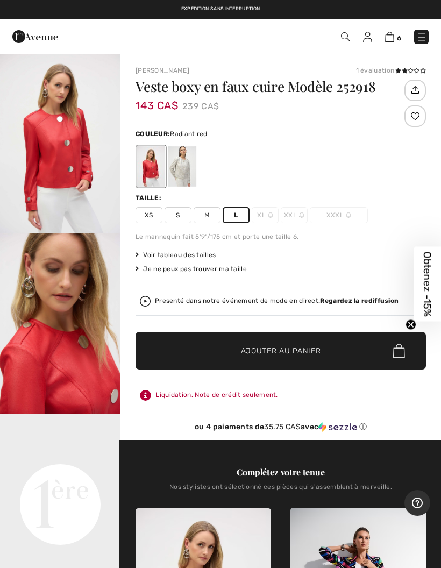
click at [283, 351] on span "Ajouter au panier" at bounding box center [281, 351] width 80 height 11
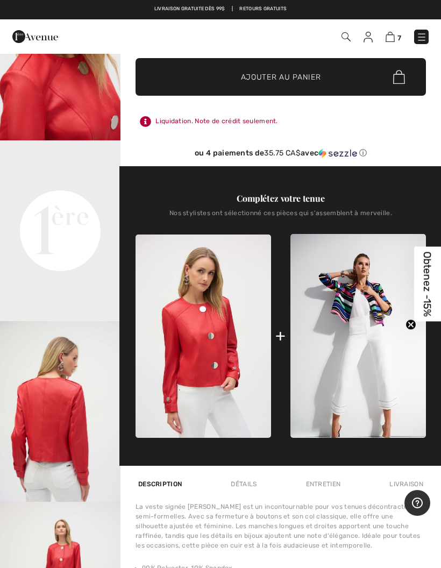
scroll to position [275, 0]
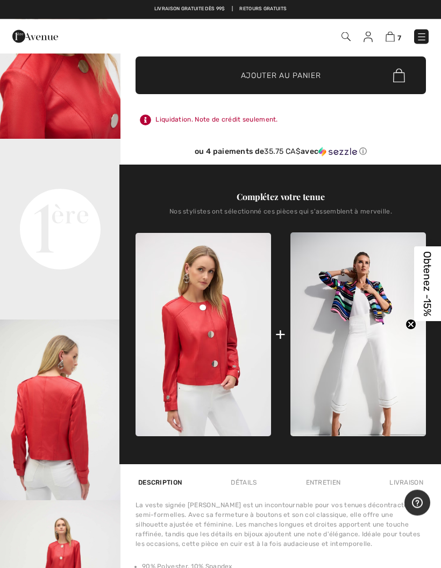
click at [82, 484] on img "3 / 4" at bounding box center [60, 410] width 121 height 181
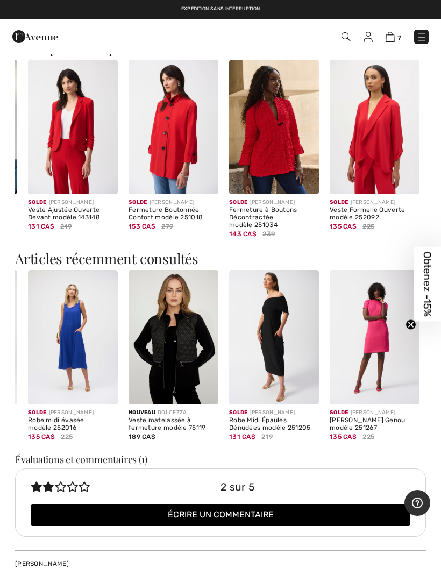
scroll to position [0, 193]
click at [394, 37] on img at bounding box center [390, 37] width 9 height 10
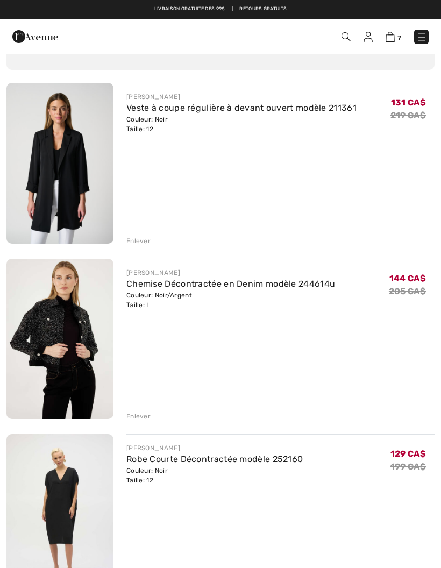
scroll to position [74, 0]
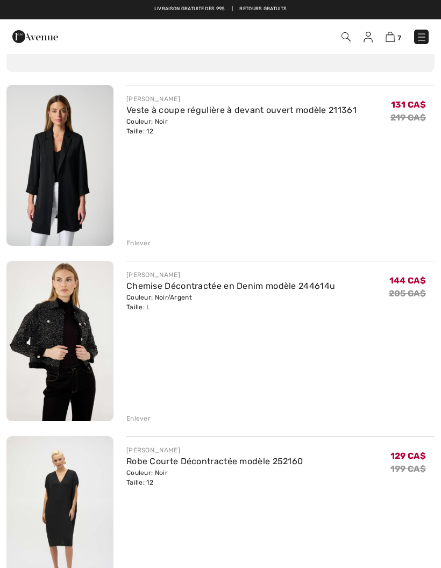
click at [140, 240] on div "Enlever" at bounding box center [138, 243] width 24 height 10
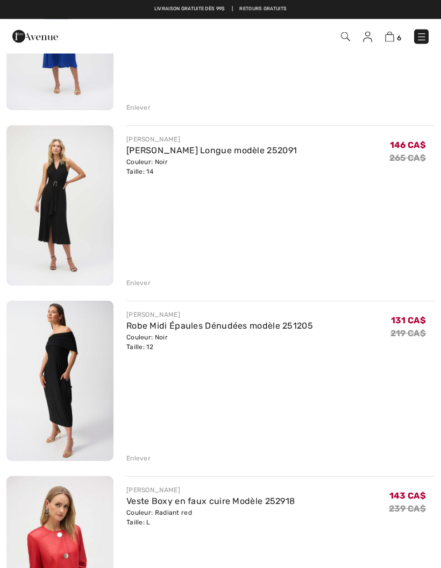
scroll to position [559, 0]
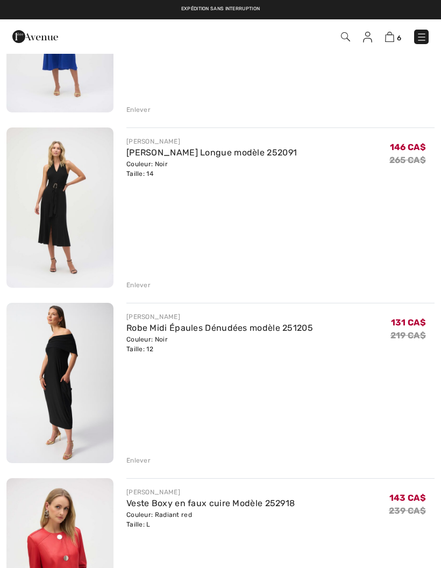
click at [139, 460] on div "Enlever" at bounding box center [138, 461] width 24 height 10
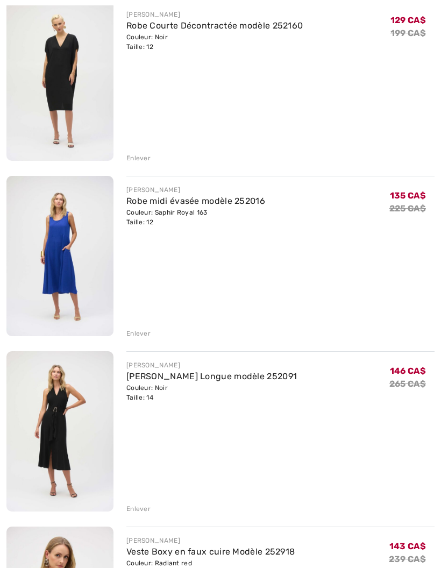
scroll to position [336, 0]
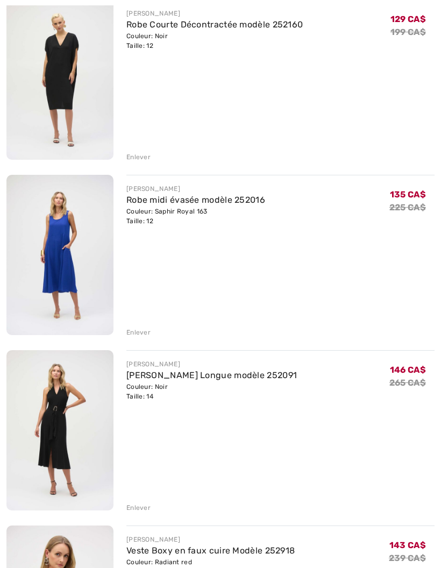
click at [142, 328] on div "Enlever" at bounding box center [138, 333] width 24 height 10
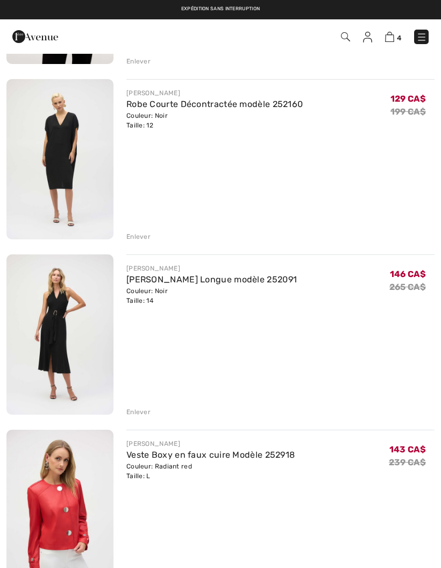
scroll to position [250, 0]
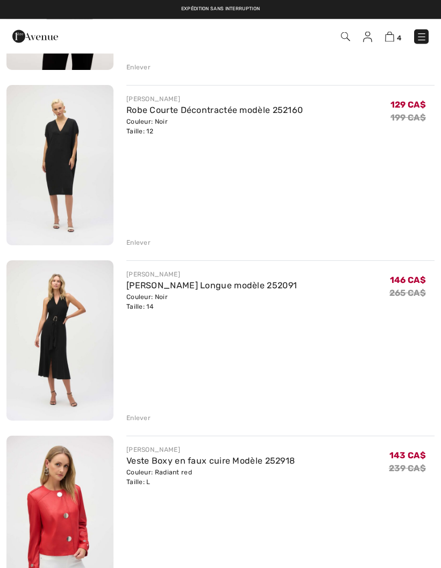
click at [140, 237] on div "Enlever" at bounding box center [280, 242] width 308 height 12
click at [142, 236] on div "Enlever" at bounding box center [280, 242] width 308 height 12
click at [137, 237] on div "Enlever" at bounding box center [280, 242] width 308 height 12
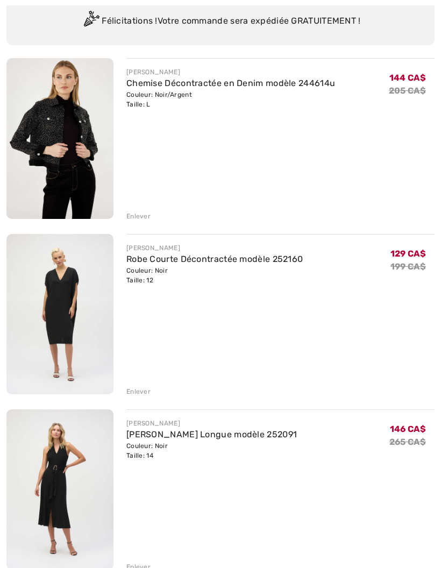
scroll to position [107, 0]
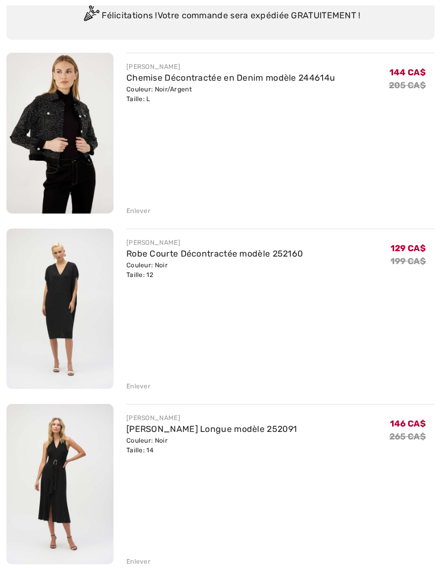
click at [139, 385] on div "Enlever" at bounding box center [138, 387] width 24 height 10
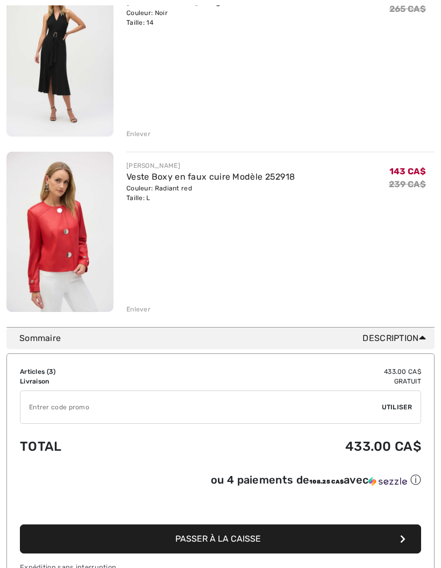
scroll to position [360, 0]
